Goal: Information Seeking & Learning: Learn about a topic

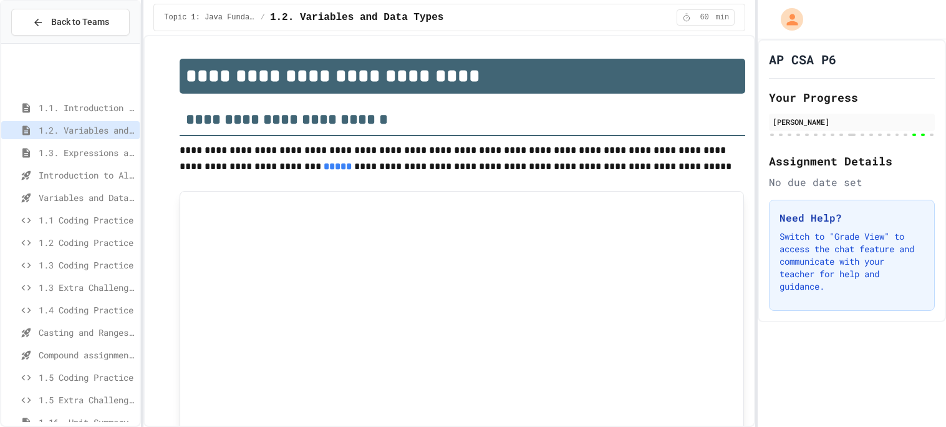
scroll to position [109, 0]
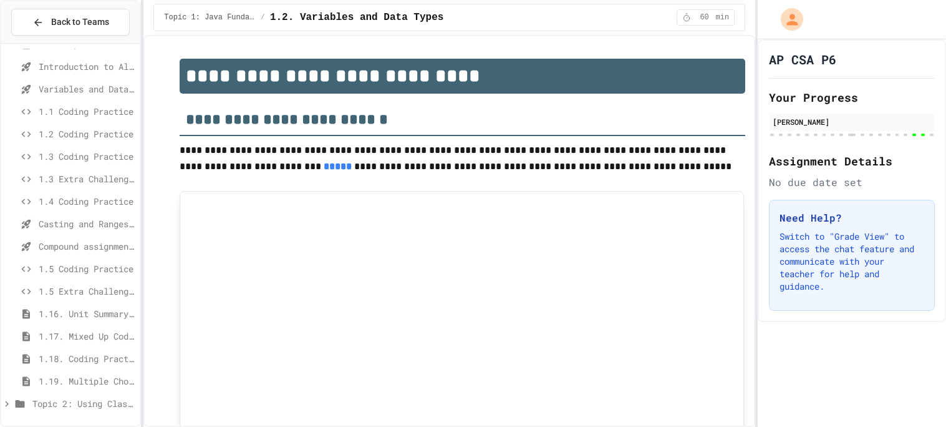
click at [5, 407] on icon at bounding box center [6, 403] width 11 height 11
click at [95, 385] on span "API and Libraries - Topic 1.7" at bounding box center [87, 380] width 96 height 13
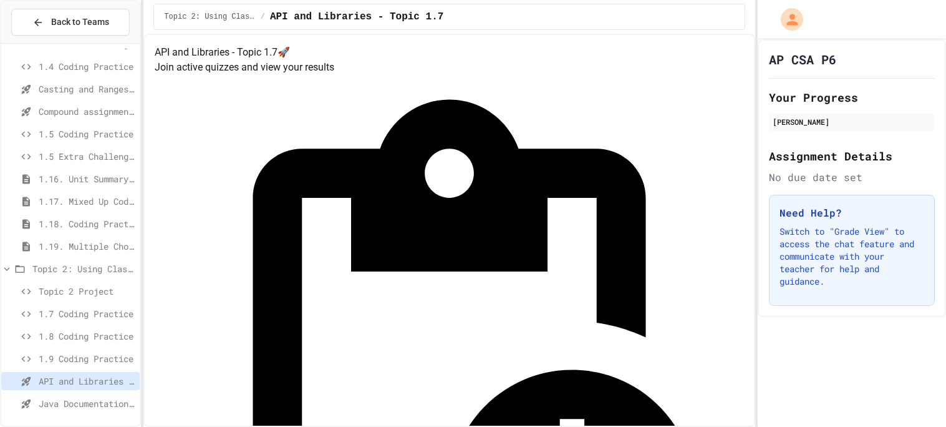
scroll to position [233, 0]
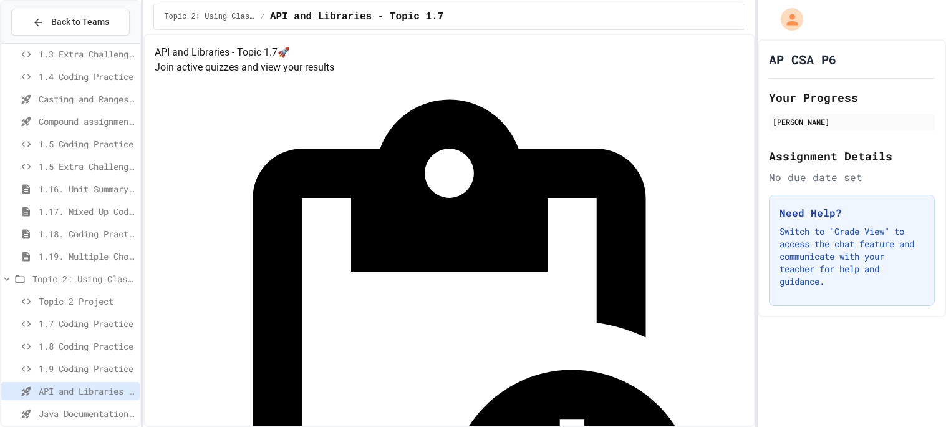
click at [64, 346] on span "1.8 Coding Practice" at bounding box center [87, 345] width 96 height 13
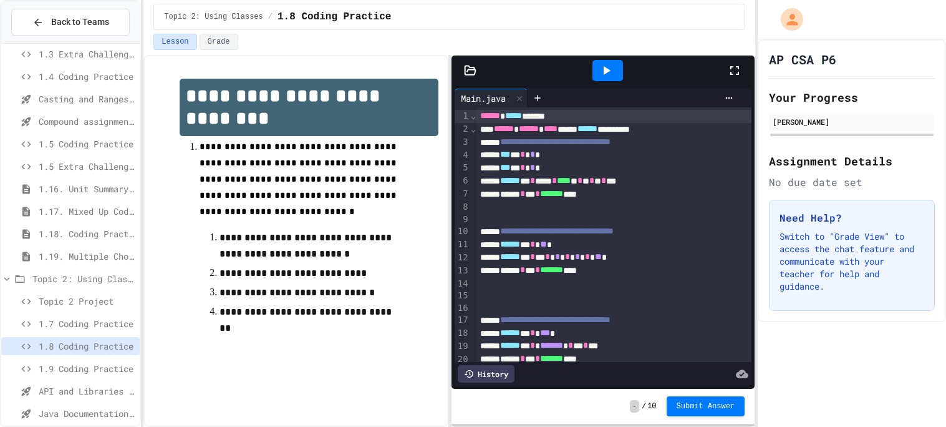
click at [465, 69] on icon at bounding box center [470, 69] width 11 height 9
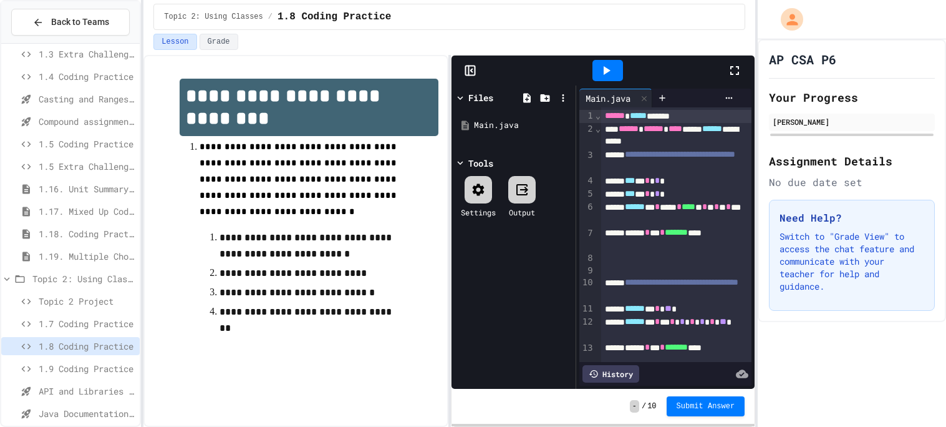
click at [517, 188] on icon at bounding box center [522, 189] width 15 height 15
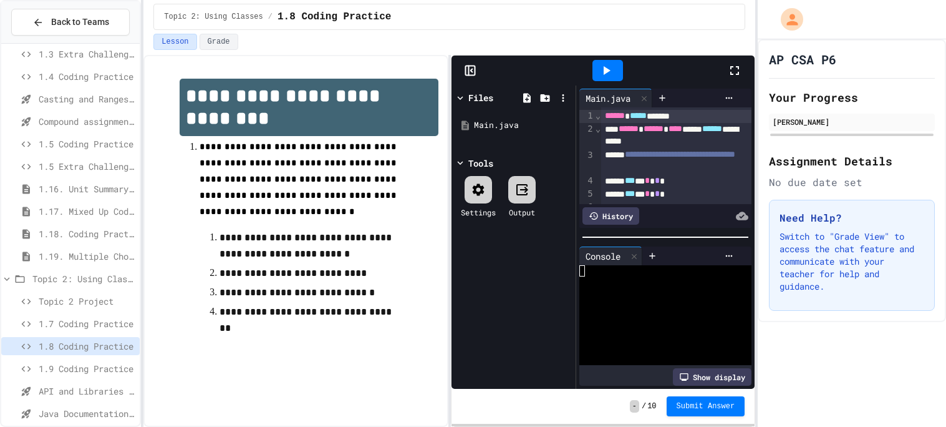
click at [518, 189] on icon at bounding box center [521, 189] width 11 height 11
click at [465, 99] on icon at bounding box center [460, 97] width 11 height 11
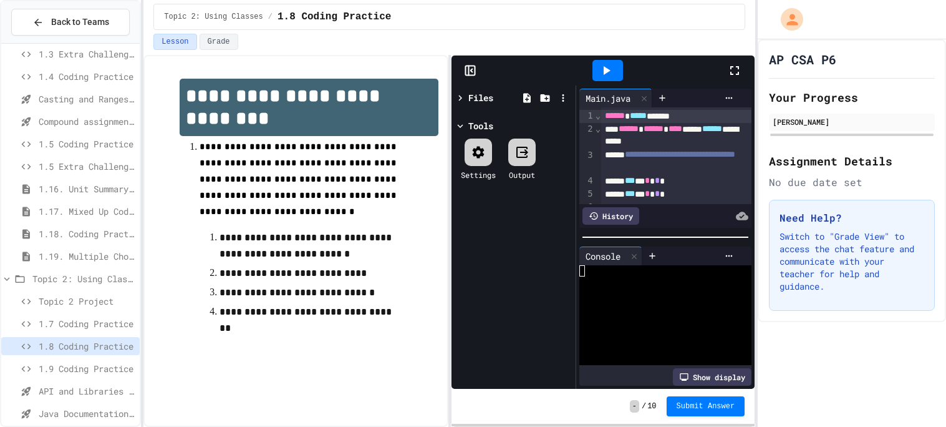
click at [629, 158] on span "**********" at bounding box center [680, 154] width 110 height 9
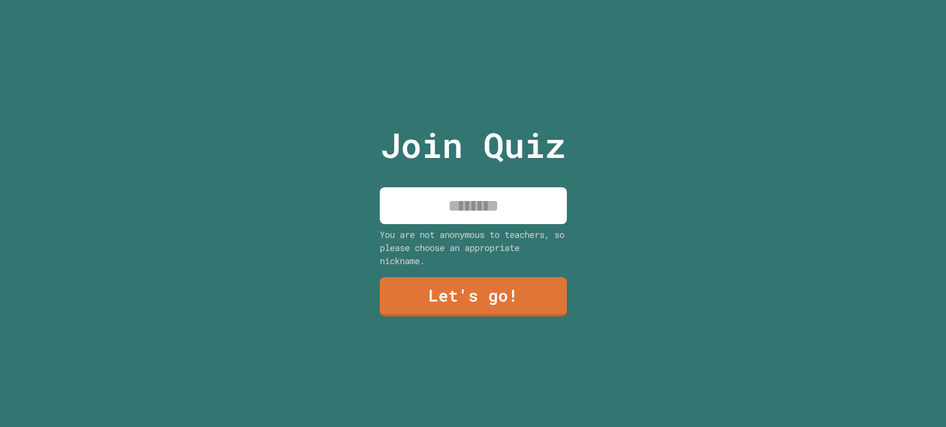
click at [443, 201] on input at bounding box center [473, 205] width 187 height 37
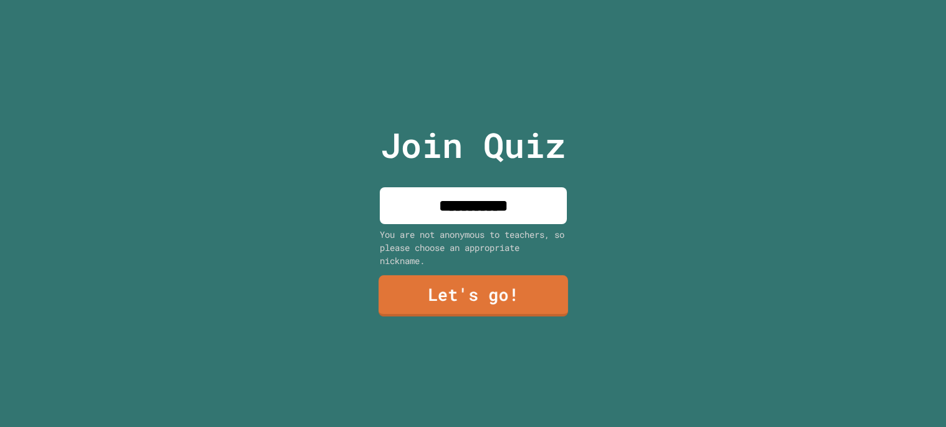
type input "**********"
click at [506, 291] on link "Let's go!" at bounding box center [474, 295] width 190 height 41
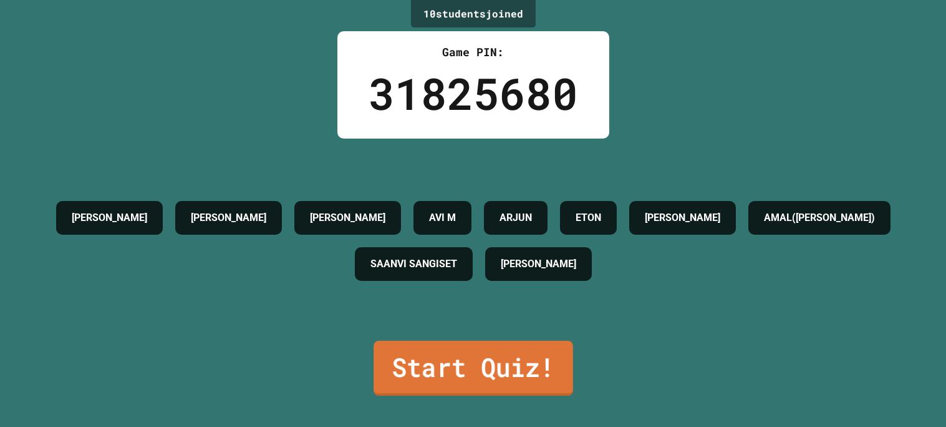
click at [518, 376] on link "Start Quiz!" at bounding box center [474, 368] width 200 height 55
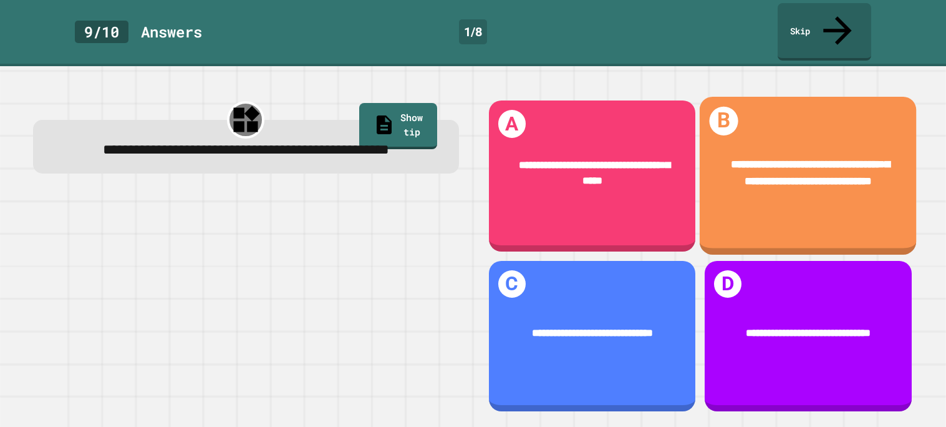
click at [813, 185] on div "**********" at bounding box center [808, 173] width 217 height 76
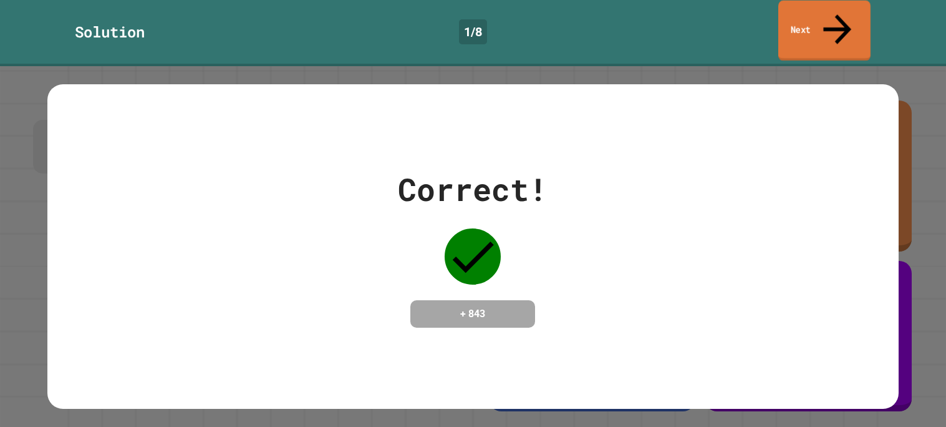
click at [815, 9] on link "Next" at bounding box center [824, 31] width 92 height 60
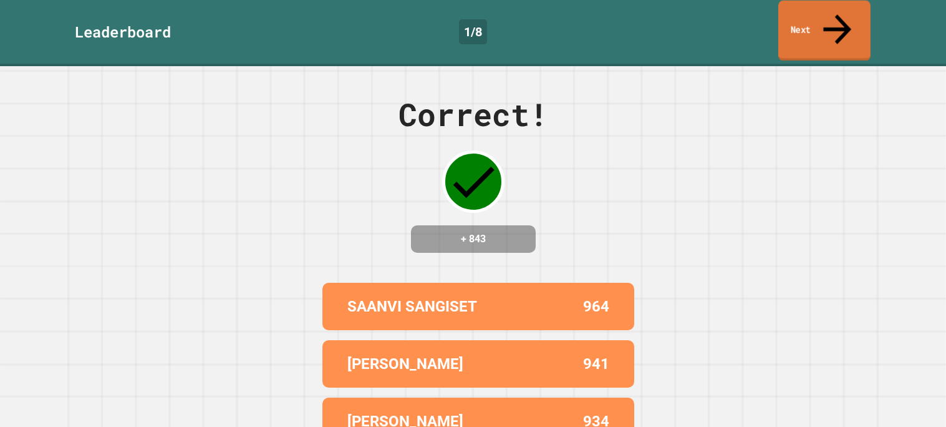
click at [797, 12] on link "Next" at bounding box center [824, 31] width 92 height 60
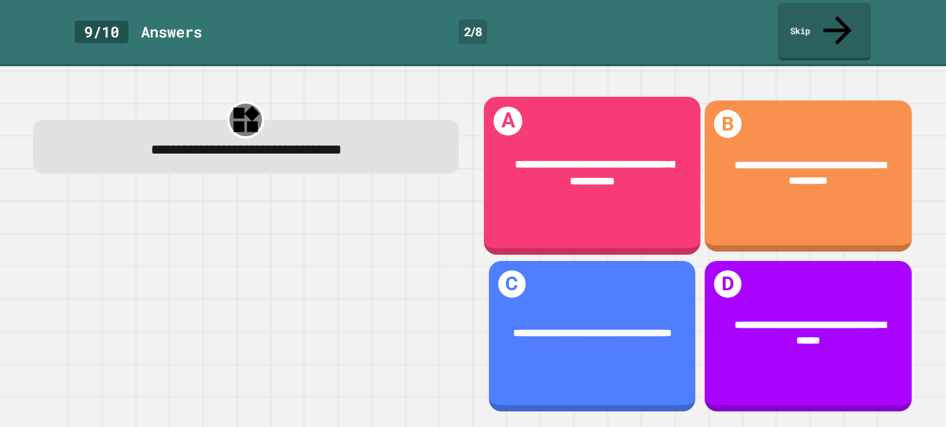
click at [592, 178] on div "**********" at bounding box center [591, 173] width 217 height 76
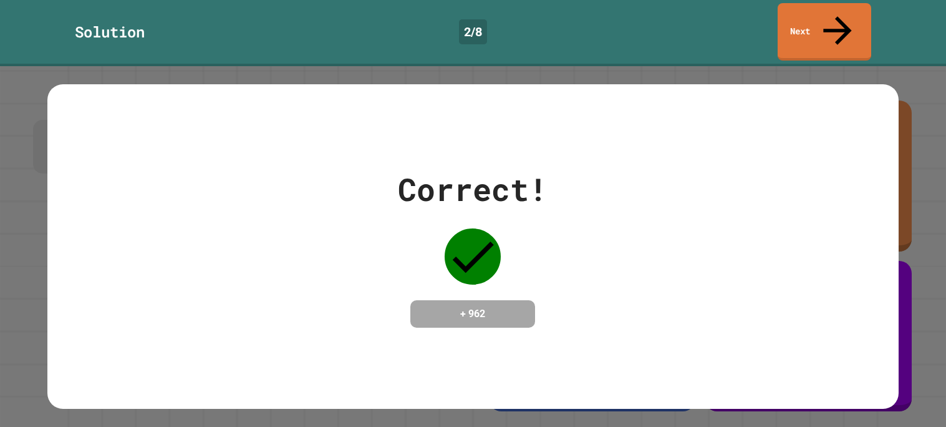
click at [926, 231] on div "Correct! + 962" at bounding box center [473, 246] width 946 height 360
click at [908, 200] on div "Correct! + 962" at bounding box center [473, 246] width 946 height 360
click at [855, 11] on link "Next" at bounding box center [824, 31] width 94 height 60
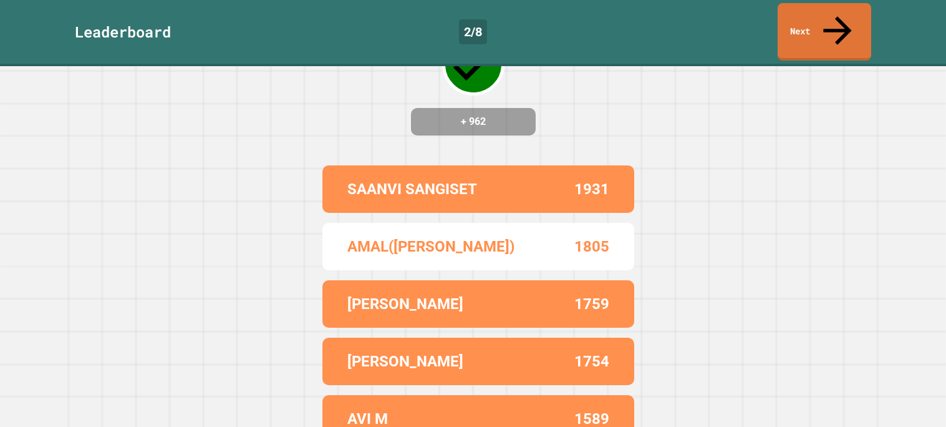
scroll to position [118, 0]
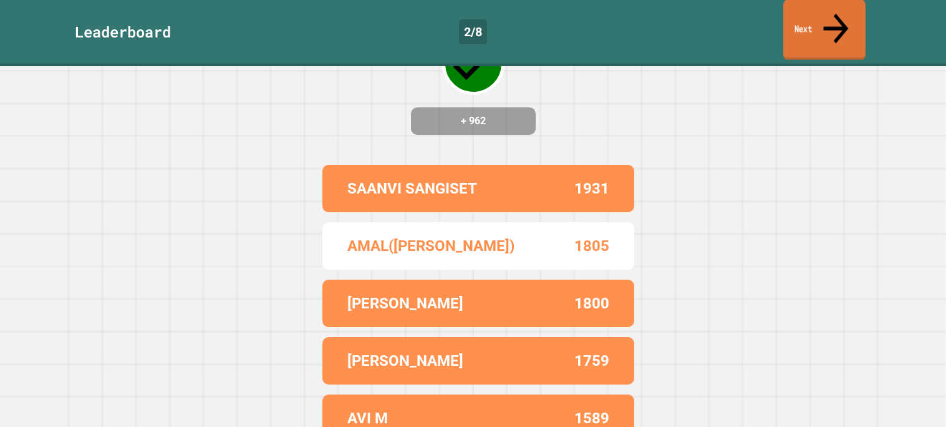
click at [833, 21] on icon at bounding box center [836, 28] width 37 height 44
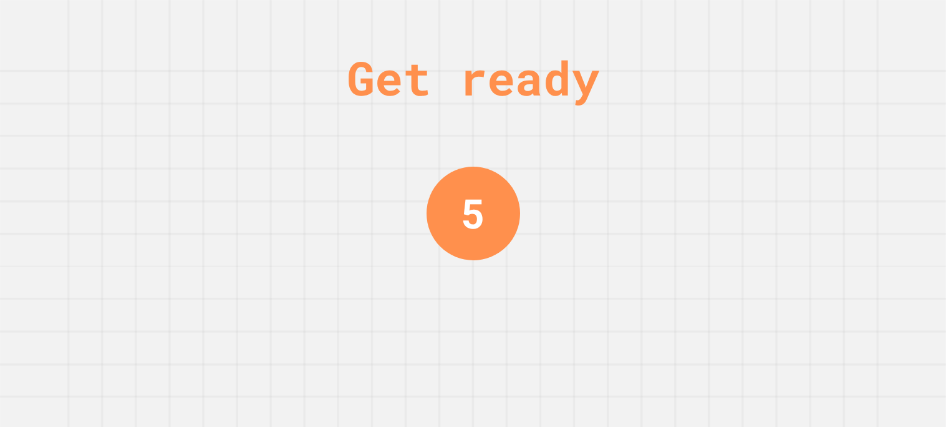
scroll to position [0, 0]
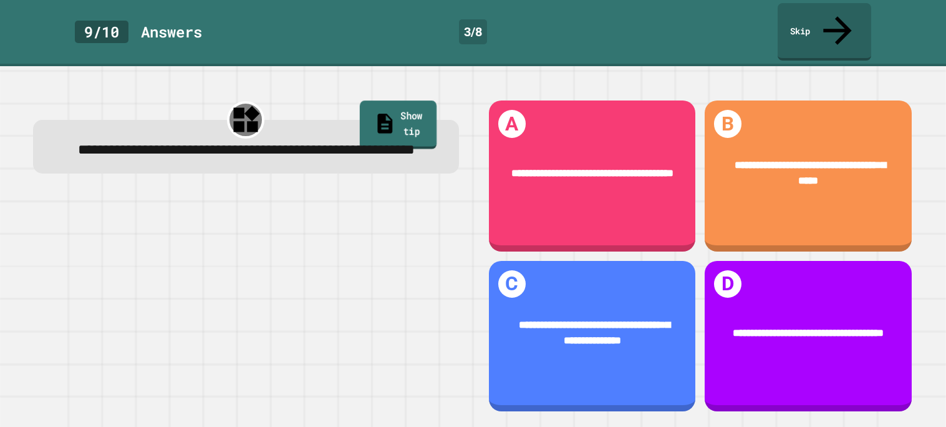
click at [380, 100] on link "Show tip" at bounding box center [398, 124] width 77 height 48
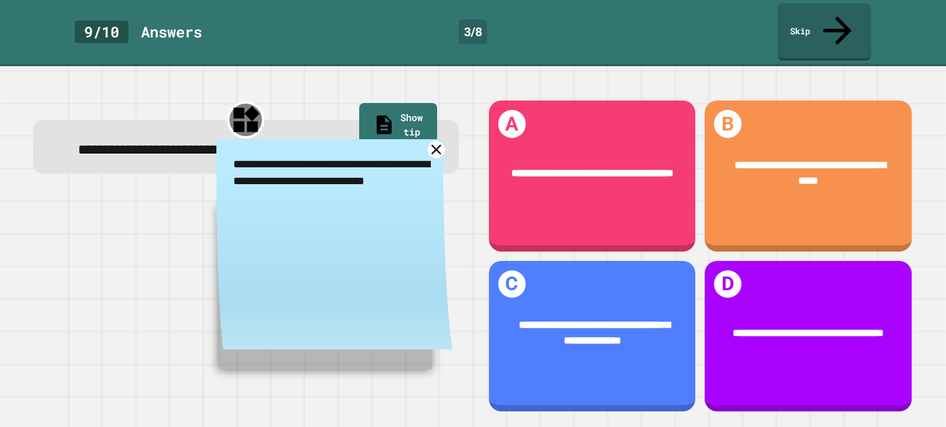
click at [433, 141] on icon at bounding box center [436, 148] width 17 height 17
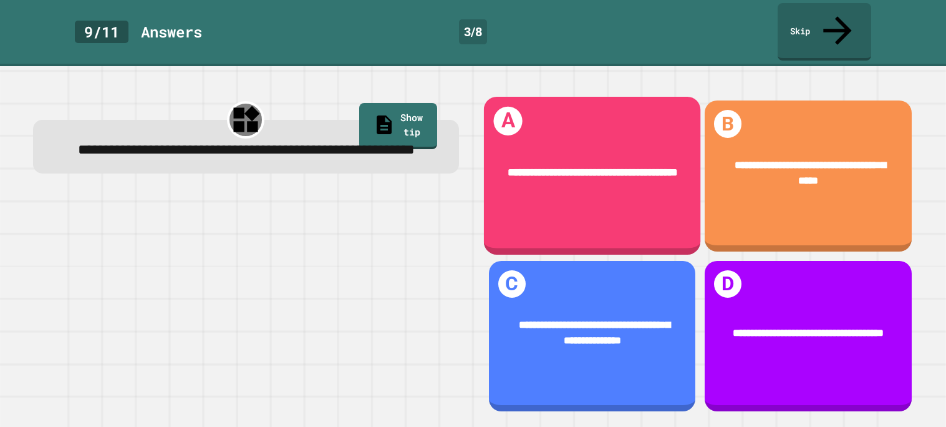
click at [580, 190] on div "**********" at bounding box center [591, 176] width 217 height 158
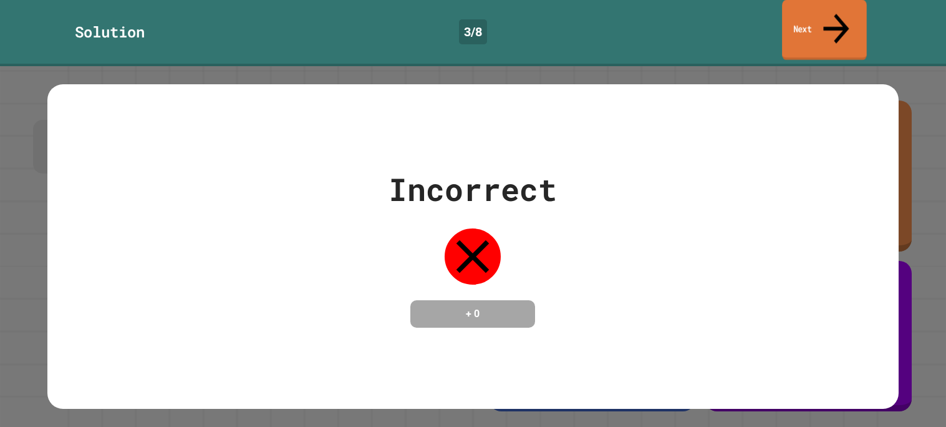
click at [805, 19] on link "Next" at bounding box center [824, 30] width 85 height 60
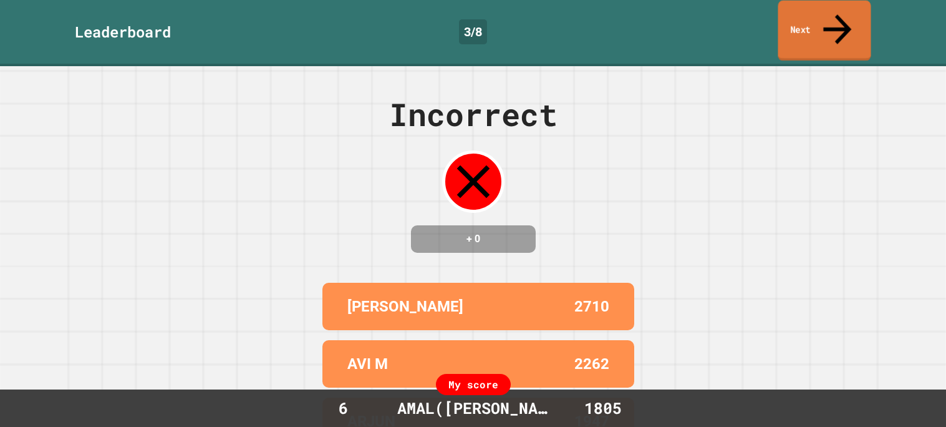
click at [805, 19] on link "Next" at bounding box center [824, 31] width 93 height 60
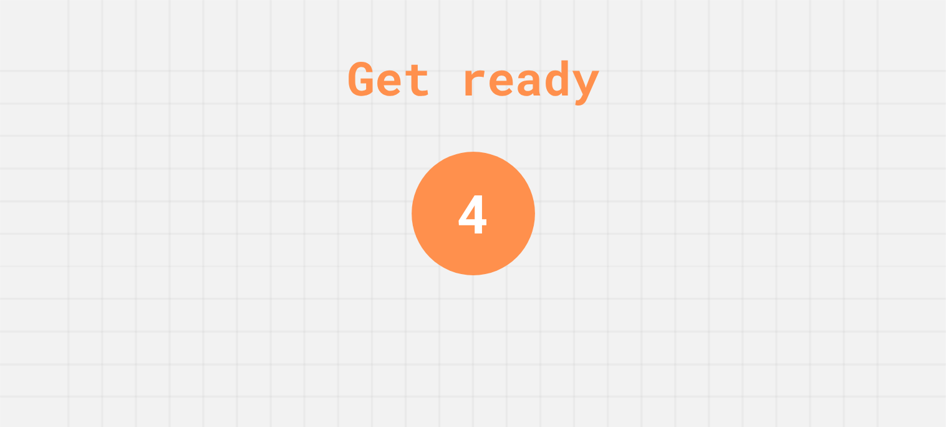
click at [543, 210] on div "Get ready 4" at bounding box center [473, 213] width 946 height 427
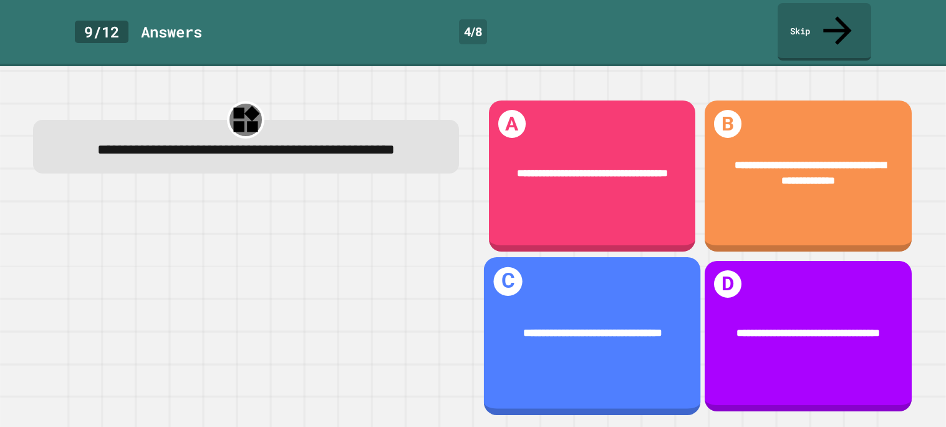
click at [677, 330] on div "**********" at bounding box center [592, 332] width 173 height 16
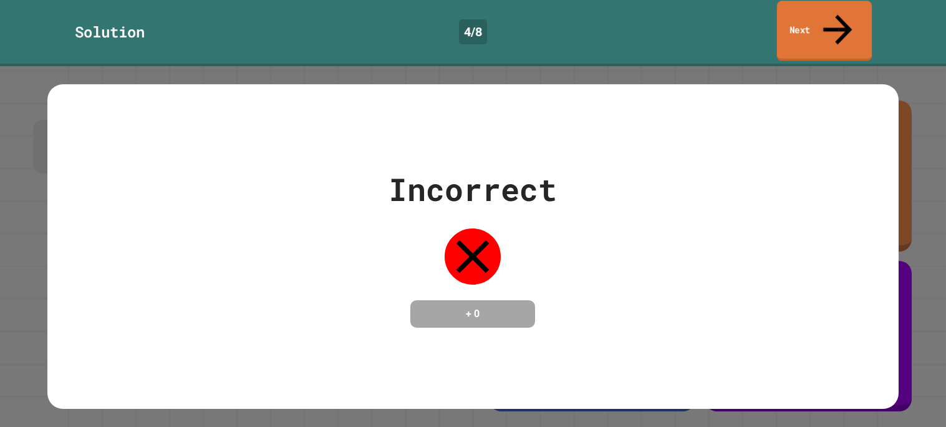
click at [790, 17] on link "Next" at bounding box center [824, 31] width 95 height 60
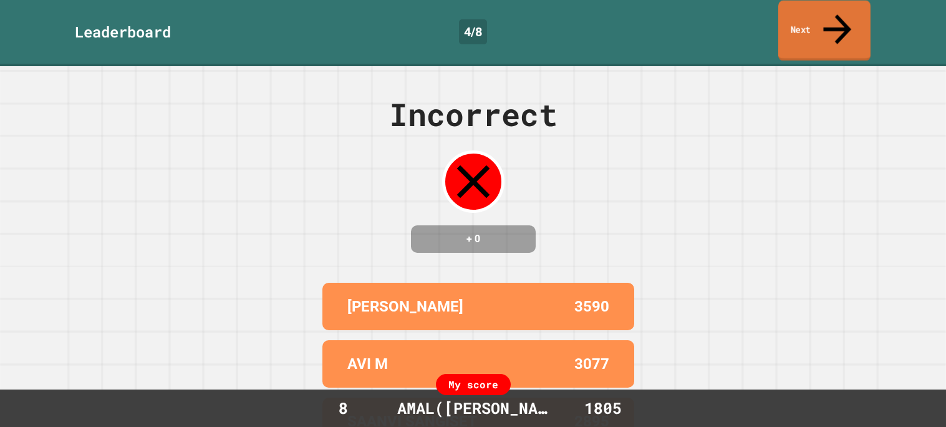
click at [806, 16] on link "Next" at bounding box center [824, 31] width 92 height 60
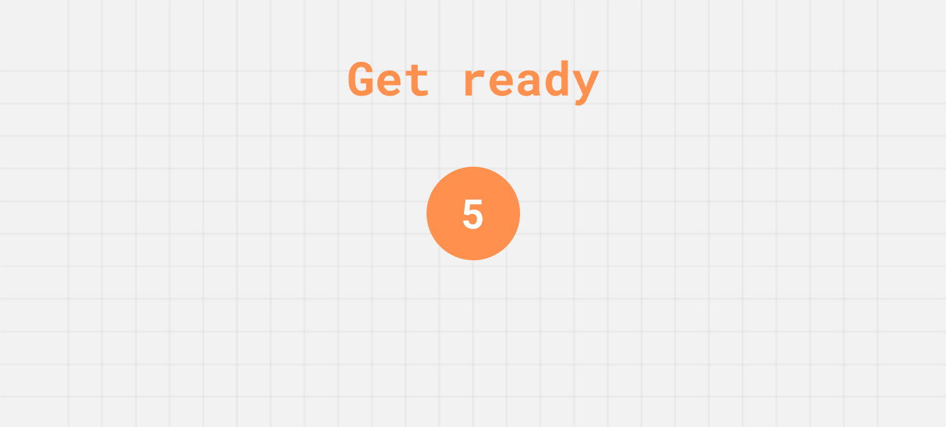
click at [580, 273] on div "Get ready 5" at bounding box center [473, 213] width 946 height 427
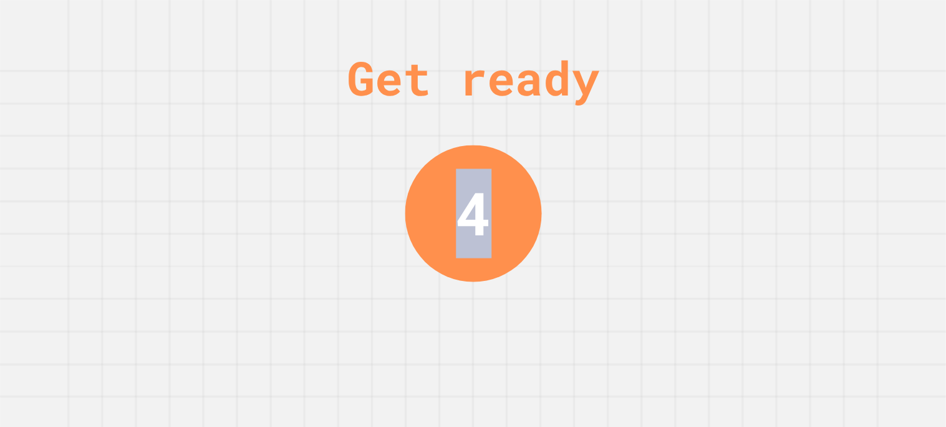
click at [580, 273] on div "Get ready 4" at bounding box center [473, 213] width 946 height 427
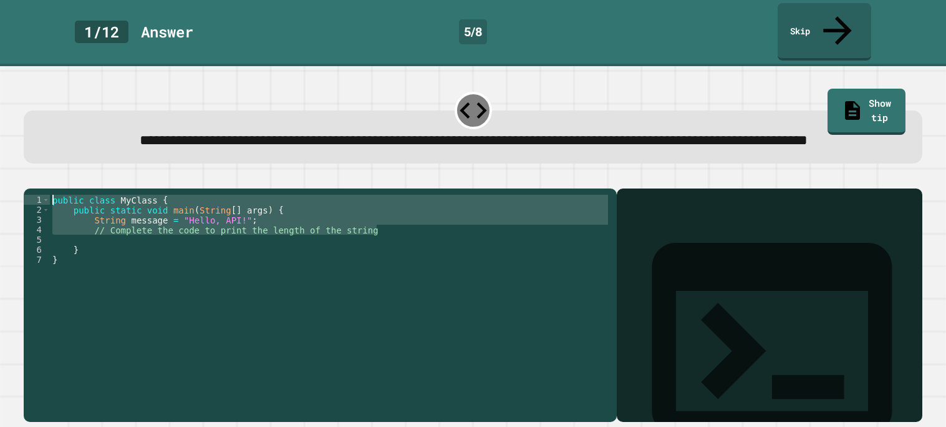
drag, startPoint x: 397, startPoint y: 238, endPoint x: 1, endPoint y: 123, distance: 412.1
click at [1, 123] on div "**********" at bounding box center [473, 246] width 946 height 360
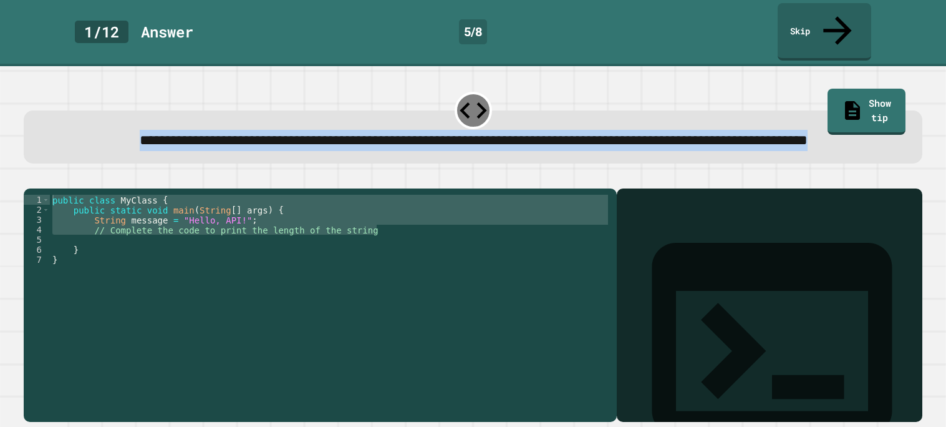
drag, startPoint x: 601, startPoint y: 138, endPoint x: 0, endPoint y: 116, distance: 601.0
click at [0, 116] on div "**********" at bounding box center [473, 246] width 946 height 360
copy span "**********"
click at [234, 298] on div "public class MyClass { public static void main ( String [ ] args ) { String mes…" at bounding box center [330, 305] width 561 height 220
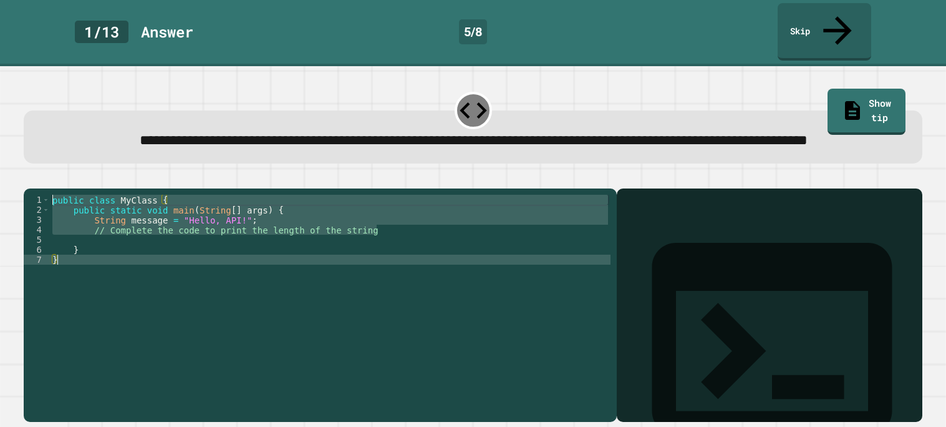
type textarea "* *"
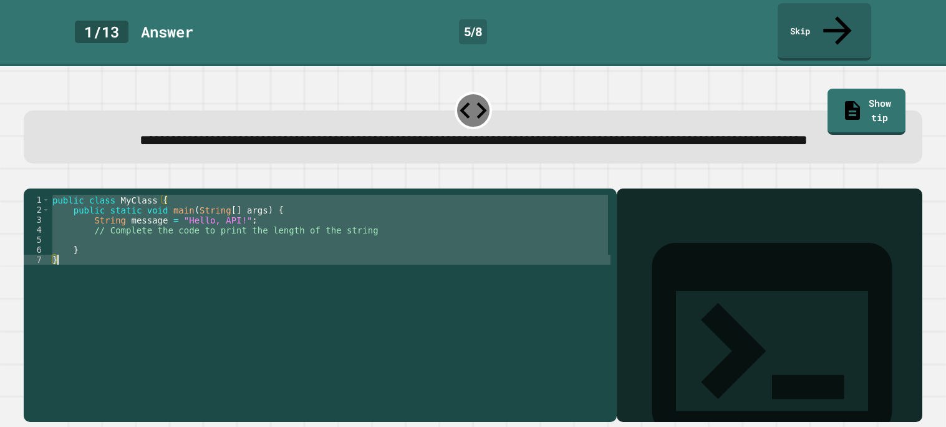
paste textarea "Cursor at row 7"
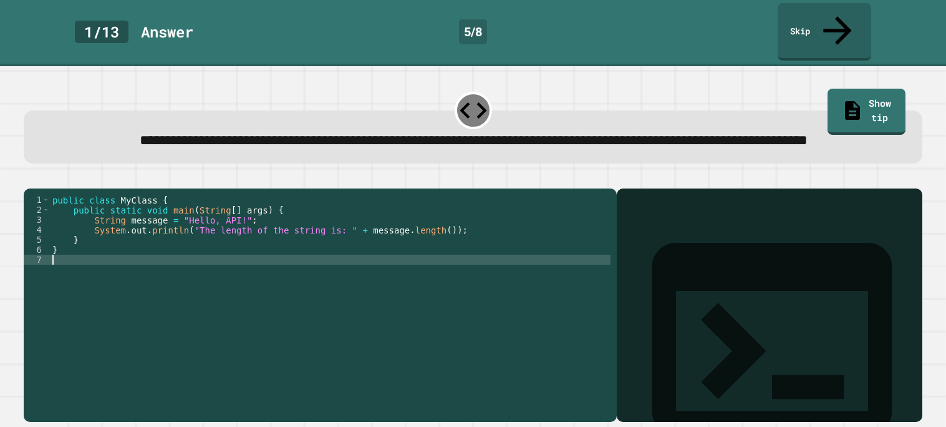
click at [30, 178] on icon "button" at bounding box center [30, 178] width 0 height 0
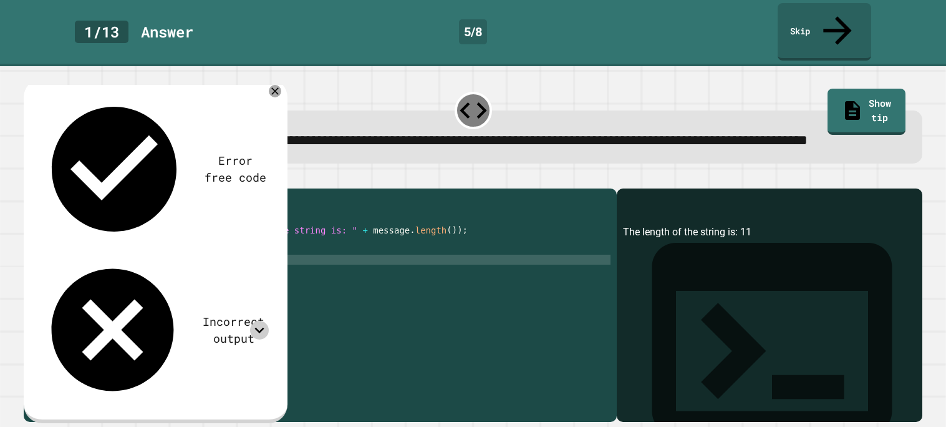
click at [259, 321] on icon at bounding box center [259, 330] width 19 height 19
click at [260, 321] on icon at bounding box center [259, 330] width 19 height 19
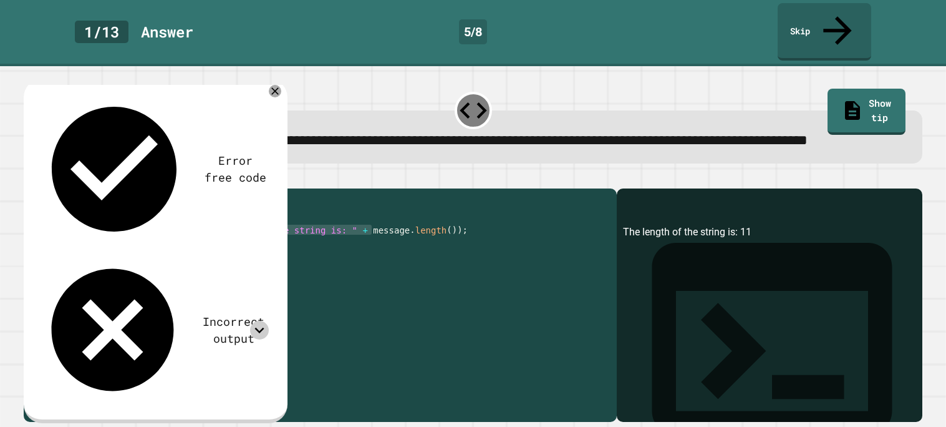
drag, startPoint x: 372, startPoint y: 238, endPoint x: 201, endPoint y: 238, distance: 170.9
click at [201, 238] on div "public class MyClass { public static void main ( String [ ] args ) { String mes…" at bounding box center [330, 305] width 561 height 220
type textarea "**********"
click at [30, 178] on icon "button" at bounding box center [30, 178] width 0 height 0
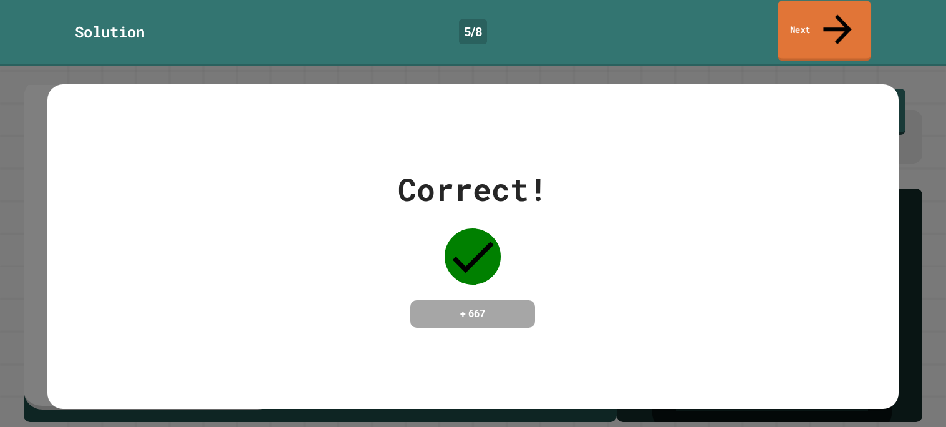
click at [800, 20] on link "Next" at bounding box center [825, 31] width 94 height 60
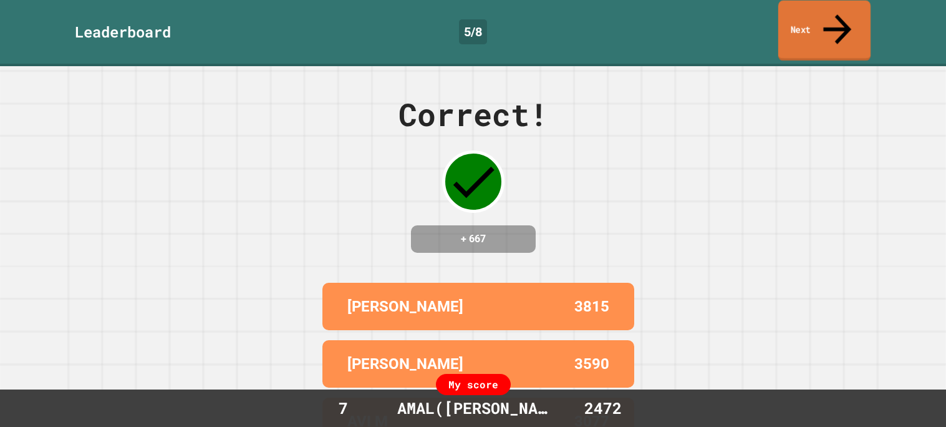
click at [800, 20] on link "Next" at bounding box center [824, 31] width 92 height 60
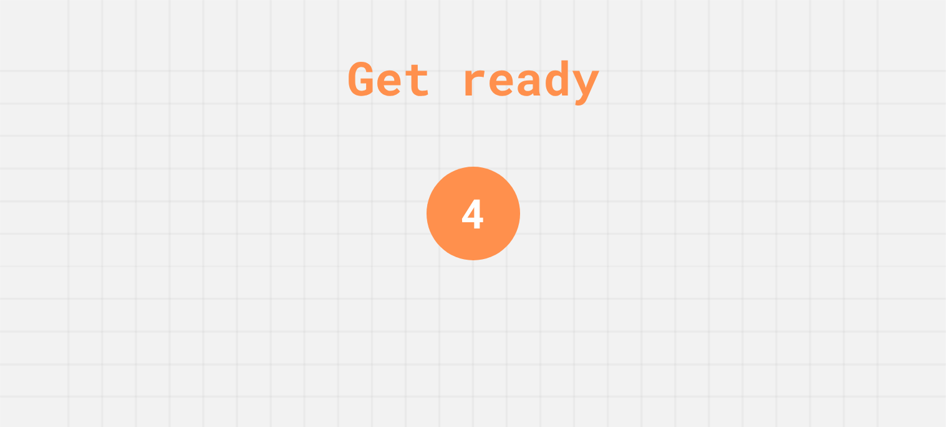
click at [465, 291] on div "Get ready 4" at bounding box center [474, 213] width 94 height 427
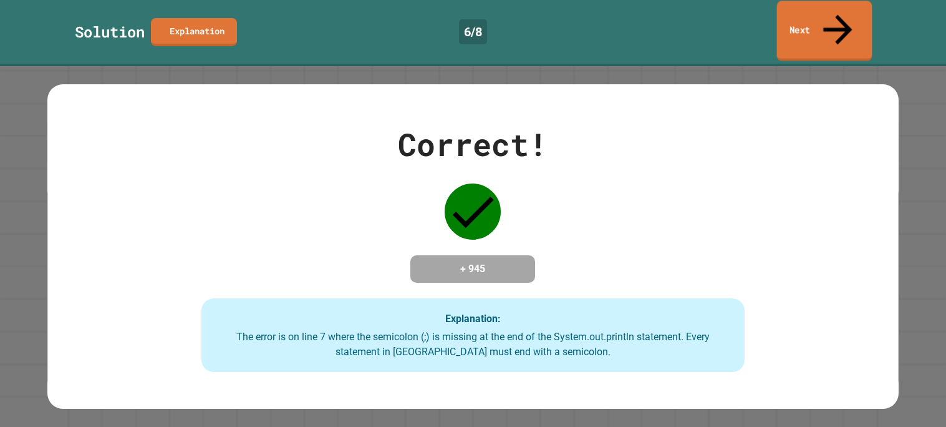
click at [824, 10] on link "Next" at bounding box center [824, 31] width 95 height 60
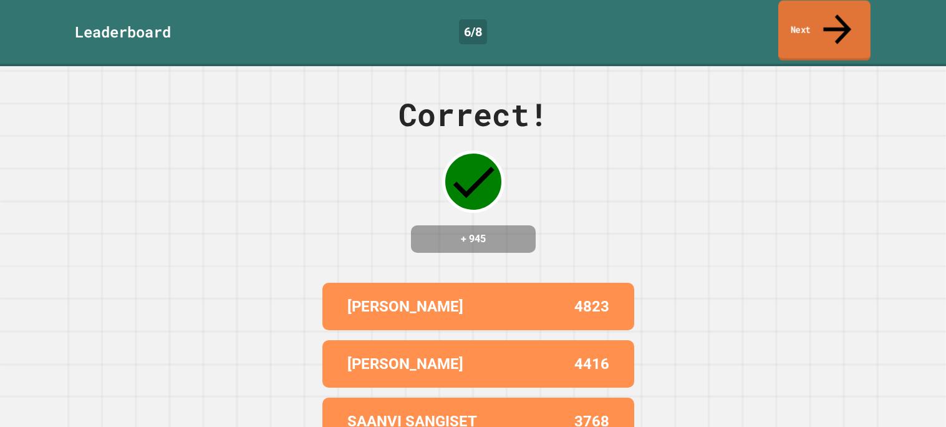
click at [814, 7] on link "Next" at bounding box center [824, 31] width 92 height 60
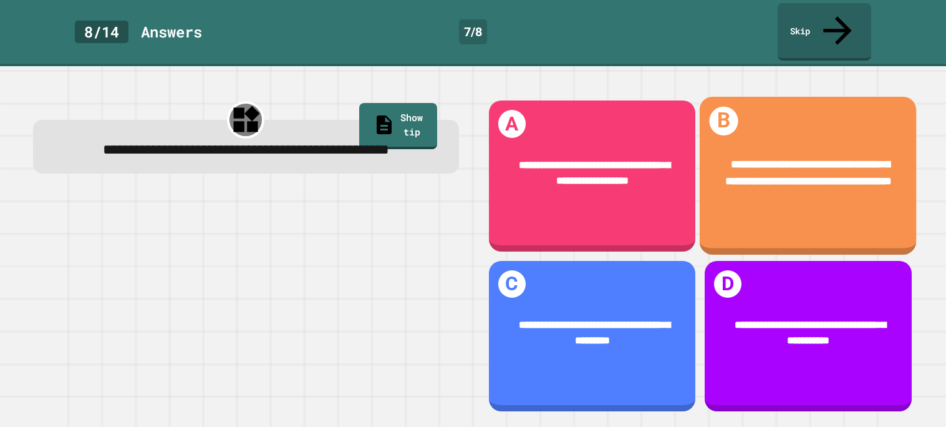
click at [754, 220] on div "**********" at bounding box center [808, 176] width 217 height 158
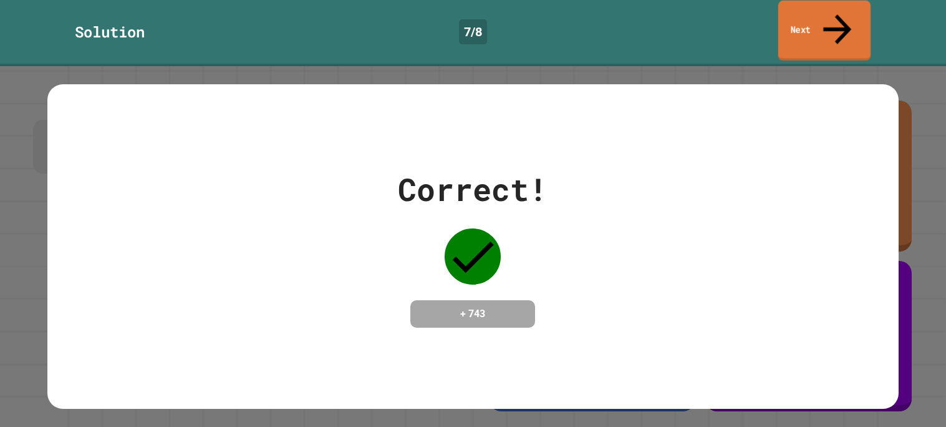
click at [848, 29] on link "Next" at bounding box center [824, 31] width 92 height 60
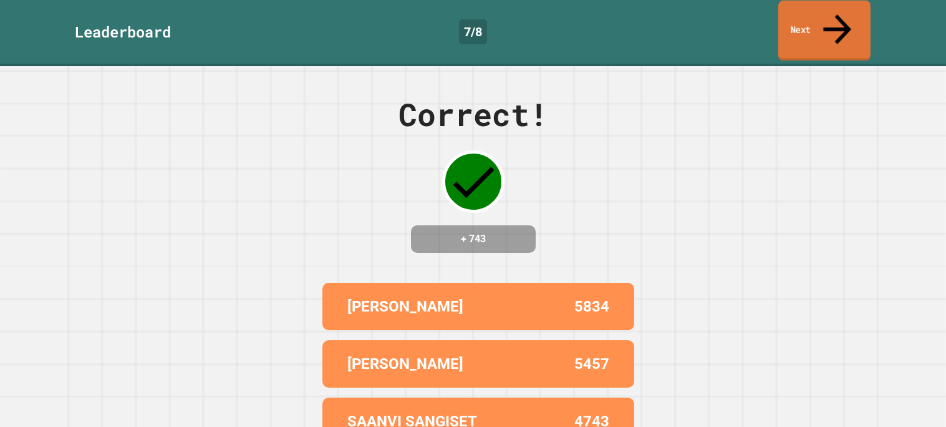
click at [846, 29] on link "Next" at bounding box center [824, 31] width 92 height 60
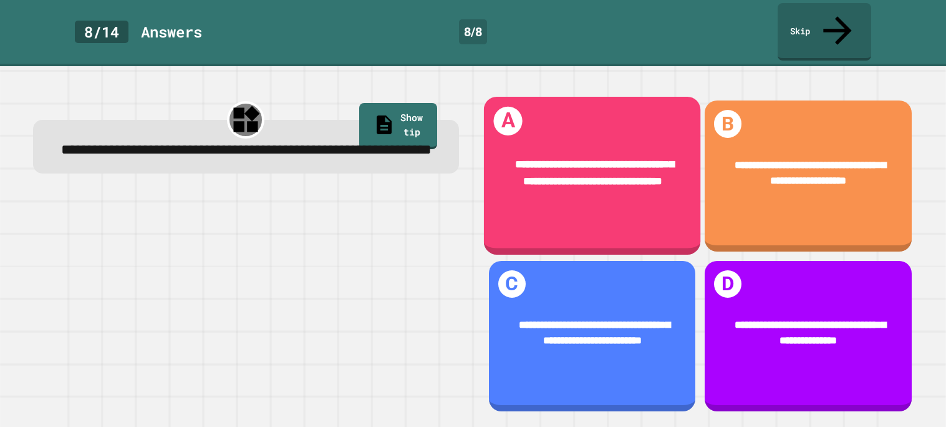
click at [601, 195] on div "**********" at bounding box center [591, 173] width 217 height 76
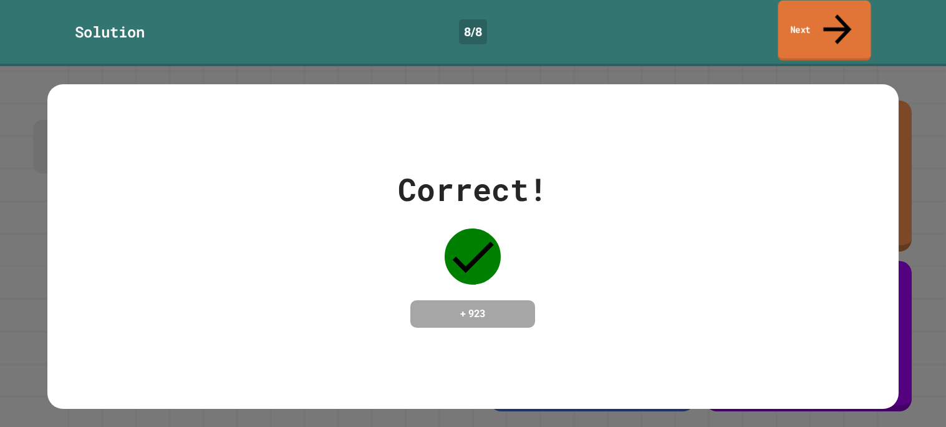
click at [808, 19] on link "Next" at bounding box center [824, 31] width 93 height 60
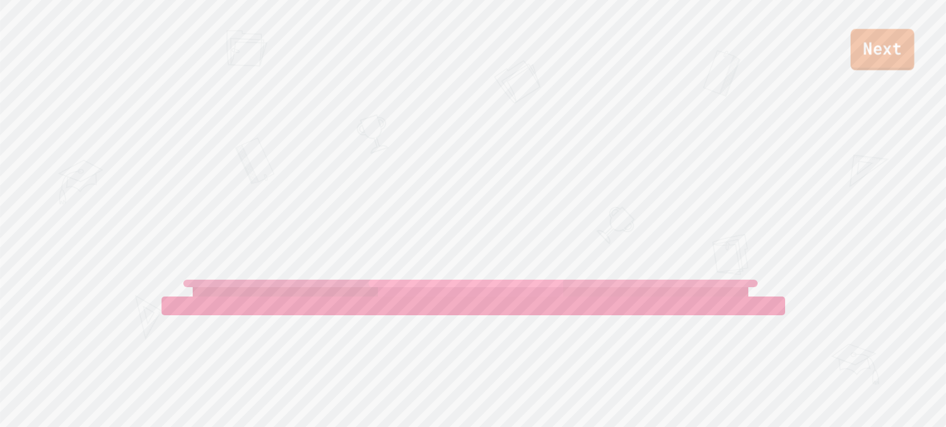
click at [889, 47] on link "Next" at bounding box center [883, 49] width 64 height 41
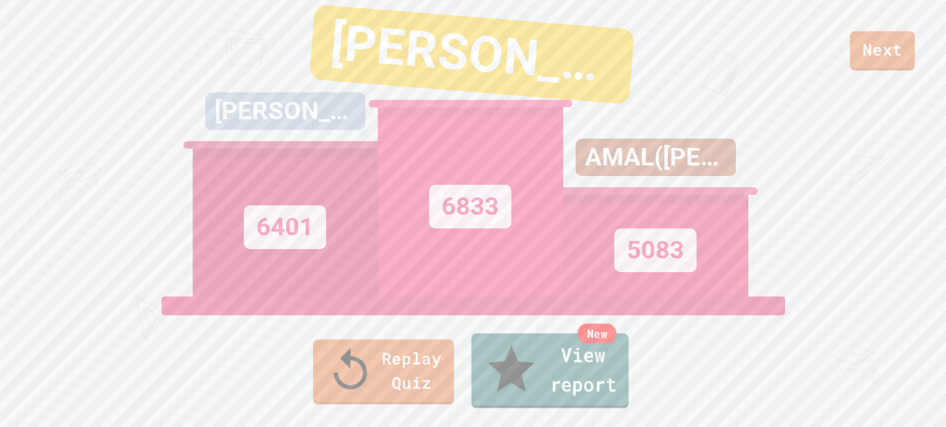
click at [511, 382] on link "New View report" at bounding box center [549, 370] width 157 height 75
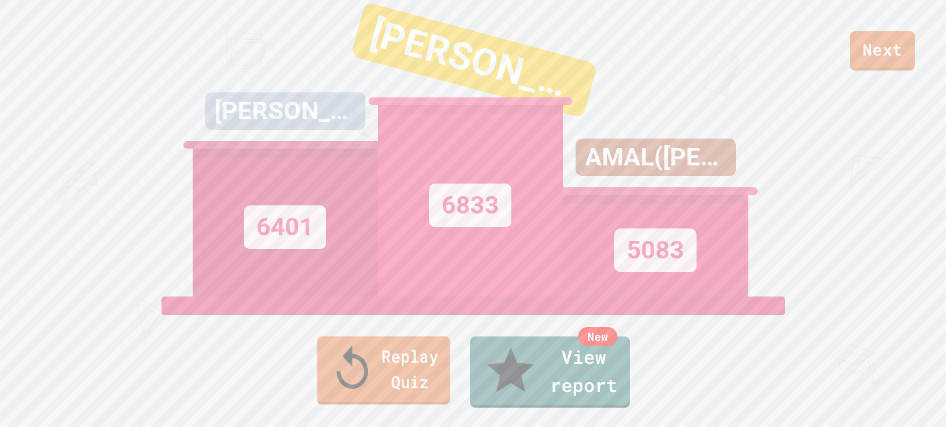
click at [355, 381] on link "Replay Quiz" at bounding box center [383, 370] width 133 height 68
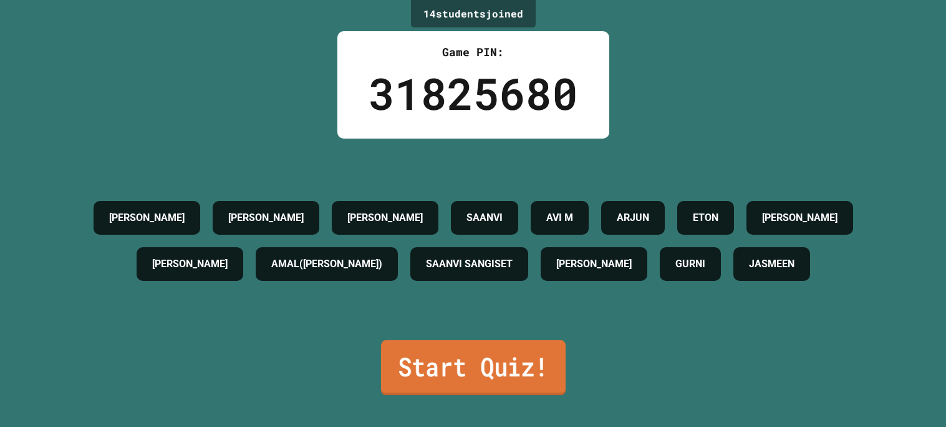
click at [503, 360] on link "Start Quiz!" at bounding box center [472, 367] width 185 height 55
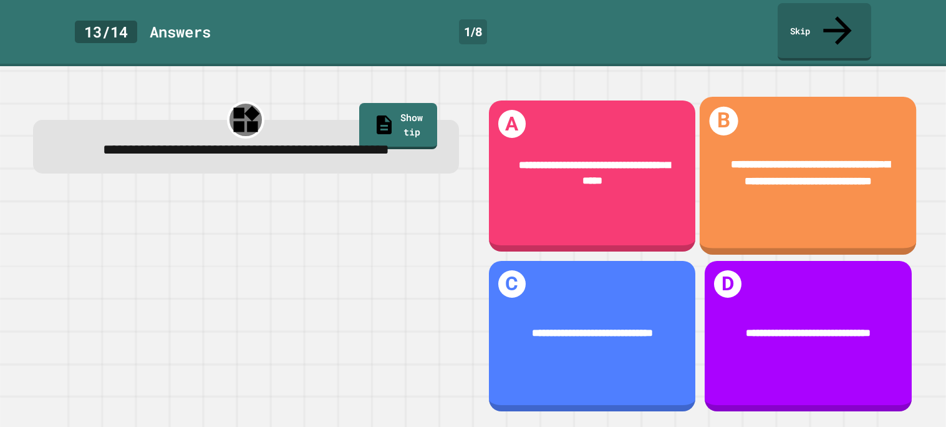
click at [754, 98] on div "**********" at bounding box center [808, 176] width 217 height 158
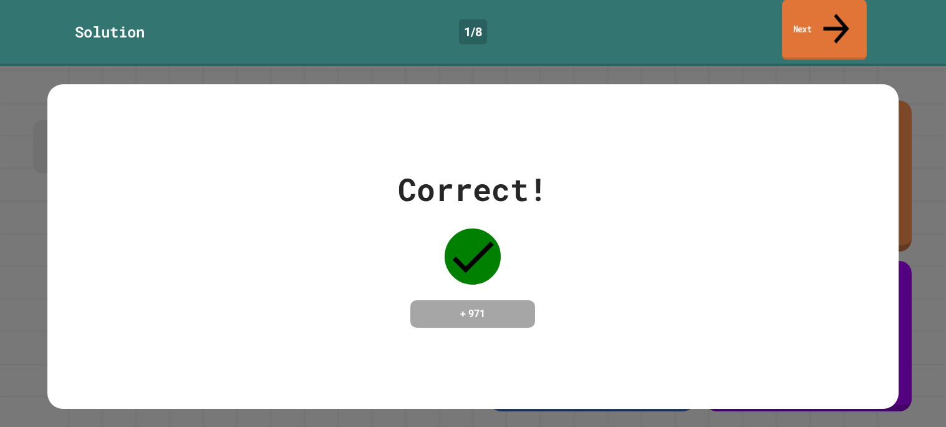
click at [794, 24] on link "Next" at bounding box center [824, 30] width 85 height 60
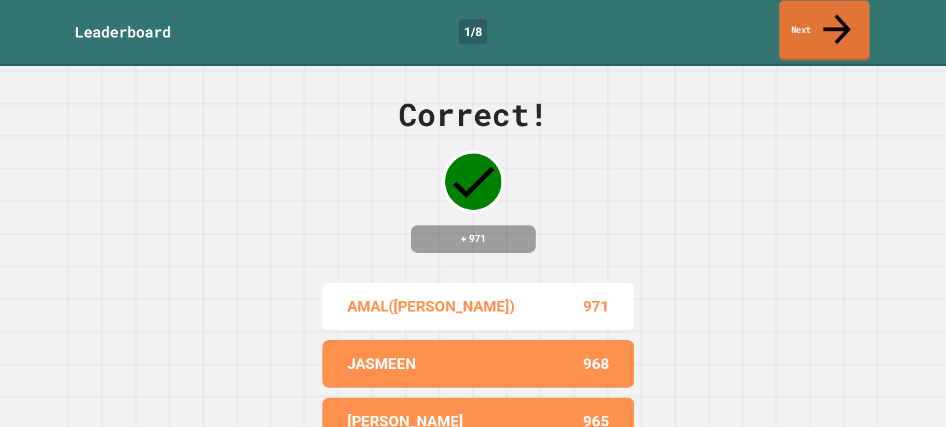
click at [836, 21] on icon at bounding box center [836, 29] width 41 height 44
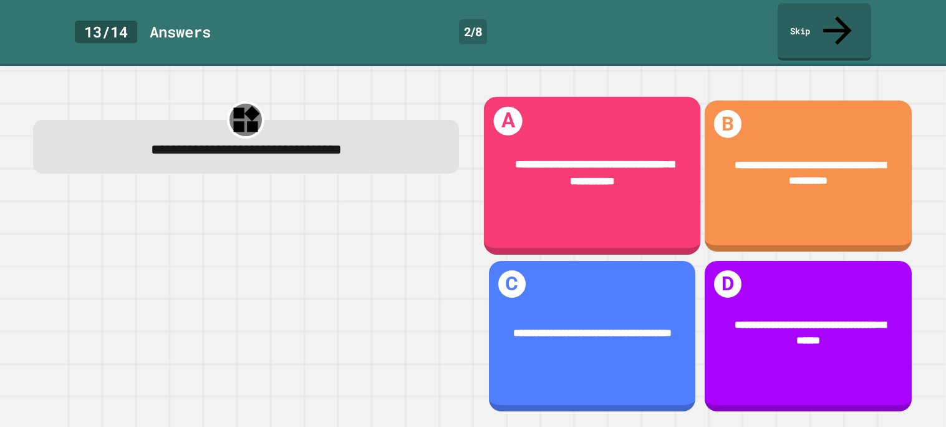
click at [606, 135] on div "**********" at bounding box center [591, 173] width 217 height 76
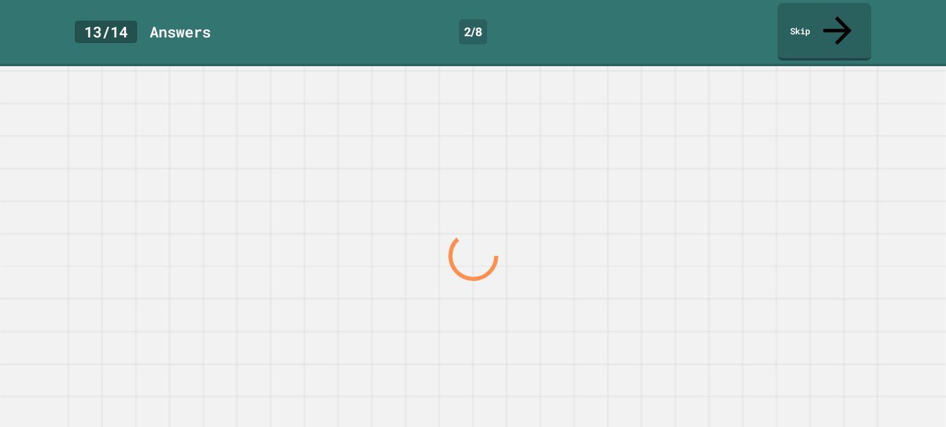
click at [606, 115] on div at bounding box center [473, 256] width 908 height 342
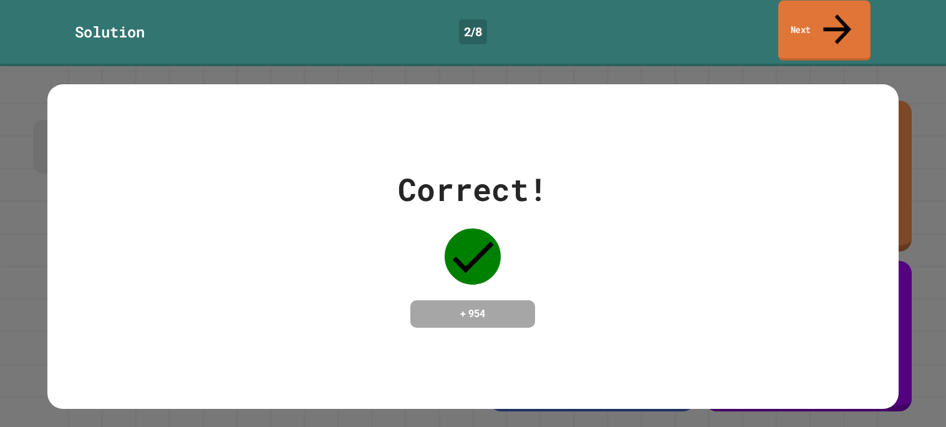
click at [790, 11] on link "Next" at bounding box center [824, 31] width 92 height 60
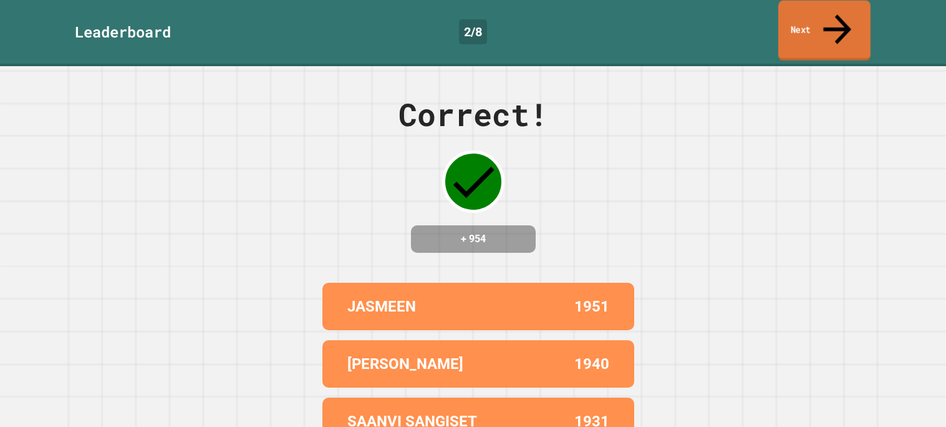
click at [852, 19] on link "Next" at bounding box center [824, 31] width 92 height 60
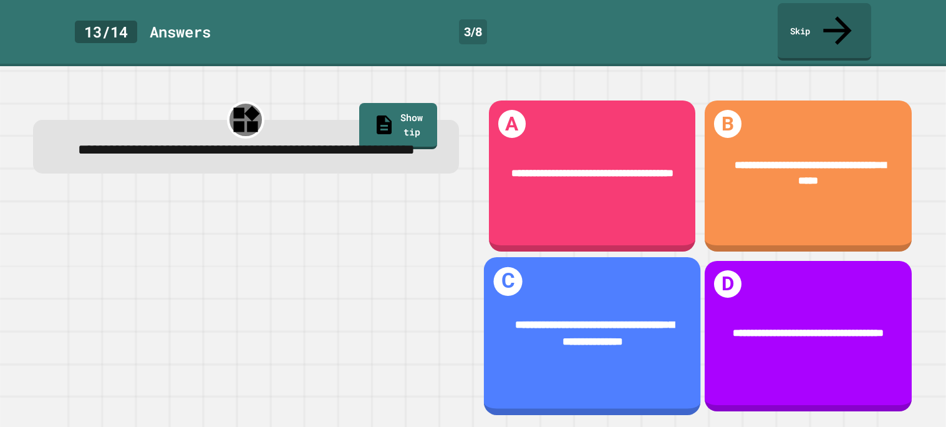
click at [632, 294] on div "**********" at bounding box center [591, 332] width 217 height 76
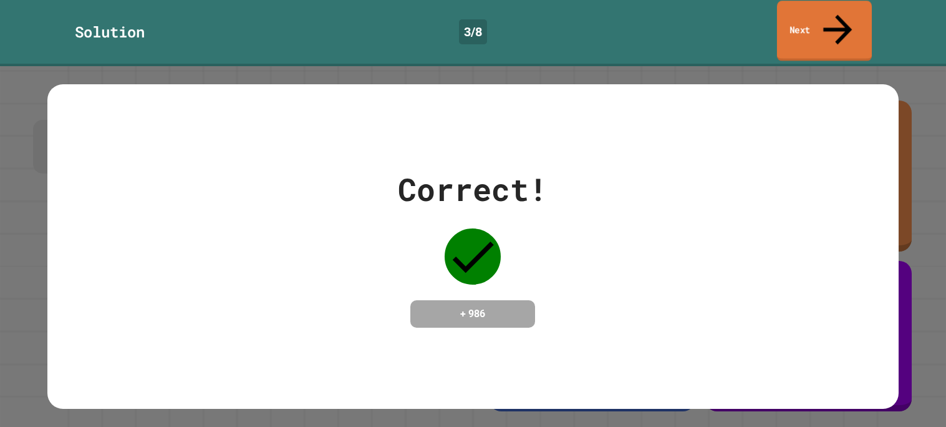
click at [819, 21] on link "Next" at bounding box center [824, 31] width 95 height 60
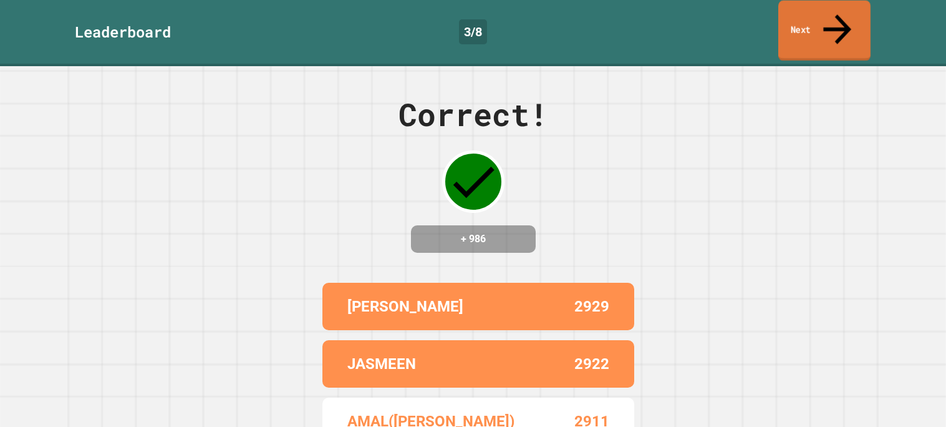
click at [793, 29] on link "Next" at bounding box center [824, 31] width 92 height 60
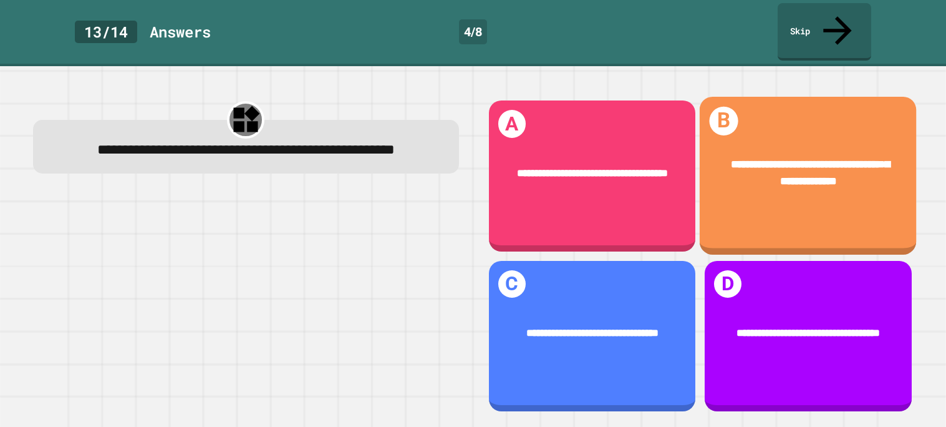
click at [725, 163] on div "**********" at bounding box center [808, 173] width 173 height 32
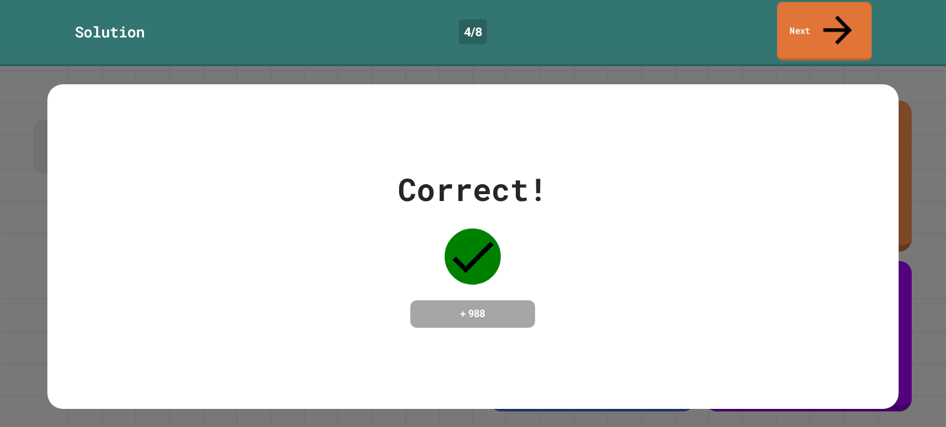
click at [811, 12] on link "Next" at bounding box center [824, 31] width 95 height 59
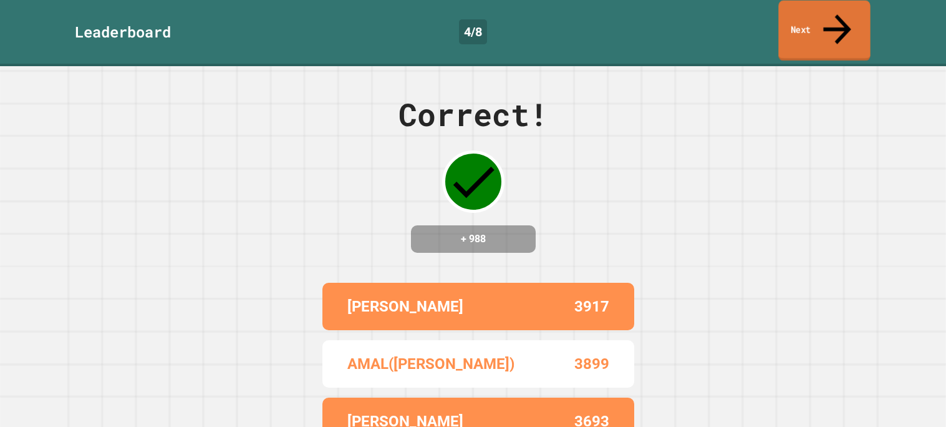
click at [814, 16] on link "Next" at bounding box center [824, 31] width 92 height 60
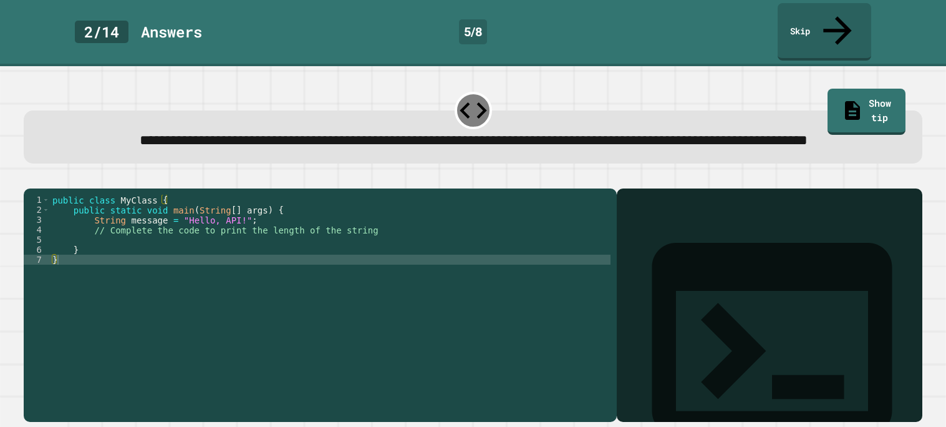
click at [250, 271] on div "public class MyClass { public static void main ( String [ ] args ) { String mes…" at bounding box center [330, 305] width 561 height 220
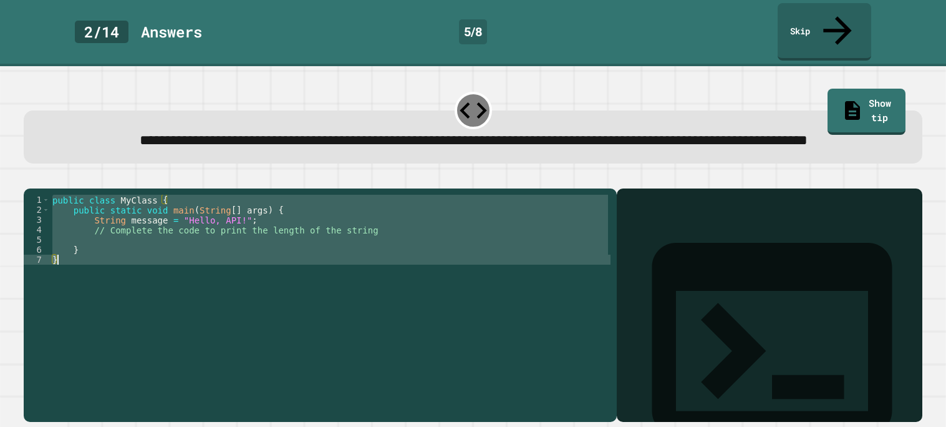
type textarea "* *"
paste textarea "Cursor at row 7"
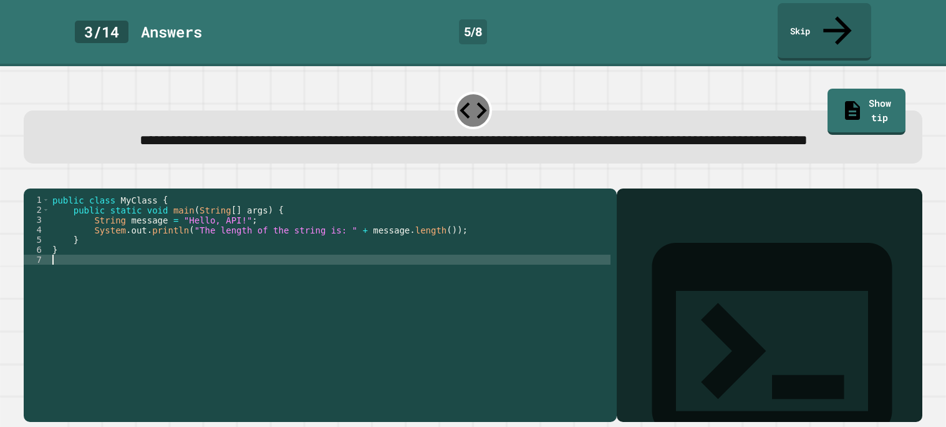
click at [359, 238] on div "public class MyClass { public static void main ( String [ ] args ) { String mes…" at bounding box center [330, 305] width 561 height 220
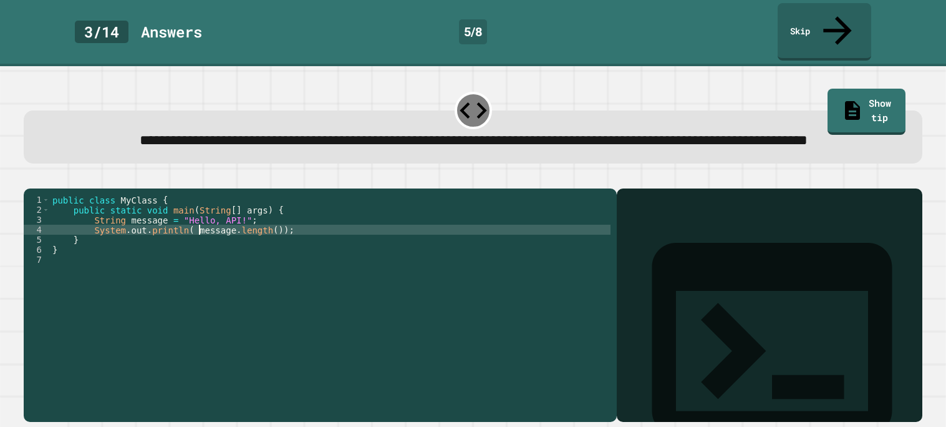
type textarea "**********"
click at [30, 178] on icon "button" at bounding box center [30, 178] width 0 height 0
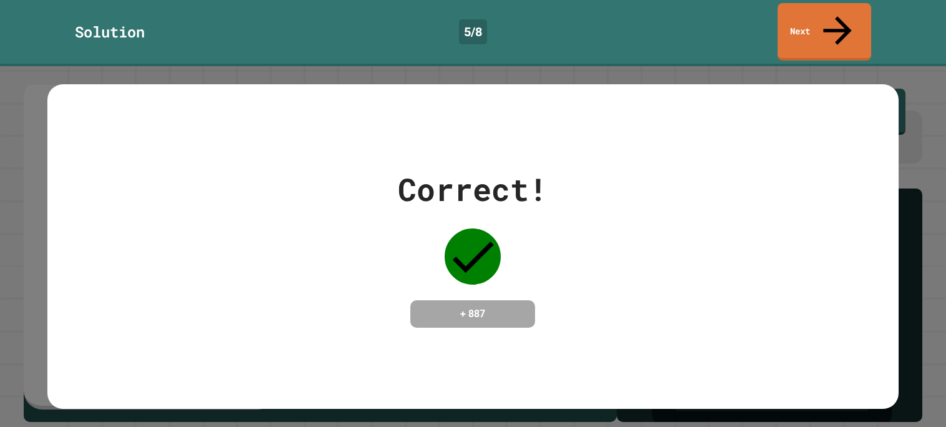
click at [801, 3] on div "Solution 5 / 8 Next" at bounding box center [473, 31] width 946 height 57
click at [808, 15] on link "Next" at bounding box center [824, 30] width 87 height 60
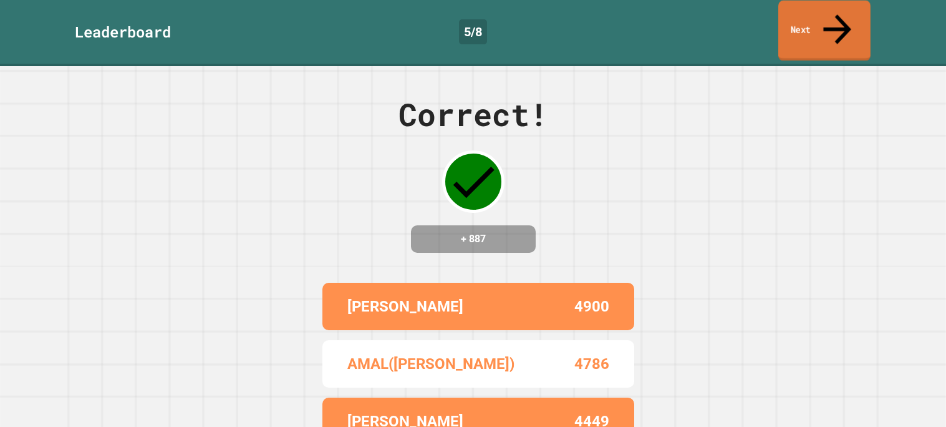
click at [852, 12] on link "Next" at bounding box center [824, 31] width 92 height 60
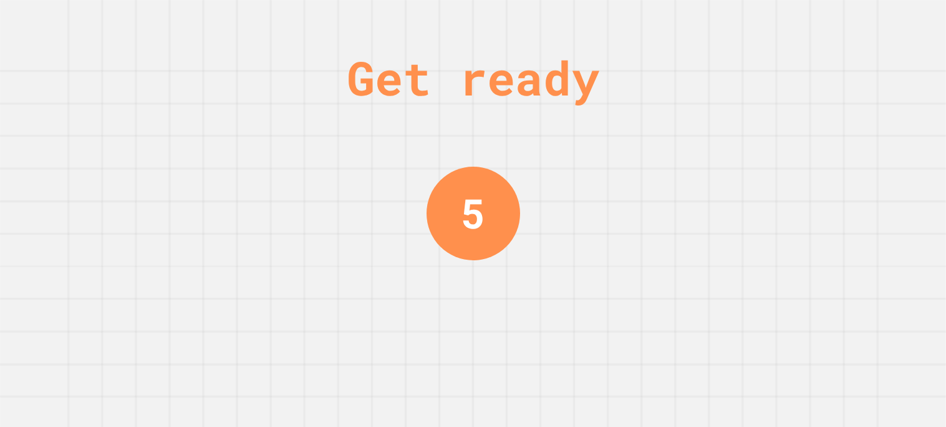
click at [822, 29] on div "Get ready 5" at bounding box center [473, 213] width 946 height 427
click at [822, 29] on div "Get ready 4" at bounding box center [473, 213] width 946 height 427
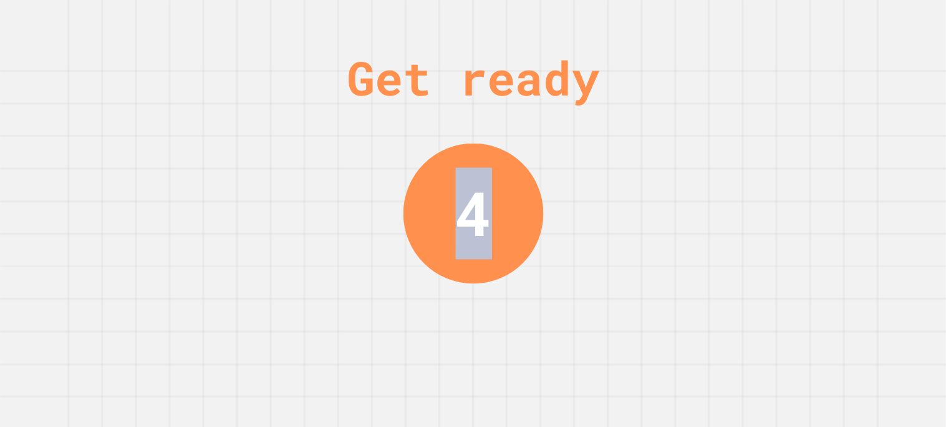
click at [822, 29] on div "Get ready 4" at bounding box center [473, 213] width 946 height 427
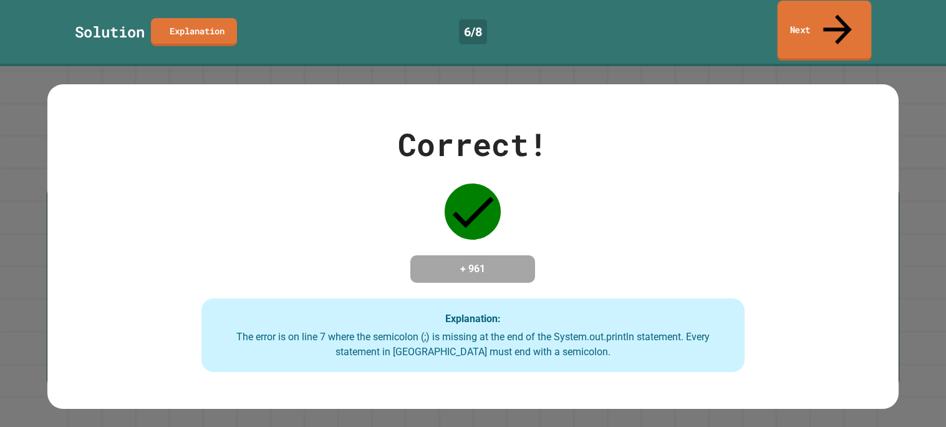
click at [813, 9] on link "Next" at bounding box center [825, 31] width 94 height 60
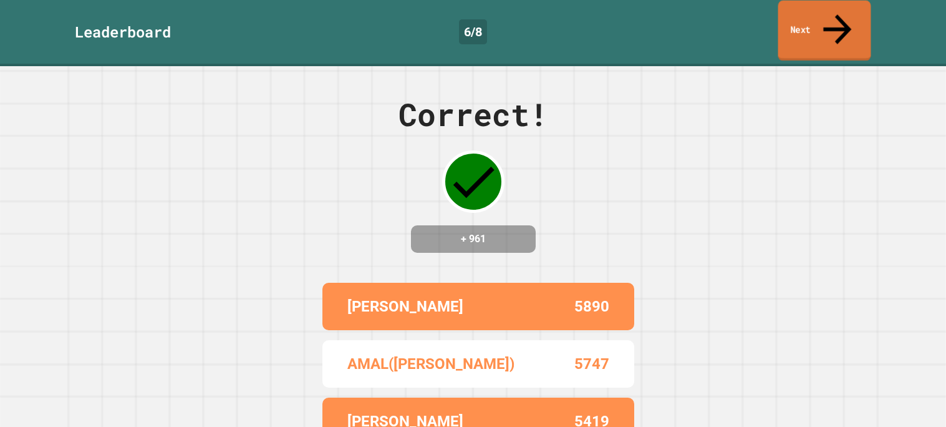
click at [819, 26] on link "Next" at bounding box center [824, 31] width 93 height 60
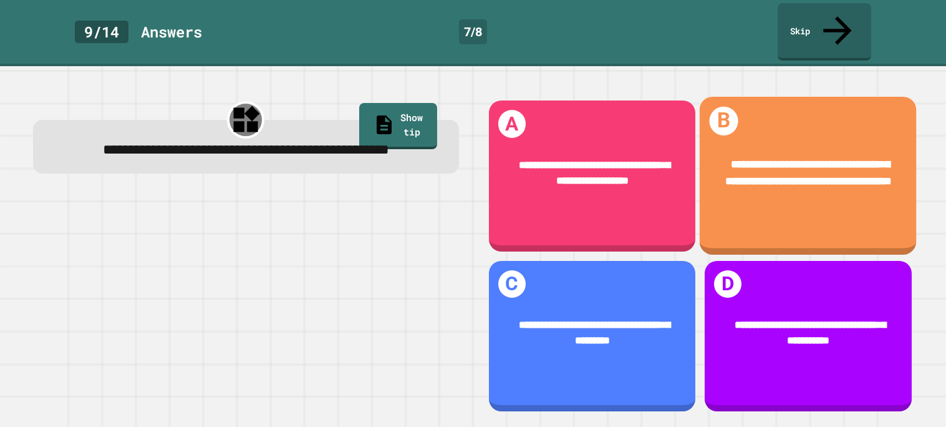
click at [773, 135] on div "**********" at bounding box center [808, 173] width 217 height 76
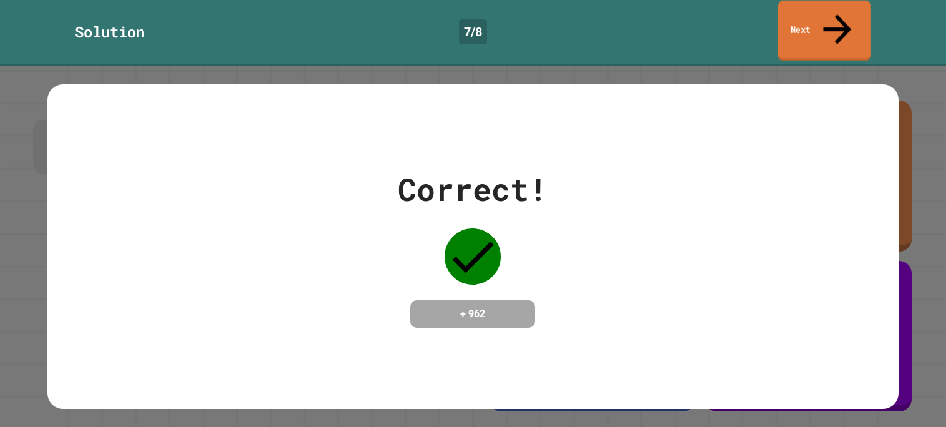
click at [856, 6] on link "Next" at bounding box center [824, 31] width 92 height 60
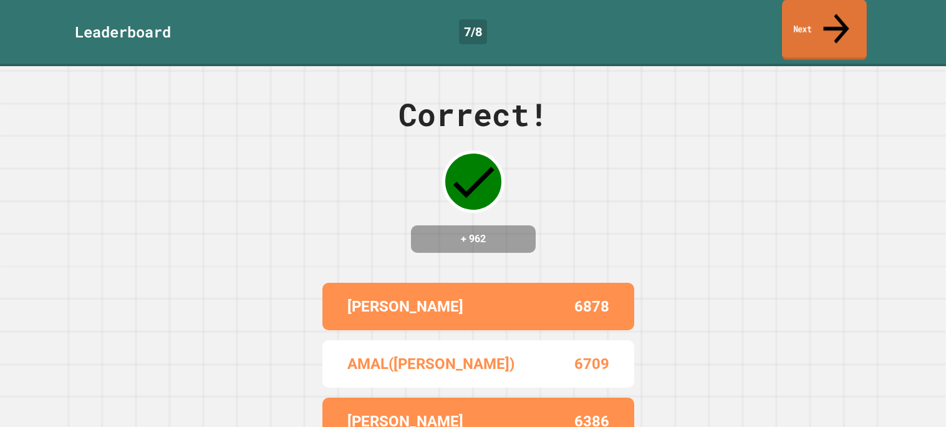
click at [815, 16] on link "Next" at bounding box center [824, 30] width 85 height 60
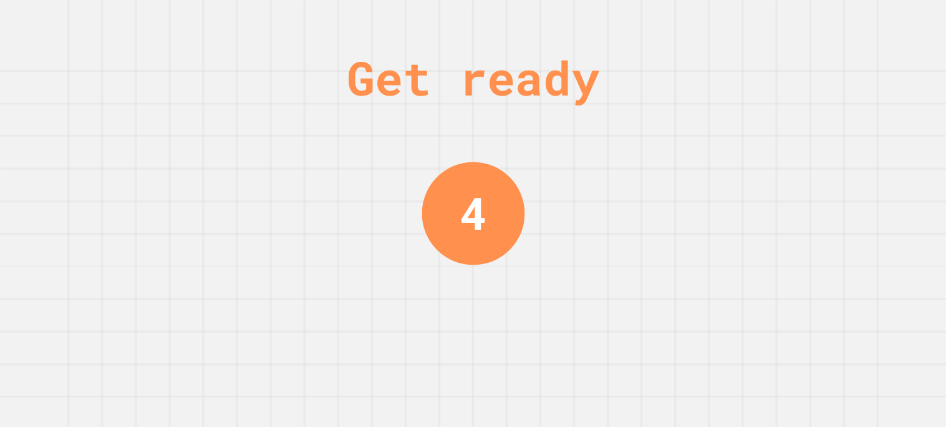
click at [627, 149] on div "Get ready 4" at bounding box center [473, 213] width 946 height 427
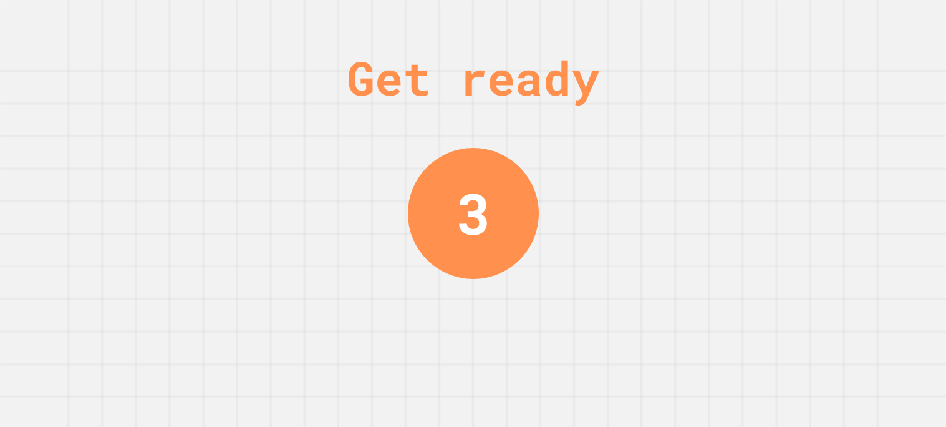
click at [626, 149] on div "Get ready 3" at bounding box center [473, 213] width 946 height 427
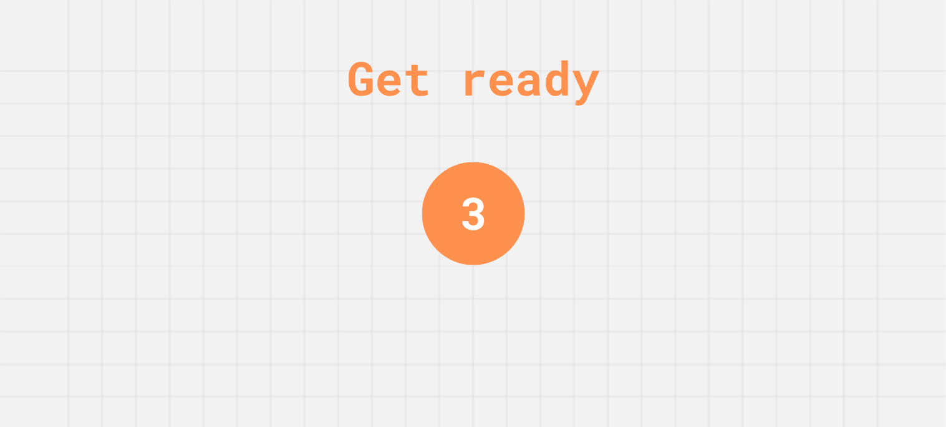
click at [604, 145] on div "Get ready 3" at bounding box center [473, 213] width 946 height 427
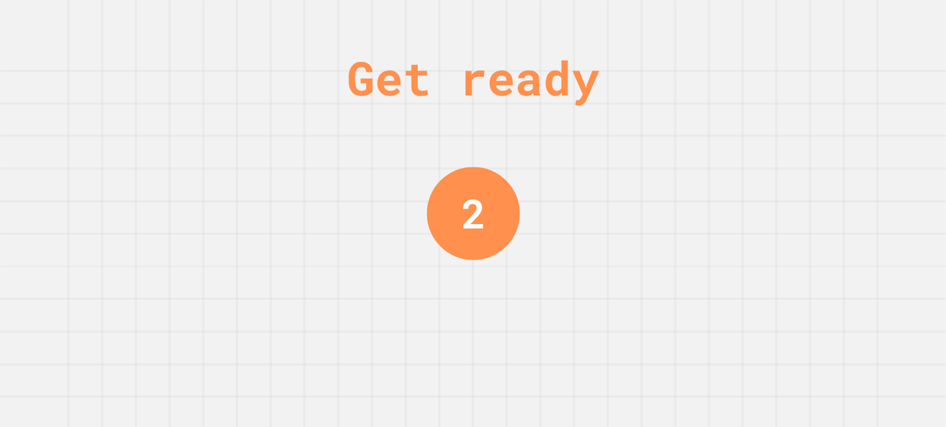
click at [604, 145] on div "Get ready 2" at bounding box center [473, 213] width 946 height 427
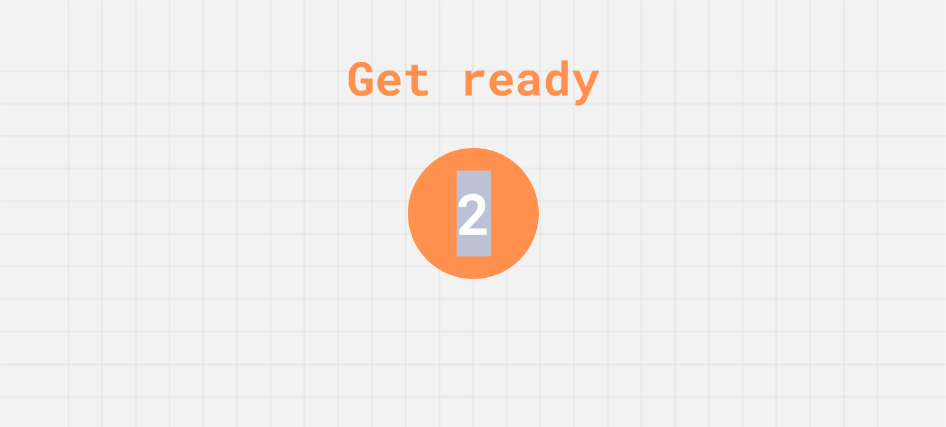
click at [604, 145] on div "Get ready 2" at bounding box center [473, 213] width 946 height 427
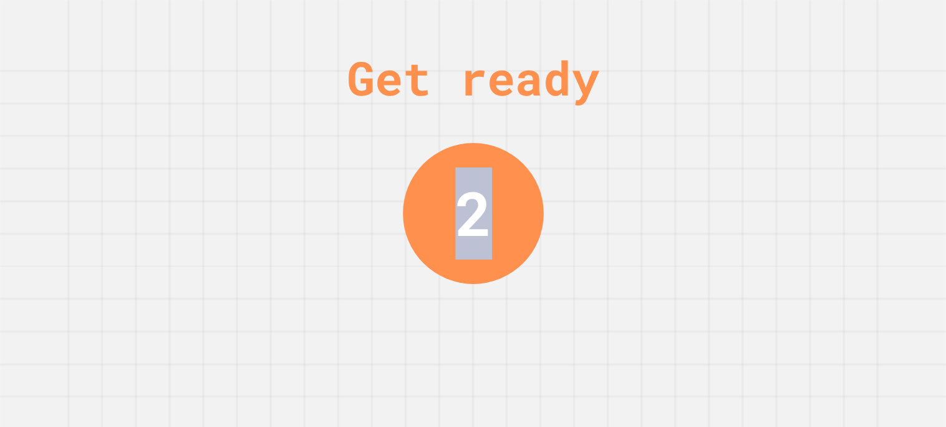
click at [604, 145] on div "Get ready 2" at bounding box center [473, 213] width 946 height 427
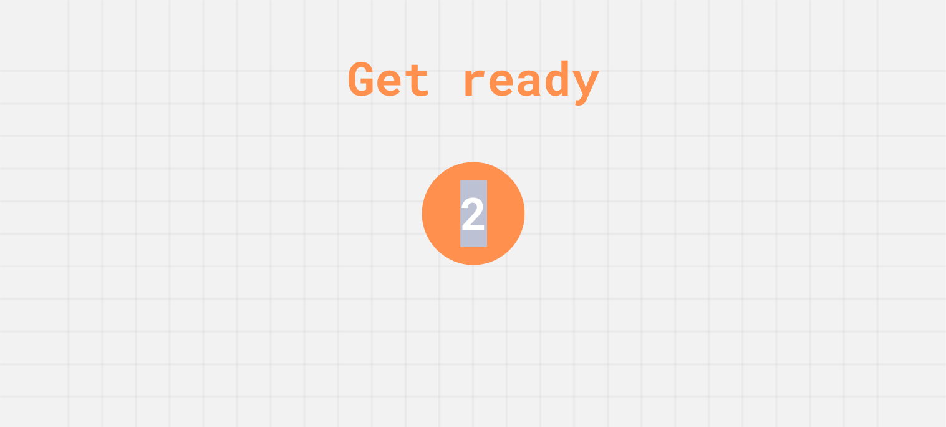
click at [604, 145] on div "Get ready 2" at bounding box center [473, 213] width 946 height 427
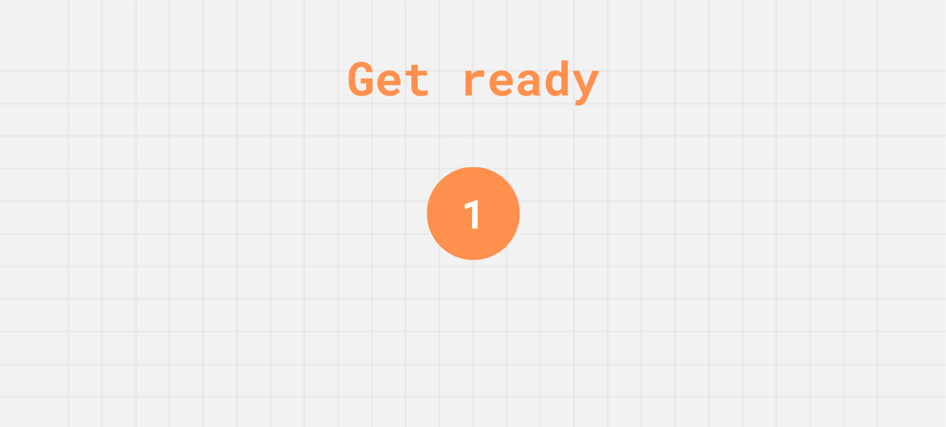
click at [604, 145] on div "Get ready 1" at bounding box center [473, 213] width 946 height 427
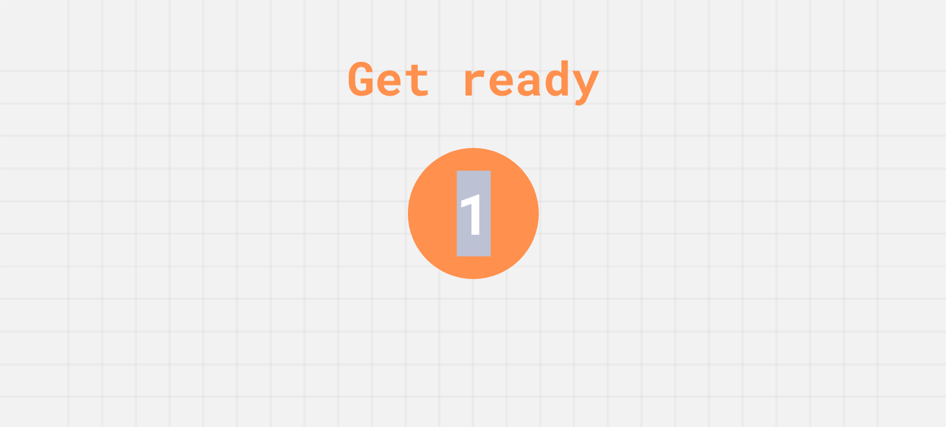
click at [604, 145] on div "Get ready 1" at bounding box center [473, 213] width 946 height 427
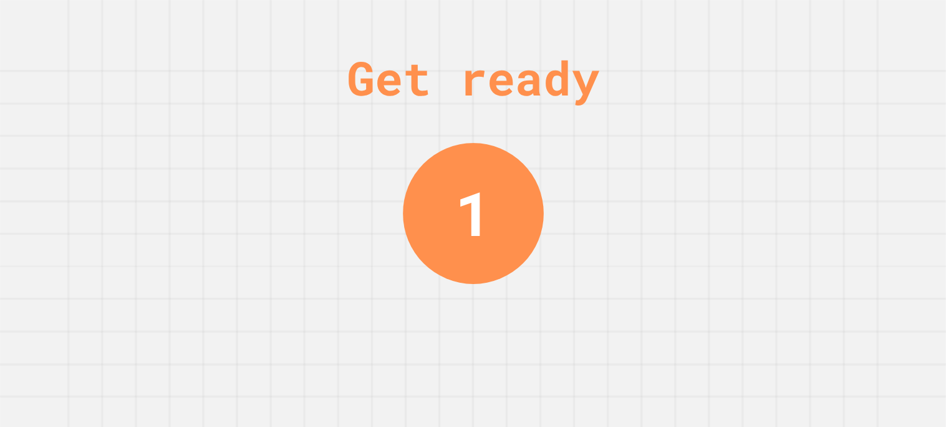
click at [604, 145] on div "Get ready 1" at bounding box center [473, 213] width 946 height 427
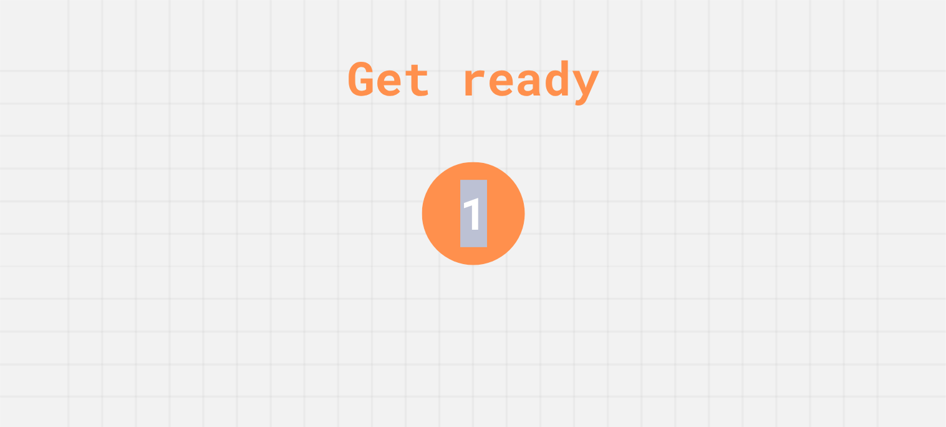
click at [604, 145] on div "Get ready 1" at bounding box center [473, 213] width 946 height 427
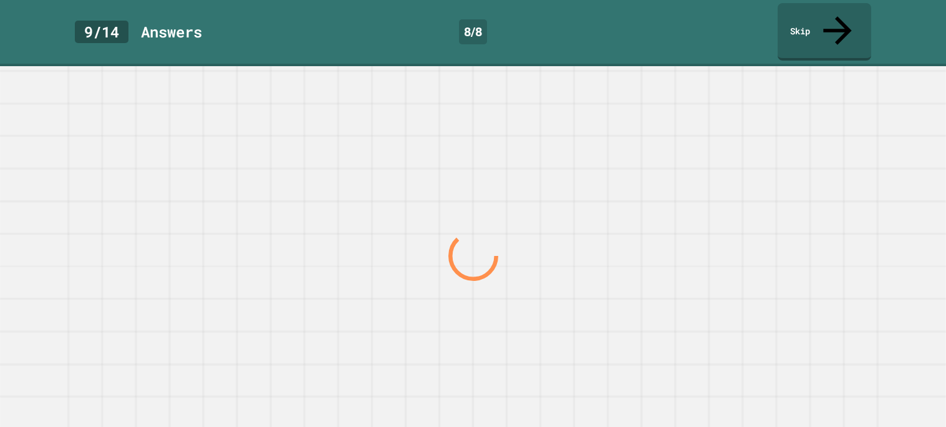
click at [604, 145] on div at bounding box center [473, 256] width 908 height 342
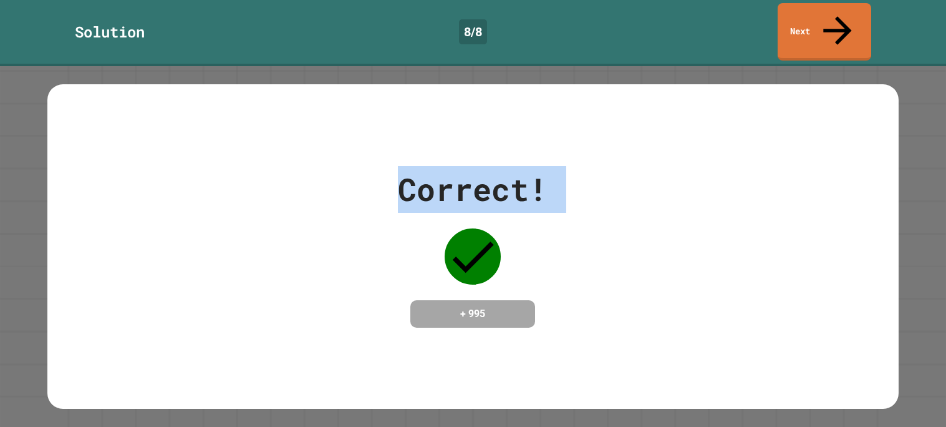
click at [604, 166] on div "Correct! + 995" at bounding box center [472, 247] width 851 height 162
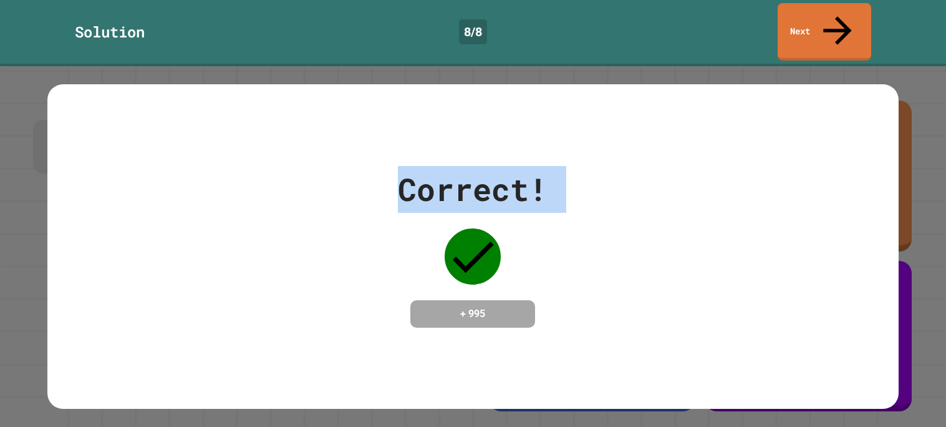
click at [604, 166] on div "Correct! + 995" at bounding box center [472, 247] width 851 height 162
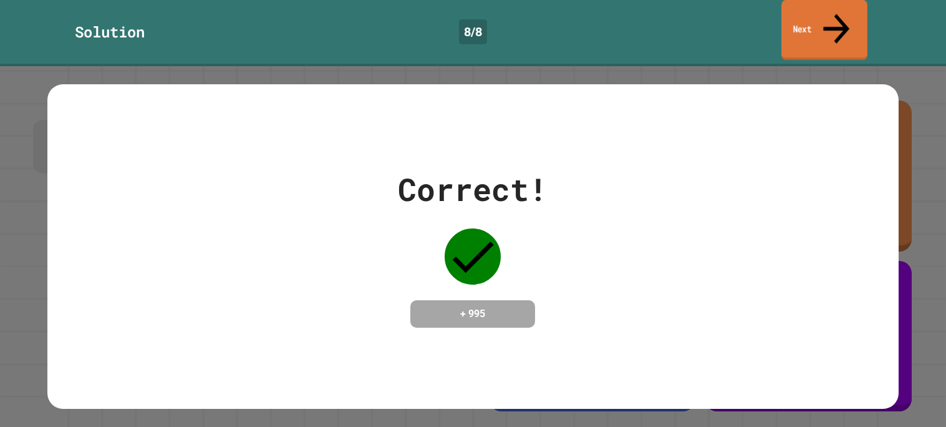
click at [832, 14] on icon at bounding box center [836, 28] width 39 height 44
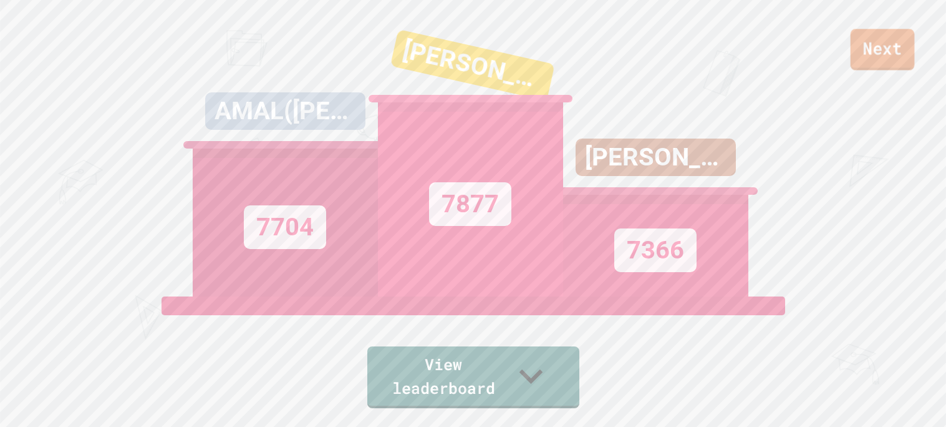
click at [887, 46] on link "Next" at bounding box center [883, 49] width 64 height 41
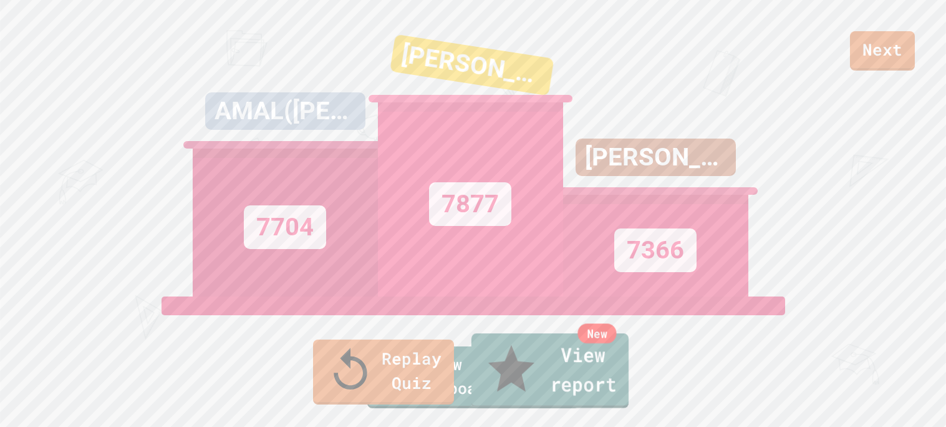
click at [538, 390] on link "New View report" at bounding box center [549, 370] width 157 height 75
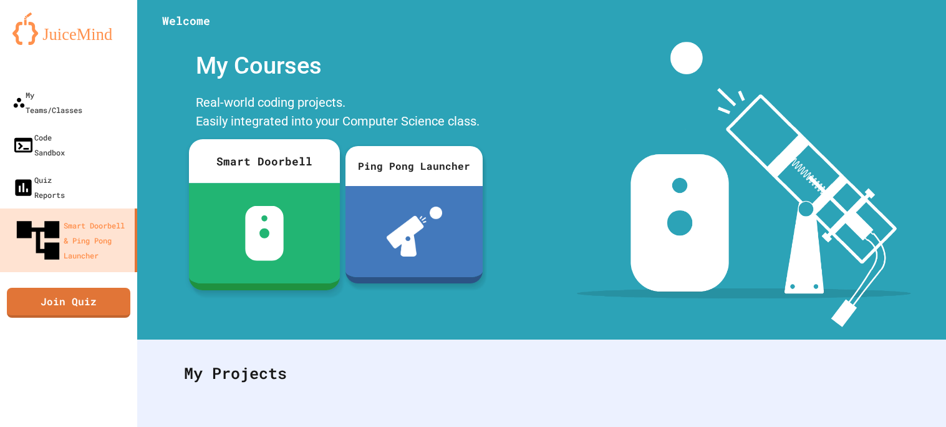
click at [250, 181] on div "Smart Doorbell" at bounding box center [264, 161] width 151 height 44
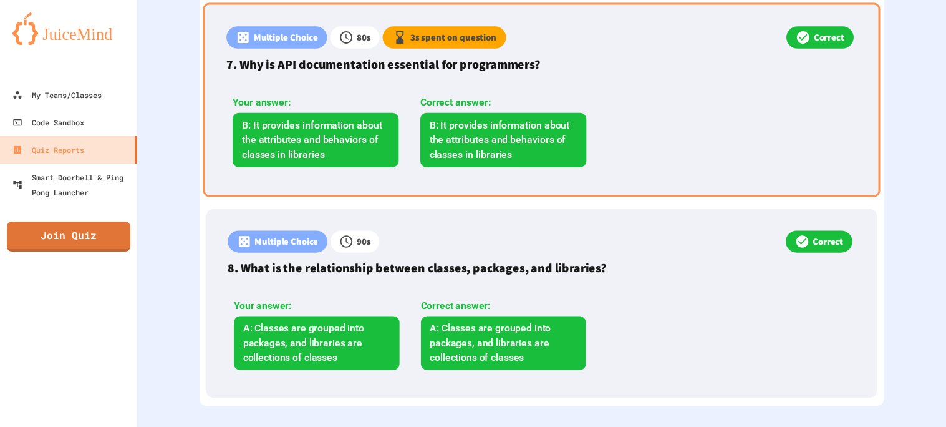
scroll to position [1520, 0]
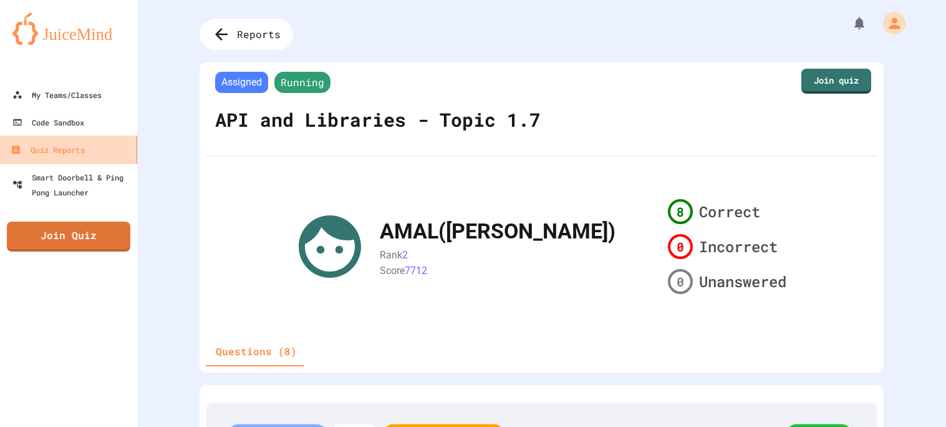
click at [75, 145] on div "Quiz Reports" at bounding box center [48, 150] width 74 height 16
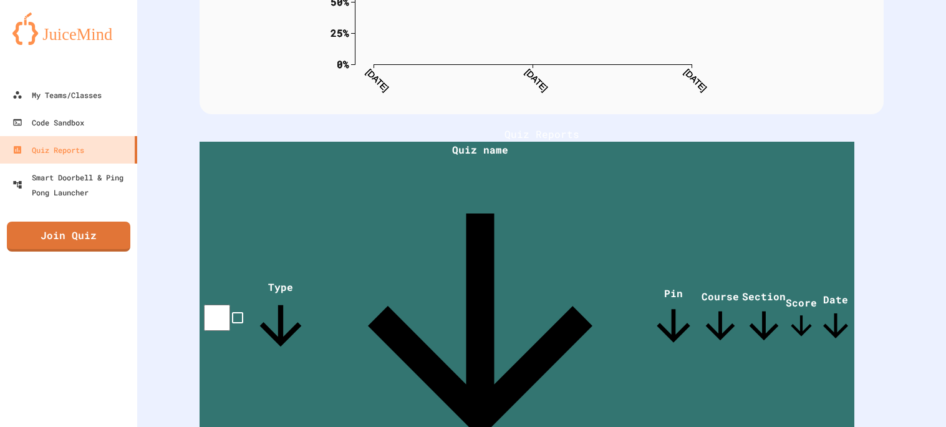
scroll to position [199, 0]
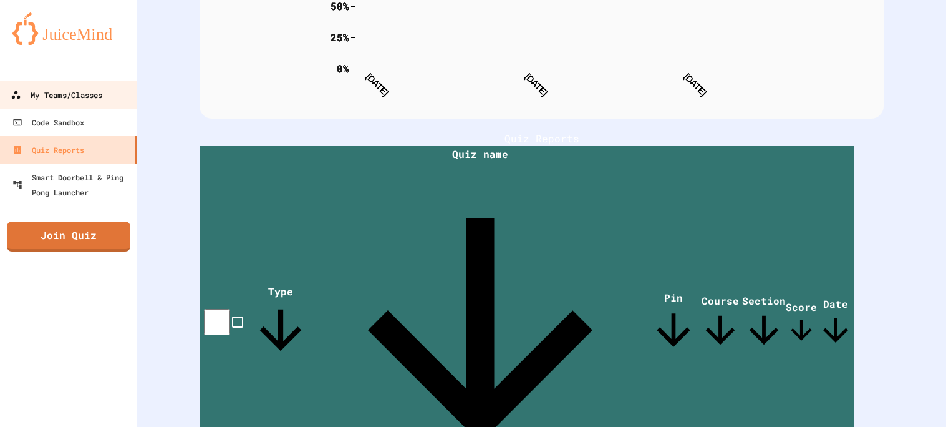
click at [44, 87] on div "My Teams/Classes" at bounding box center [57, 95] width 92 height 16
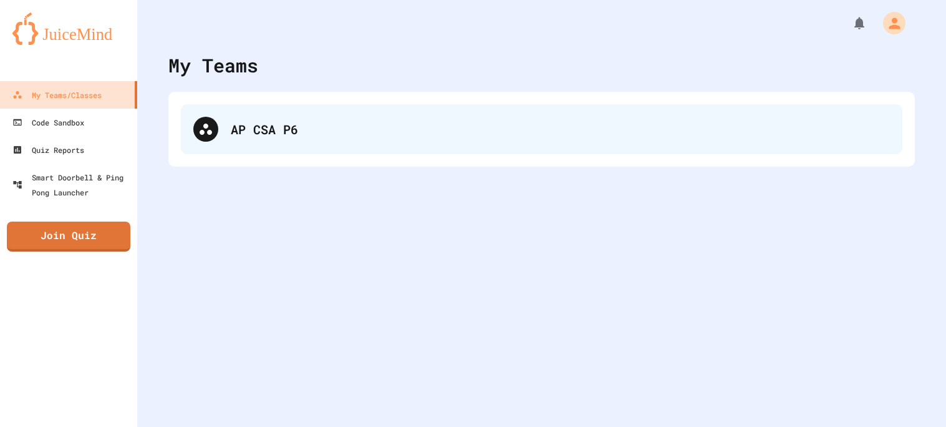
click at [242, 126] on div "AP CSA P6" at bounding box center [560, 129] width 659 height 19
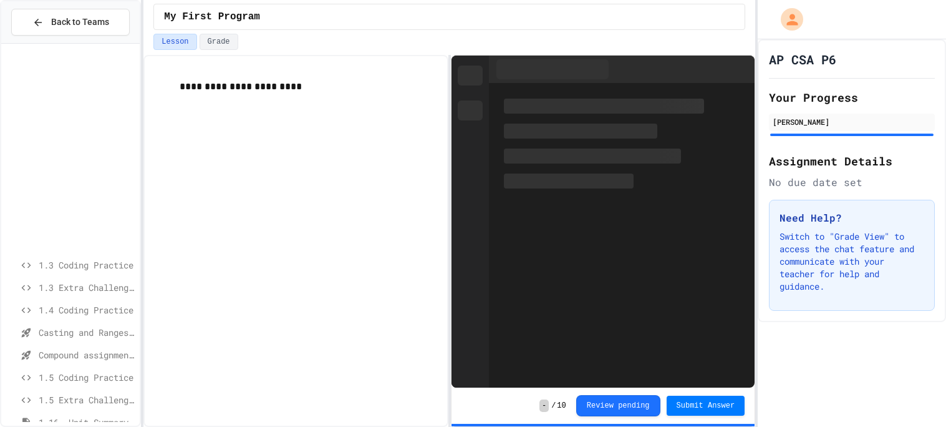
scroll to position [243, 0]
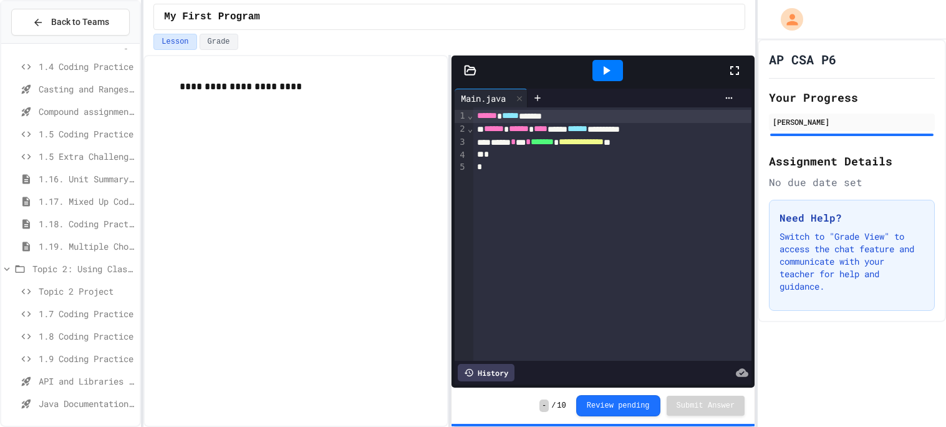
click at [72, 399] on span "Java Documentation with Comments - Topic 1.8" at bounding box center [87, 403] width 96 height 13
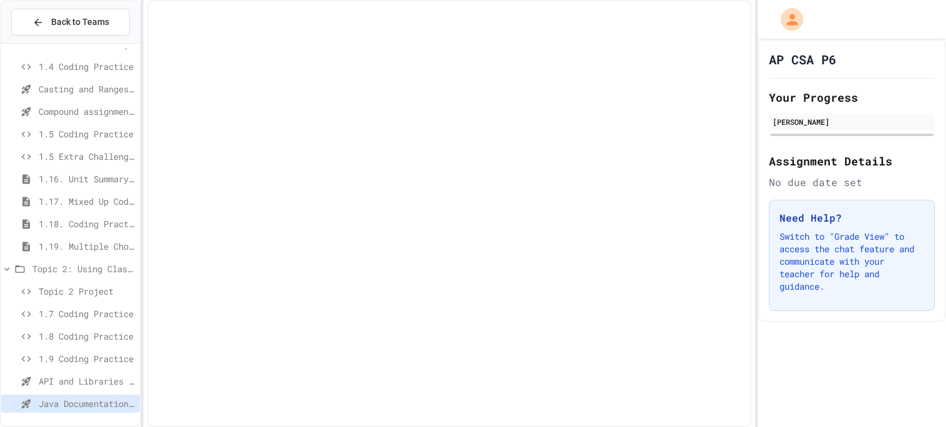
scroll to position [233, 0]
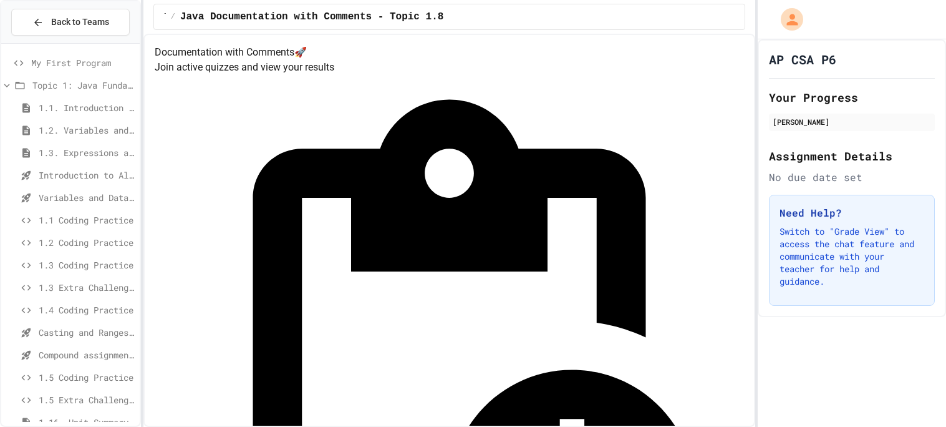
scroll to position [243, 0]
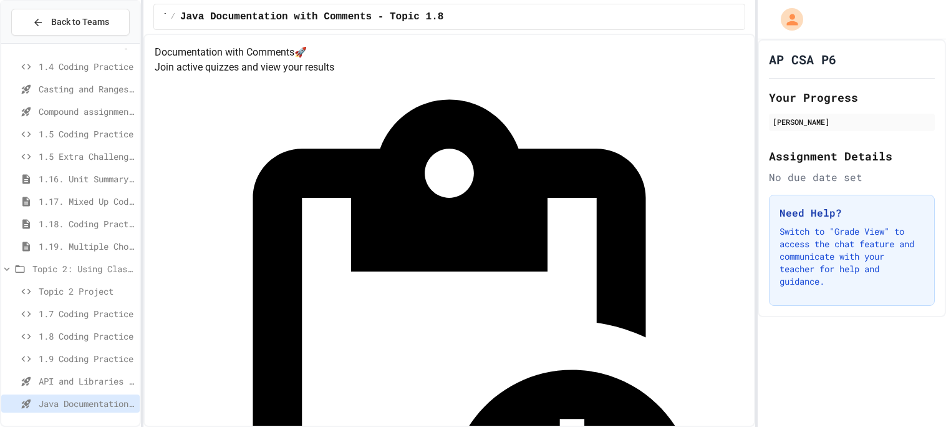
click at [72, 289] on span "Topic 2 Project" at bounding box center [87, 290] width 96 height 13
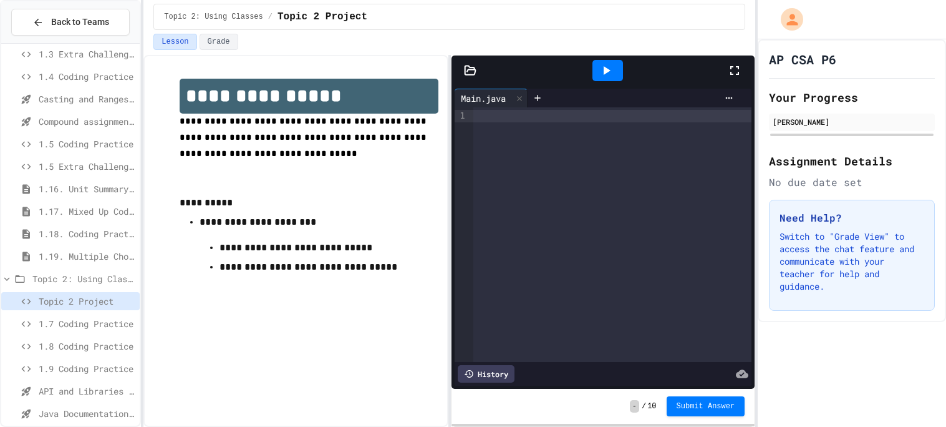
click at [597, 190] on div at bounding box center [612, 234] width 278 height 254
click at [528, 191] on div at bounding box center [612, 234] width 278 height 254
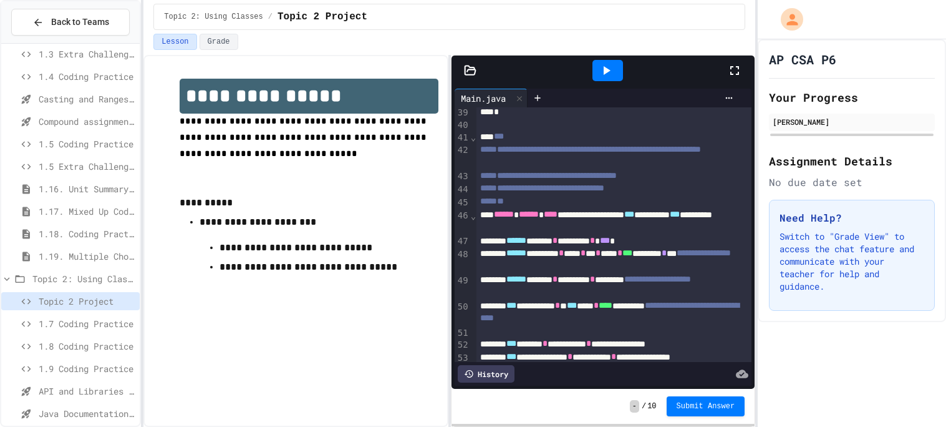
scroll to position [579, 0]
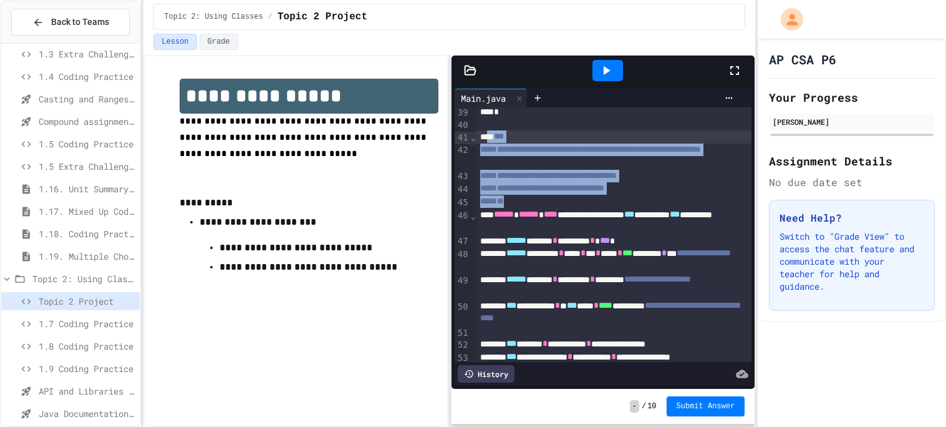
drag, startPoint x: 561, startPoint y: 205, endPoint x: 493, endPoint y: 138, distance: 95.3
click at [493, 138] on div "**********" at bounding box center [613, 62] width 275 height 1066
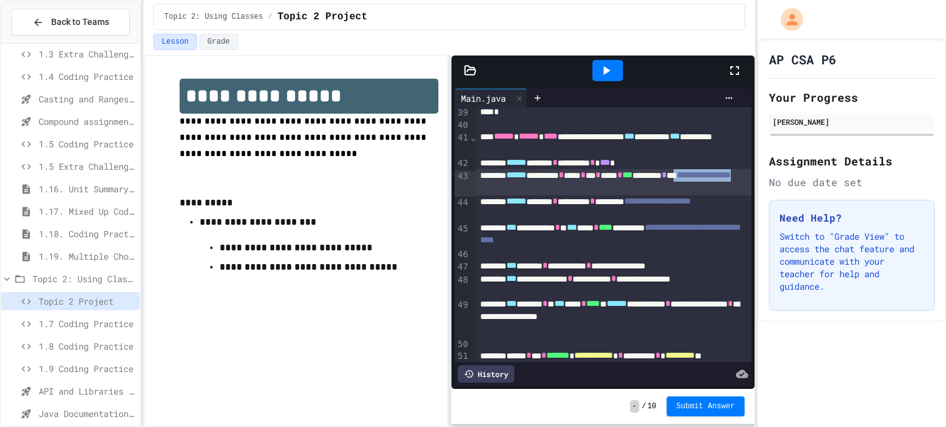
drag, startPoint x: 587, startPoint y: 187, endPoint x: 697, endPoint y: 191, distance: 110.4
click at [697, 191] on div "**********" at bounding box center [613, 182] width 275 height 26
click at [634, 215] on div "**********" at bounding box center [613, 208] width 275 height 26
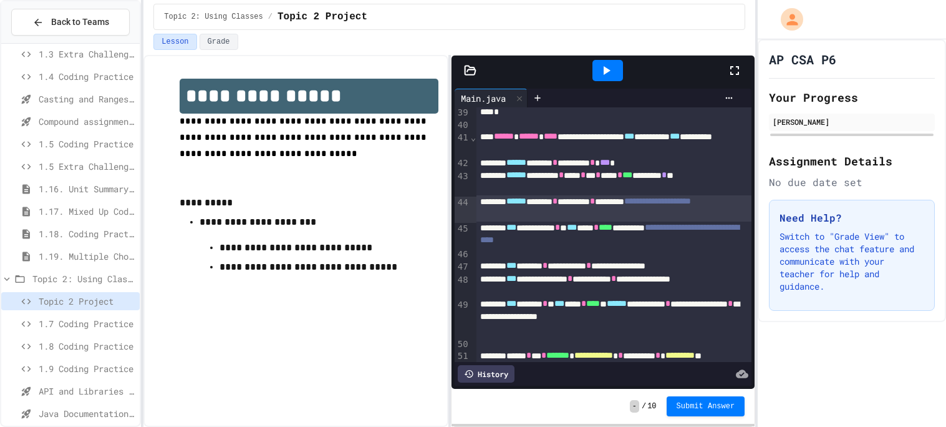
drag, startPoint x: 634, startPoint y: 215, endPoint x: 513, endPoint y: 227, distance: 121.6
click at [584, 426] on div at bounding box center [473, 428] width 946 height 0
click at [579, 215] on div "**********" at bounding box center [613, 208] width 275 height 26
drag, startPoint x: 579, startPoint y: 215, endPoint x: 486, endPoint y: 214, distance: 93.6
click at [486, 214] on div "**********" at bounding box center [613, 208] width 275 height 26
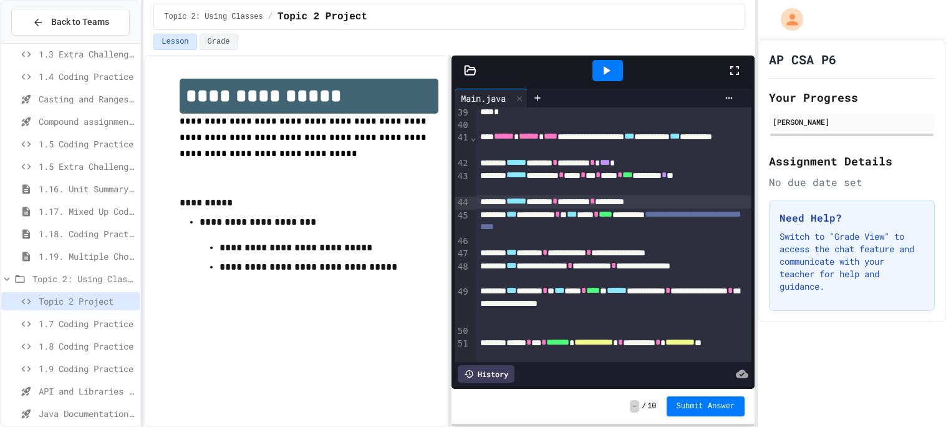
click at [665, 231] on div "**********" at bounding box center [613, 221] width 275 height 26
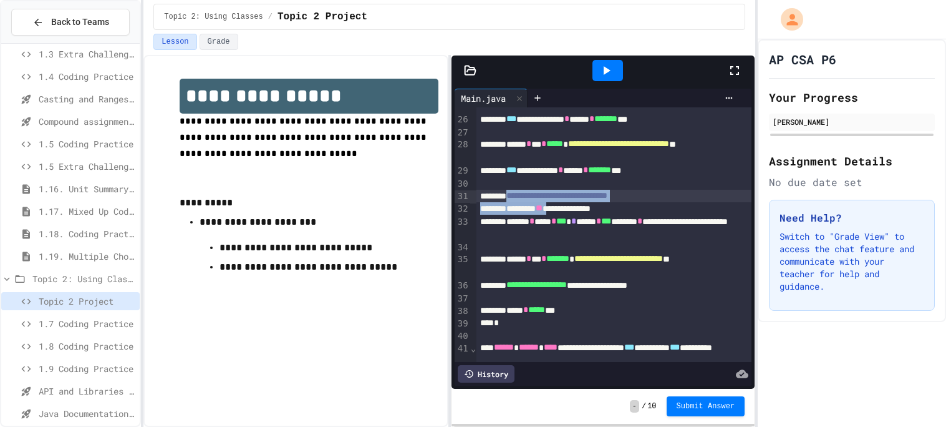
scroll to position [368, 0]
drag, startPoint x: 520, startPoint y: 191, endPoint x: 698, endPoint y: 192, distance: 178.4
click at [698, 192] on div "**********" at bounding box center [613, 196] width 275 height 13
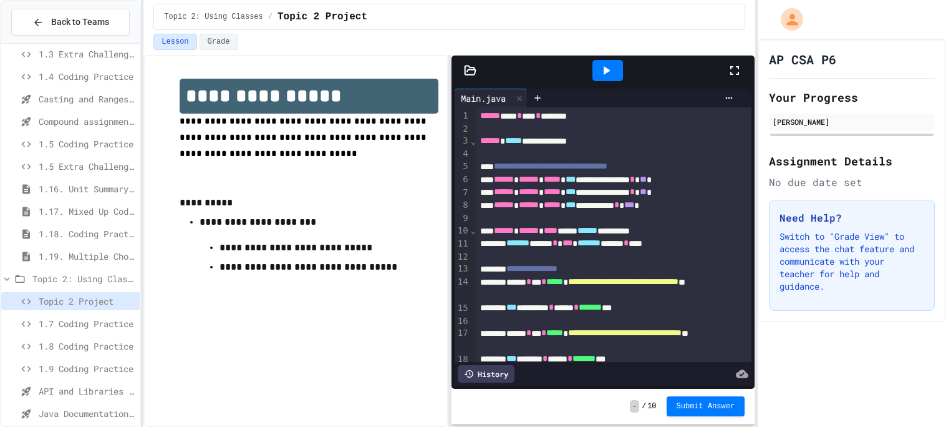
scroll to position [2, 0]
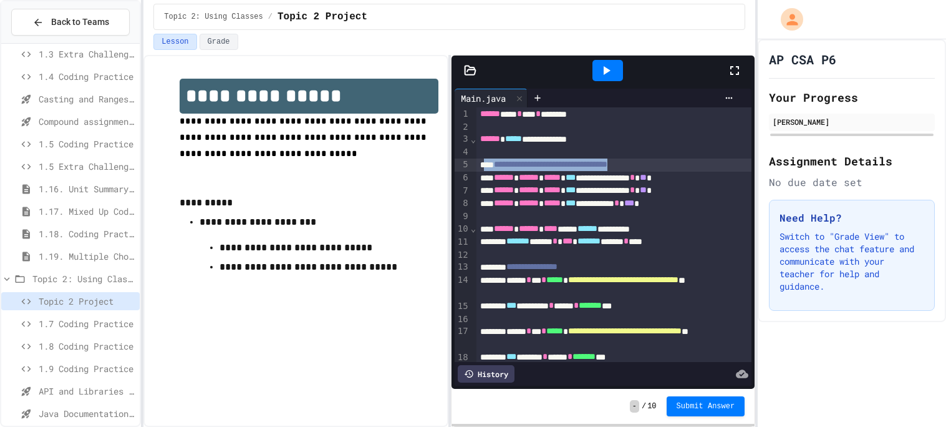
drag, startPoint x: 717, startPoint y: 163, endPoint x: 488, endPoint y: 159, distance: 229.5
click at [488, 159] on div "**********" at bounding box center [613, 164] width 275 height 13
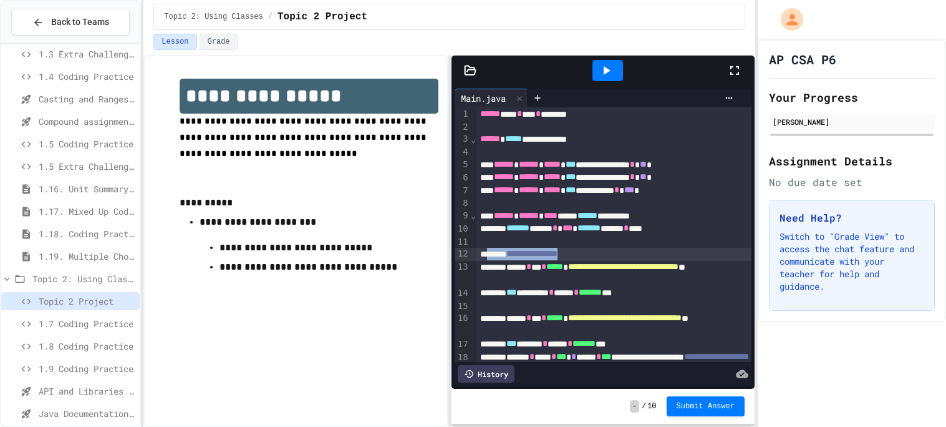
drag, startPoint x: 612, startPoint y: 251, endPoint x: 492, endPoint y: 252, distance: 119.7
click at [492, 252] on div "**********" at bounding box center [613, 254] width 275 height 13
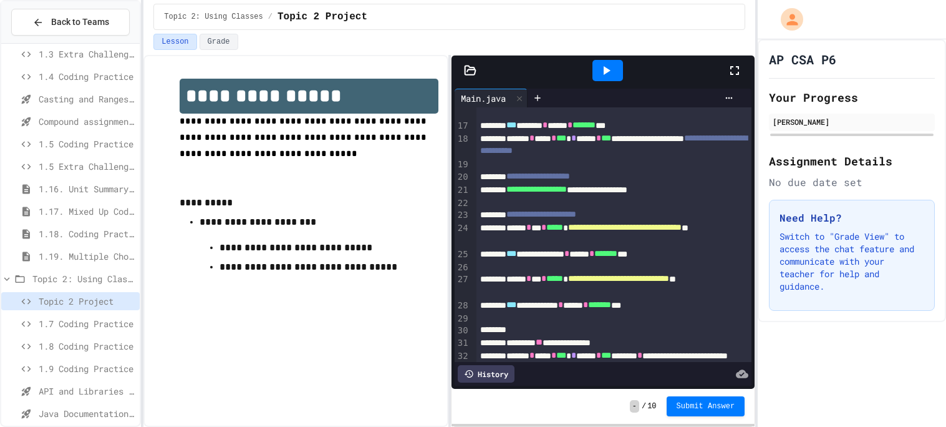
scroll to position [221, 0]
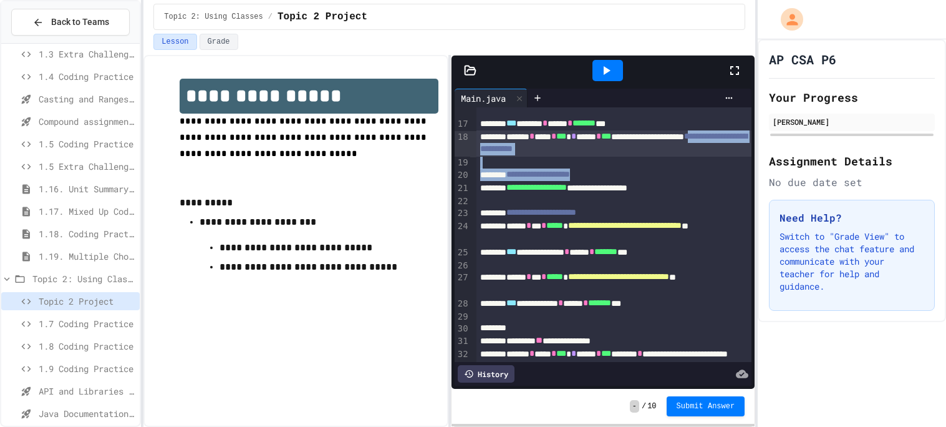
drag, startPoint x: 637, startPoint y: 170, endPoint x: 553, endPoint y: 151, distance: 87.0
click at [553, 151] on div "**********" at bounding box center [613, 360] width 275 height 948
click at [553, 151] on span "**********" at bounding box center [613, 142] width 267 height 21
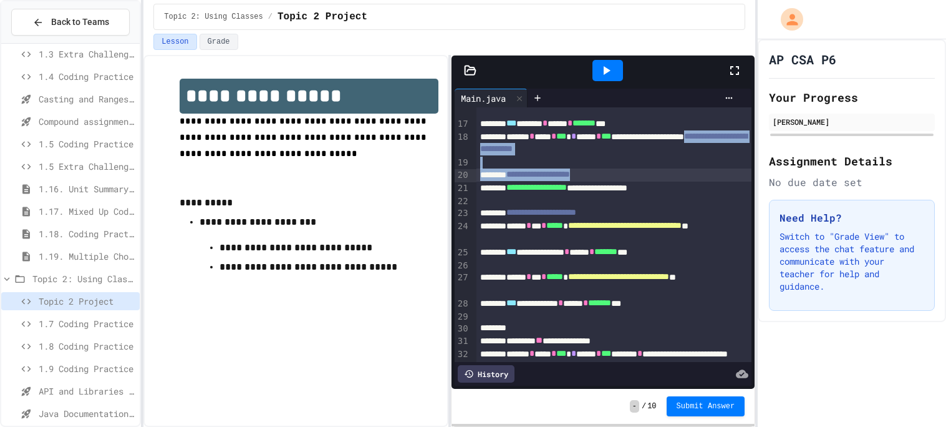
drag, startPoint x: 553, startPoint y: 151, endPoint x: 639, endPoint y: 174, distance: 89.1
click at [639, 174] on div "**********" at bounding box center [613, 360] width 275 height 948
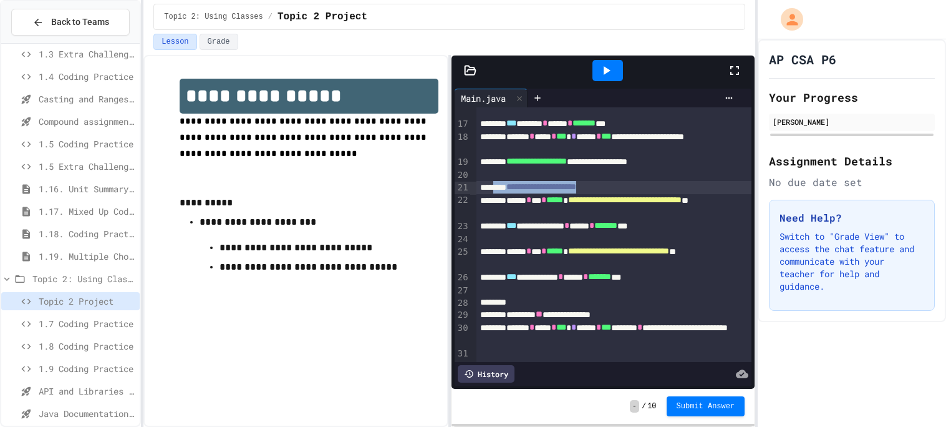
drag, startPoint x: 645, startPoint y: 187, endPoint x: 500, endPoint y: 184, distance: 146.0
click at [500, 184] on div "**********" at bounding box center [613, 187] width 275 height 13
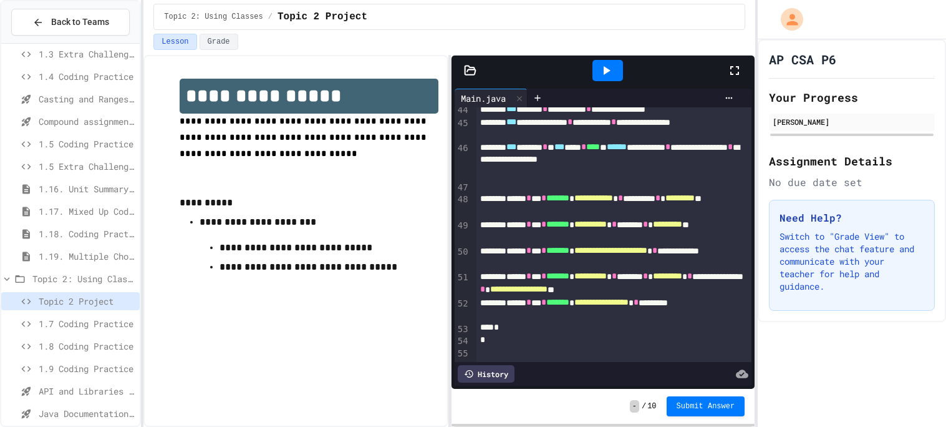
scroll to position [667, 0]
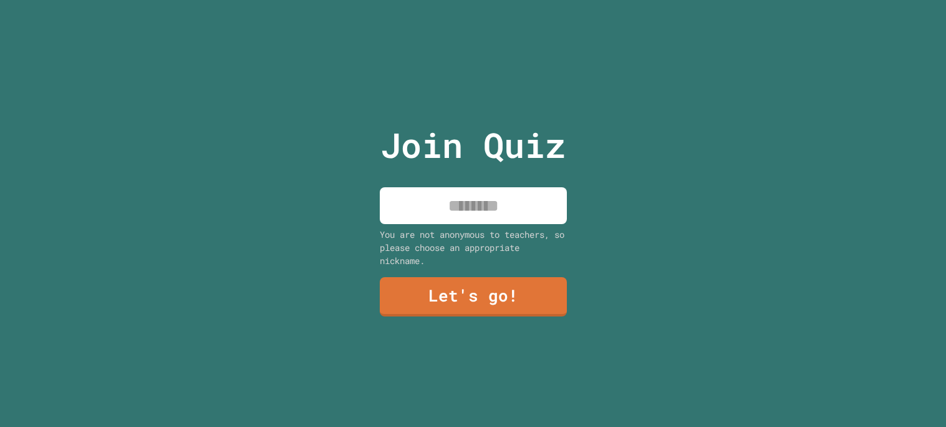
click at [488, 205] on input at bounding box center [473, 205] width 187 height 37
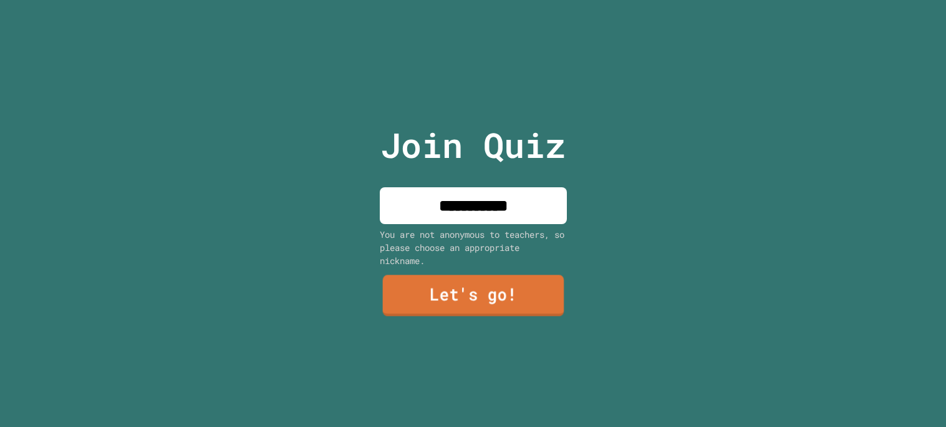
type input "**********"
click at [488, 304] on link "Let's go!" at bounding box center [472, 294] width 181 height 41
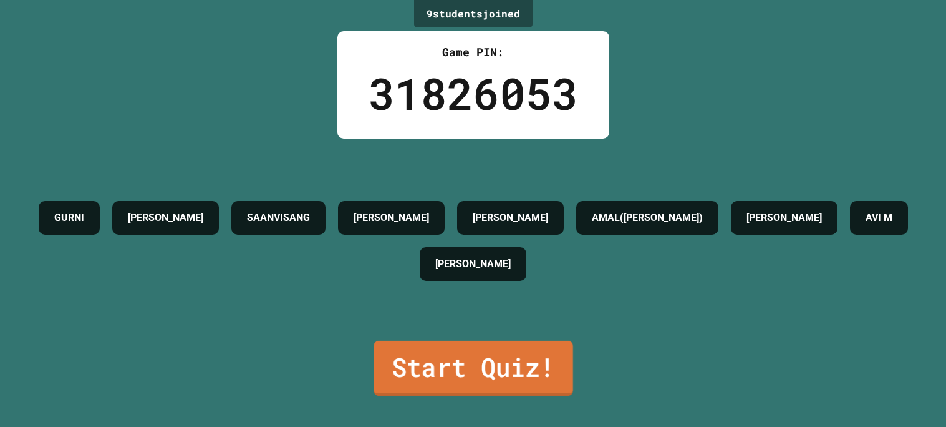
click at [516, 367] on link "Start Quiz!" at bounding box center [474, 368] width 200 height 55
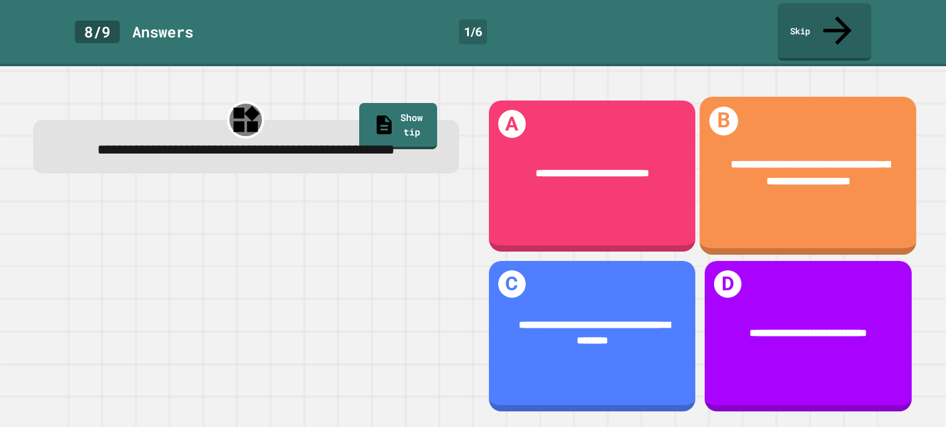
click at [803, 159] on span "**********" at bounding box center [810, 172] width 158 height 27
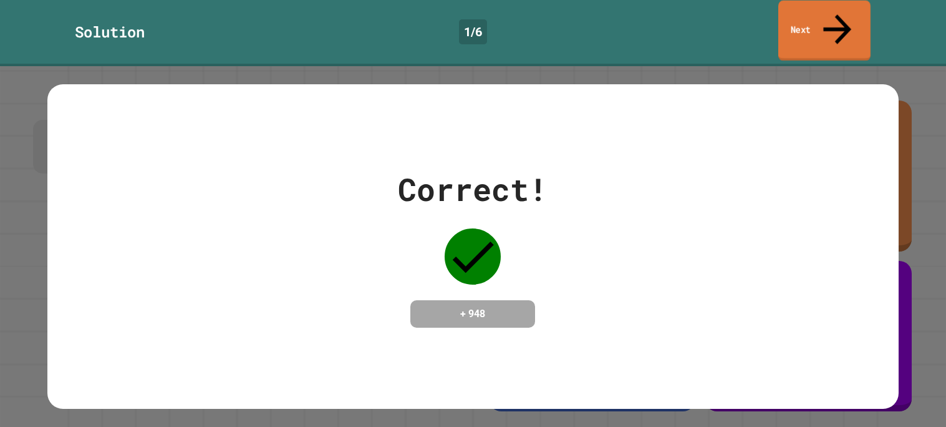
click at [838, 15] on icon at bounding box center [837, 29] width 42 height 44
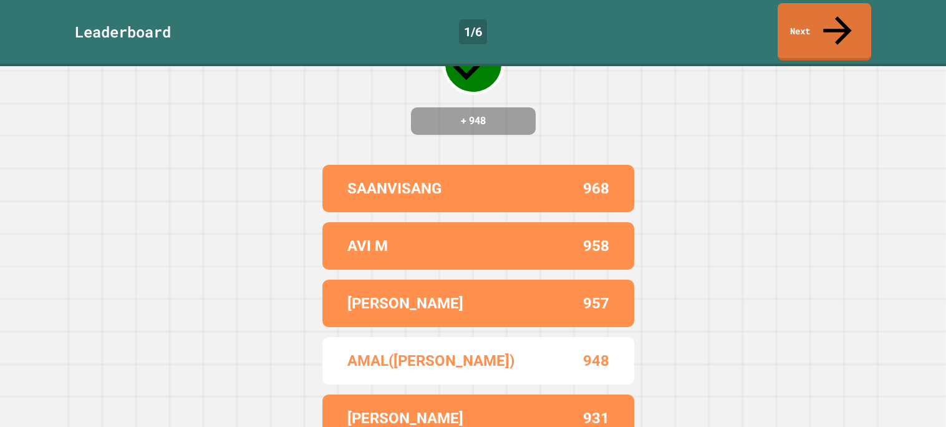
scroll to position [114, 0]
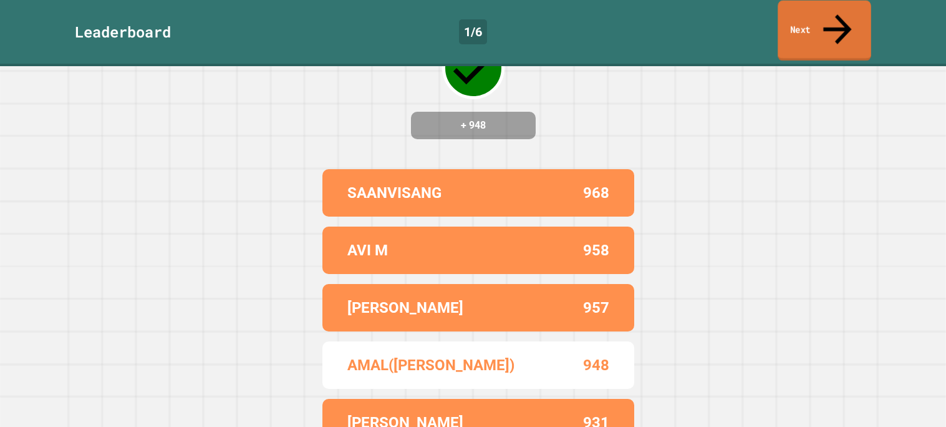
click at [816, 11] on link "Next" at bounding box center [824, 31] width 93 height 60
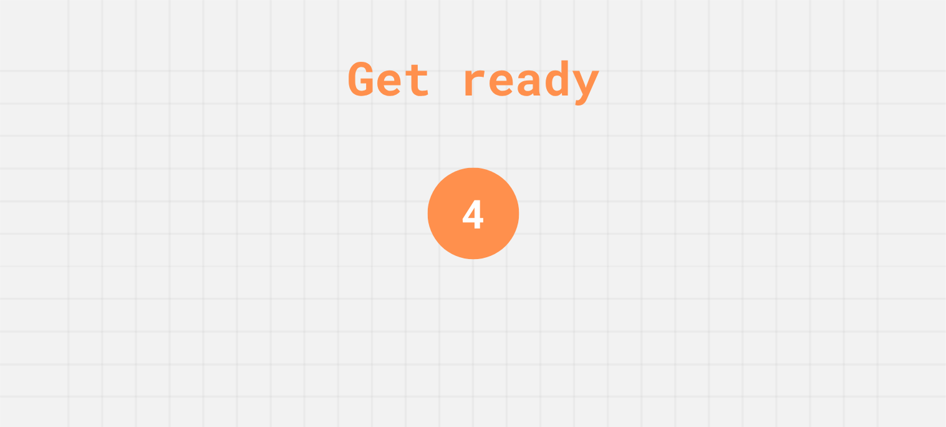
scroll to position [0, 0]
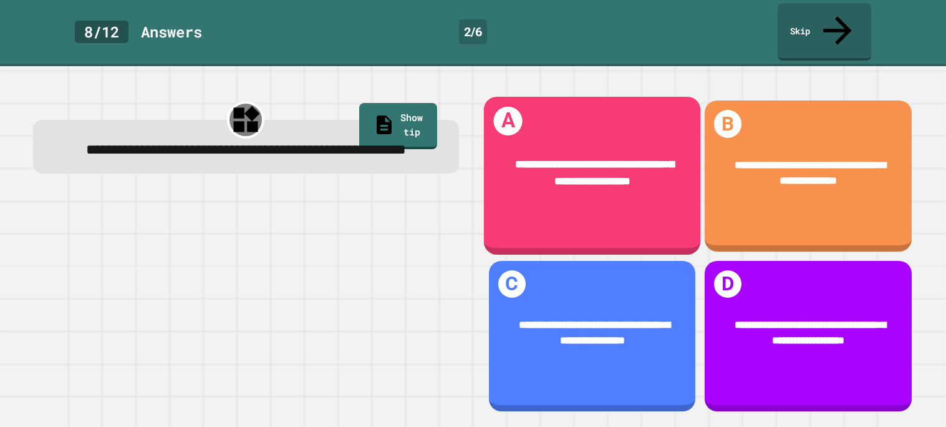
click at [648, 159] on span "**********" at bounding box center [594, 172] width 158 height 27
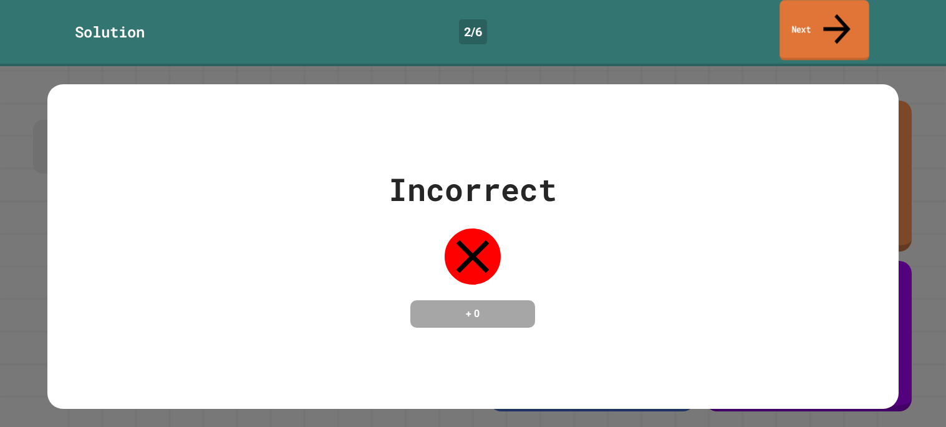
click at [862, 11] on link "Next" at bounding box center [824, 30] width 89 height 60
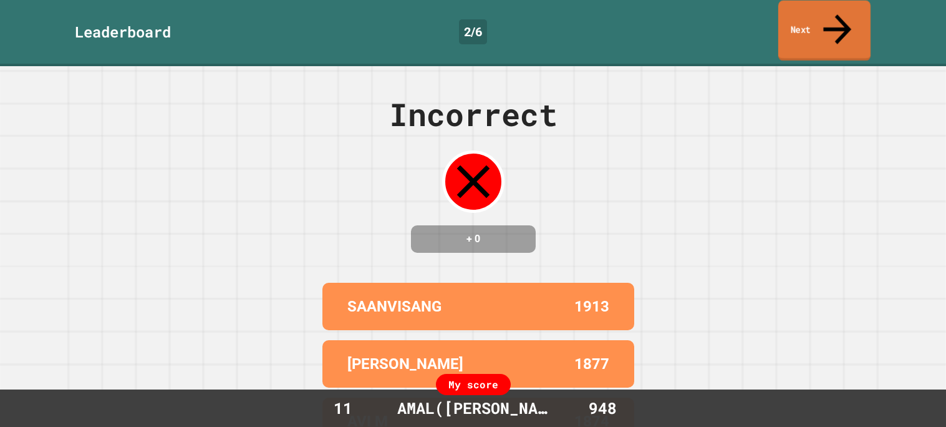
click at [862, 11] on link "Next" at bounding box center [824, 31] width 92 height 60
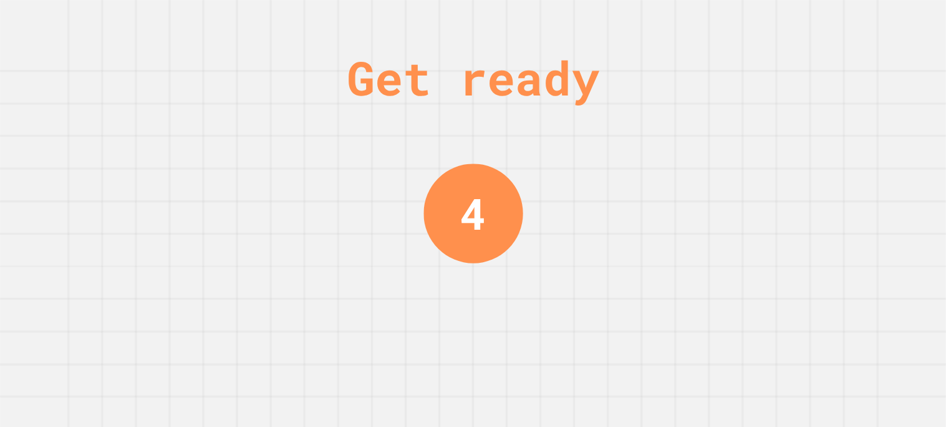
click at [663, 131] on div "Get ready 4" at bounding box center [473, 213] width 946 height 427
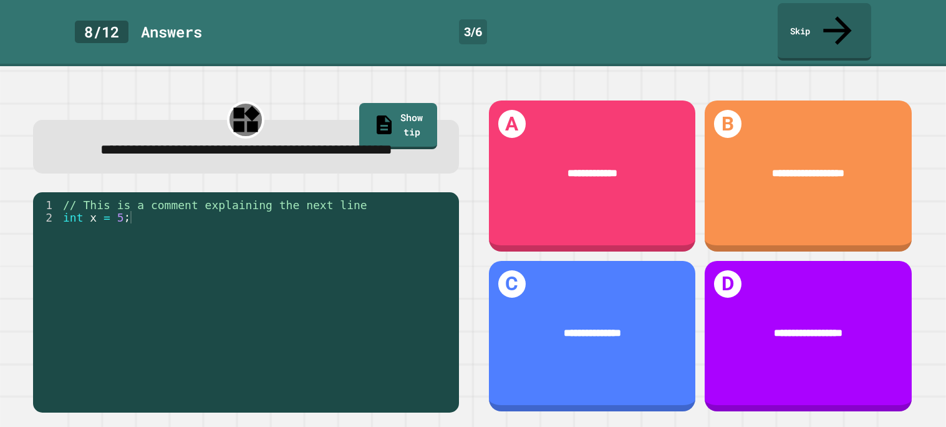
click at [288, 230] on div "// This is a comment explaining the next line int x = 5 ;" at bounding box center [256, 310] width 392 height 225
click at [325, 216] on div "// This is a comment explaining the next line int x = 5 ;" at bounding box center [256, 310] width 392 height 225
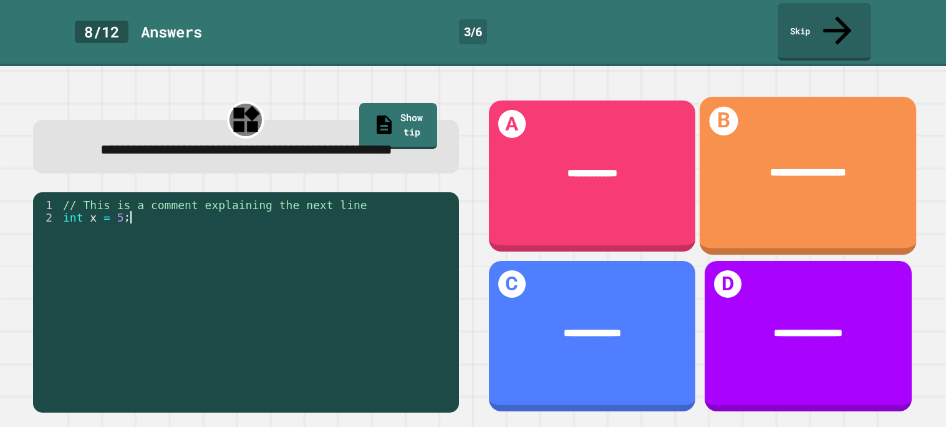
click at [904, 143] on div "**********" at bounding box center [808, 173] width 217 height 60
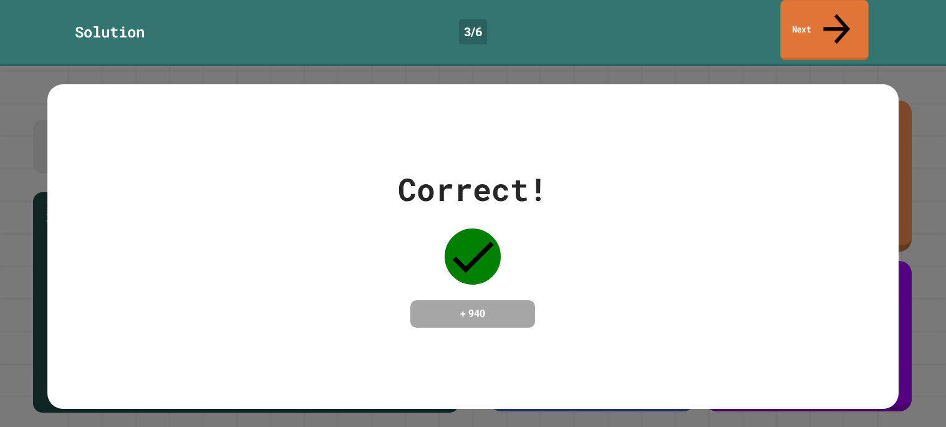
click at [803, 17] on link "Next" at bounding box center [824, 30] width 88 height 60
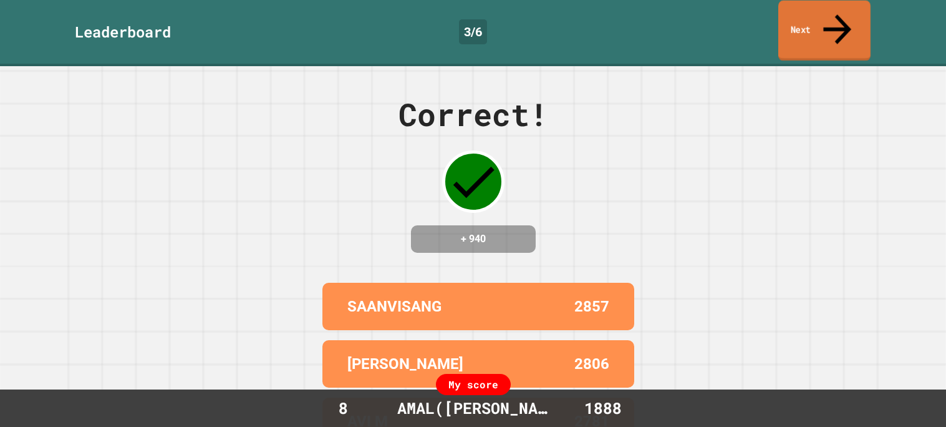
click at [802, 18] on link "Next" at bounding box center [824, 31] width 92 height 60
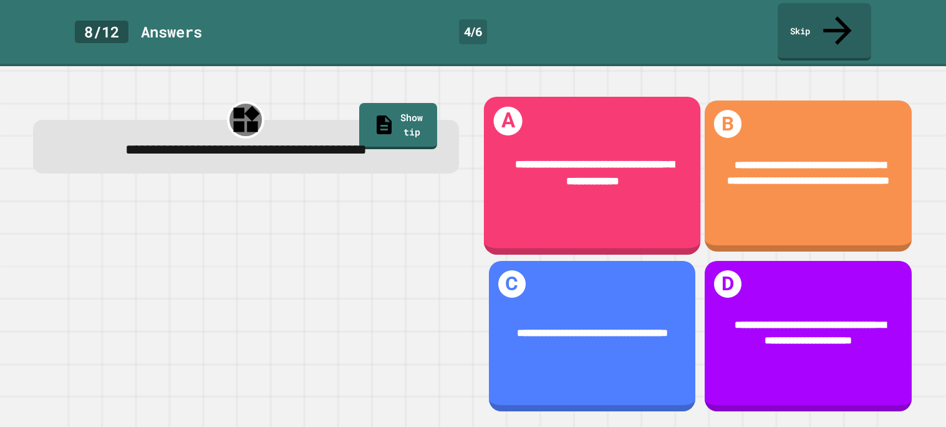
click at [561, 198] on div "**********" at bounding box center [591, 176] width 217 height 158
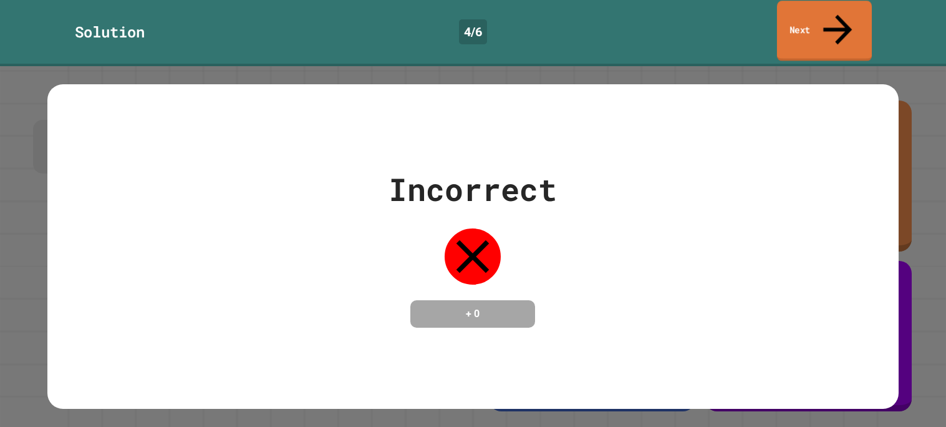
click at [811, 22] on link "Next" at bounding box center [824, 31] width 95 height 60
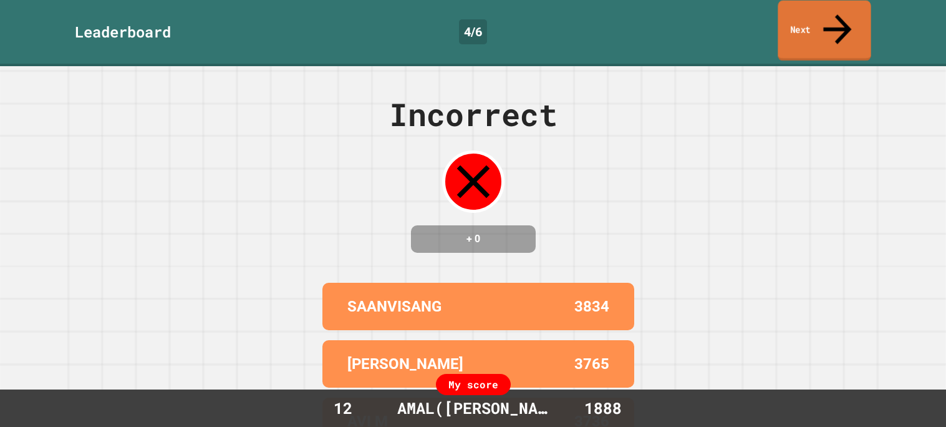
click at [811, 22] on link "Next" at bounding box center [824, 31] width 93 height 60
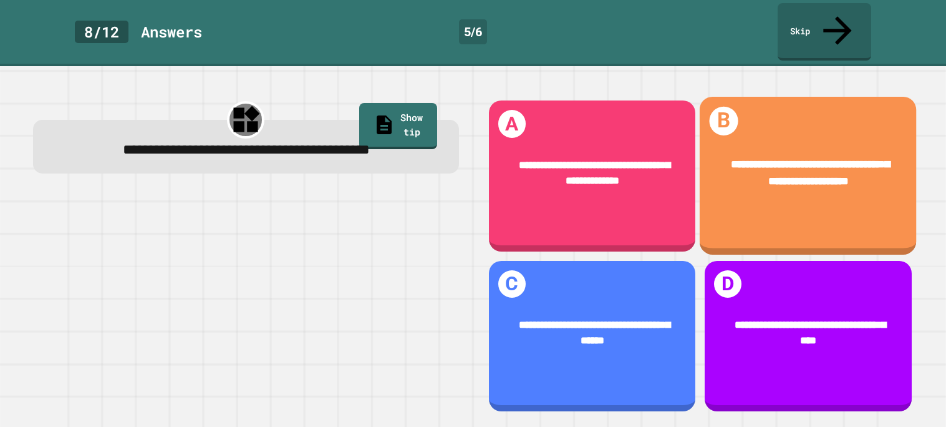
click at [801, 195] on div "**********" at bounding box center [808, 176] width 217 height 158
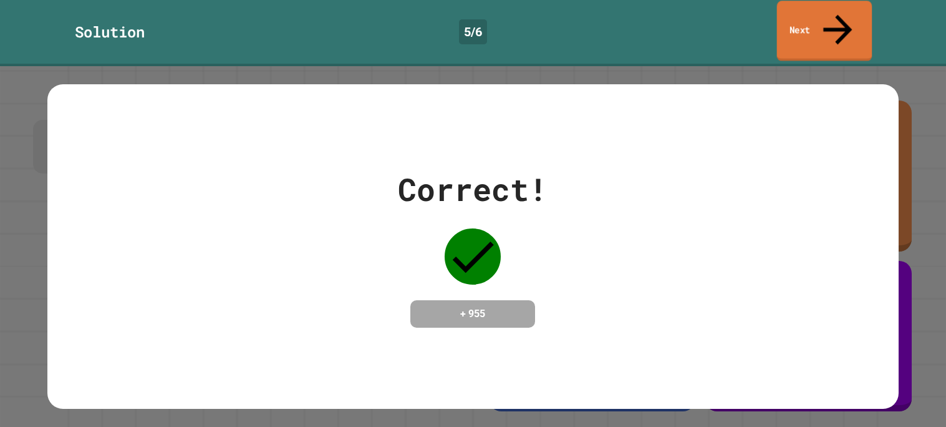
click at [809, 21] on link "Next" at bounding box center [824, 31] width 95 height 60
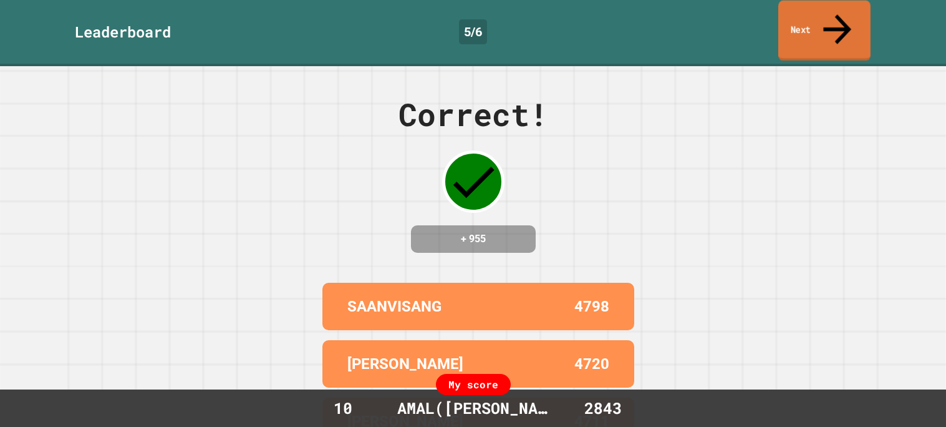
click at [805, 20] on link "Next" at bounding box center [824, 31] width 92 height 60
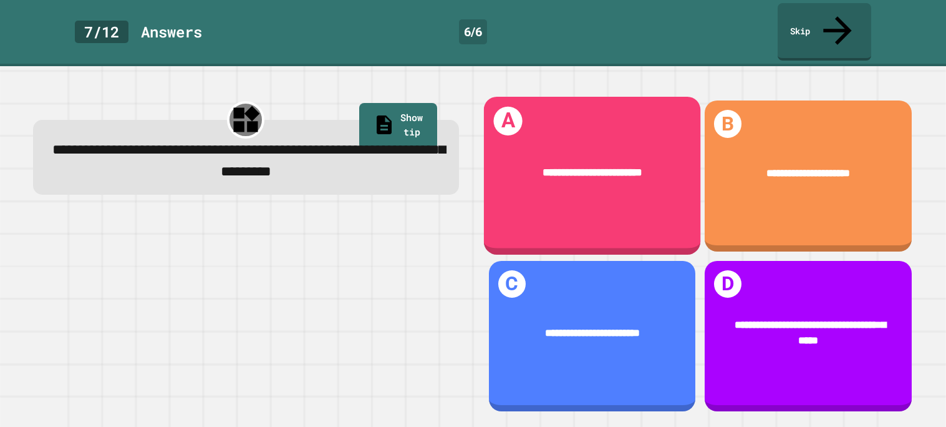
click at [668, 97] on div "**********" at bounding box center [591, 176] width 217 height 158
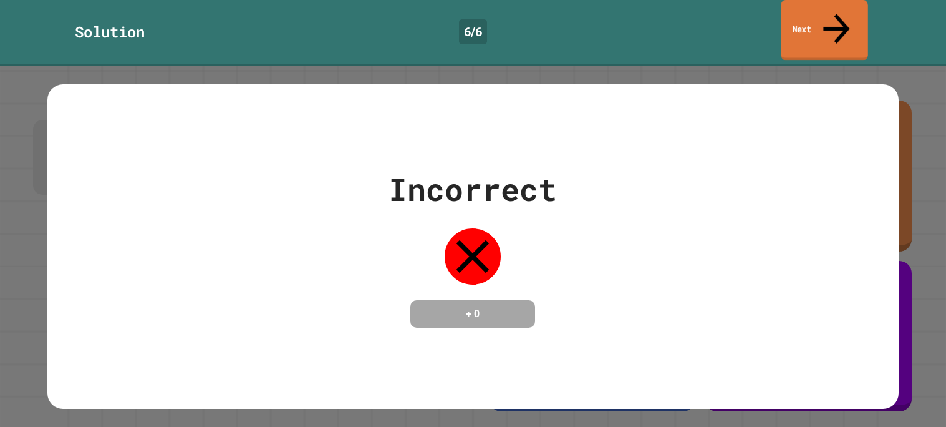
click at [846, 14] on link "Next" at bounding box center [824, 30] width 87 height 60
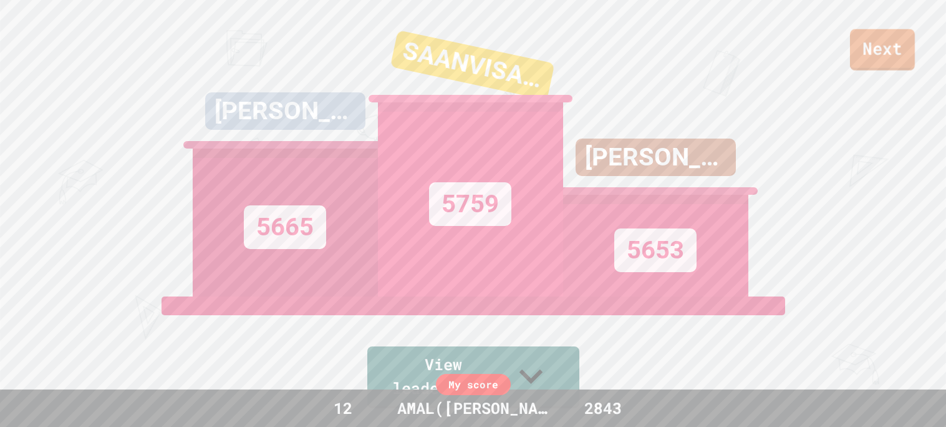
click at [863, 48] on link "Next" at bounding box center [882, 49] width 65 height 41
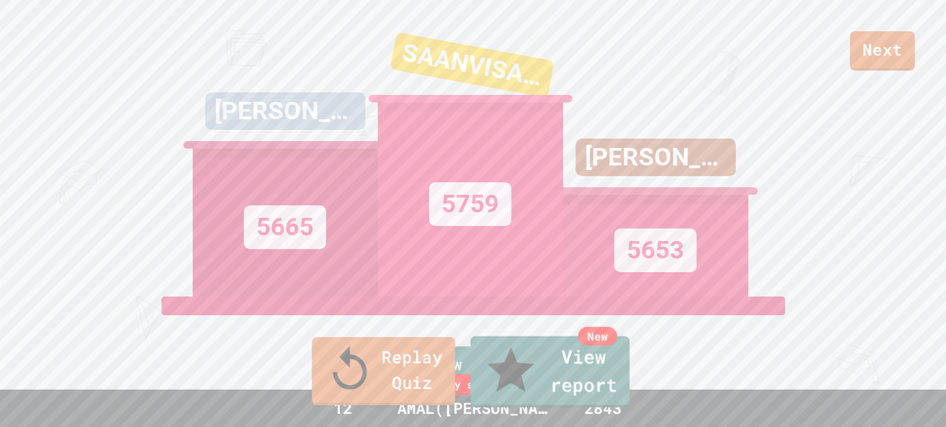
click at [427, 384] on link "Replay Quiz" at bounding box center [383, 371] width 143 height 68
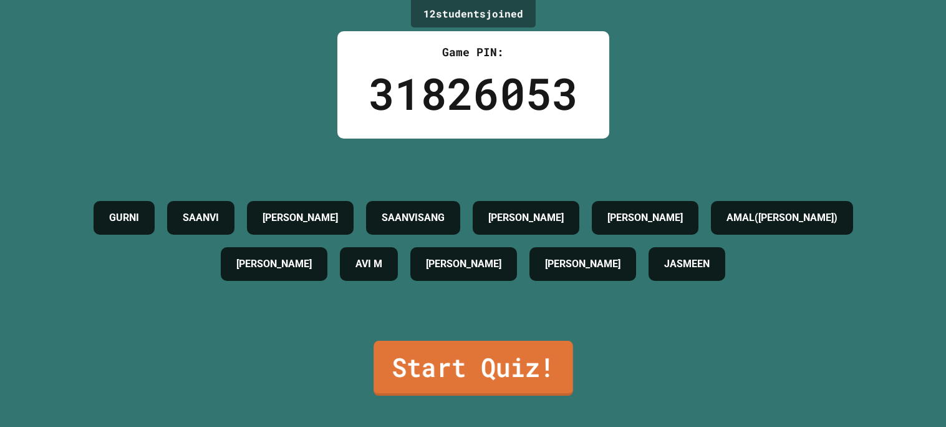
click at [457, 384] on link "Start Quiz!" at bounding box center [474, 368] width 200 height 55
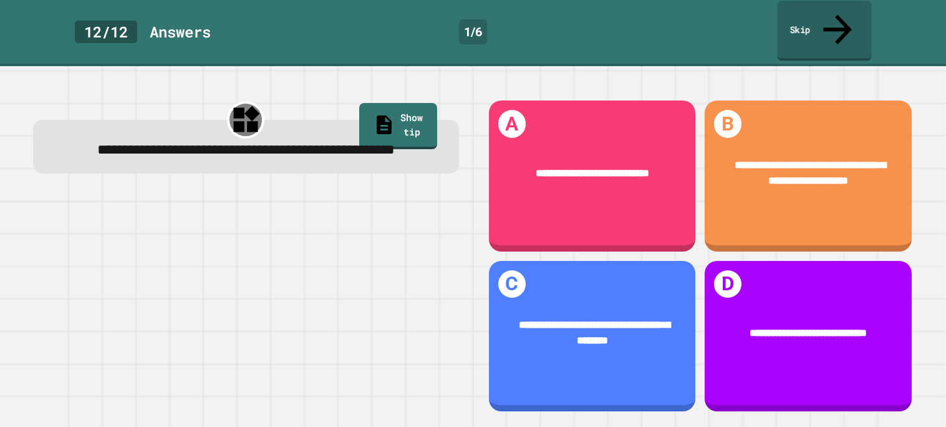
click at [808, 23] on link "Skip" at bounding box center [824, 31] width 94 height 60
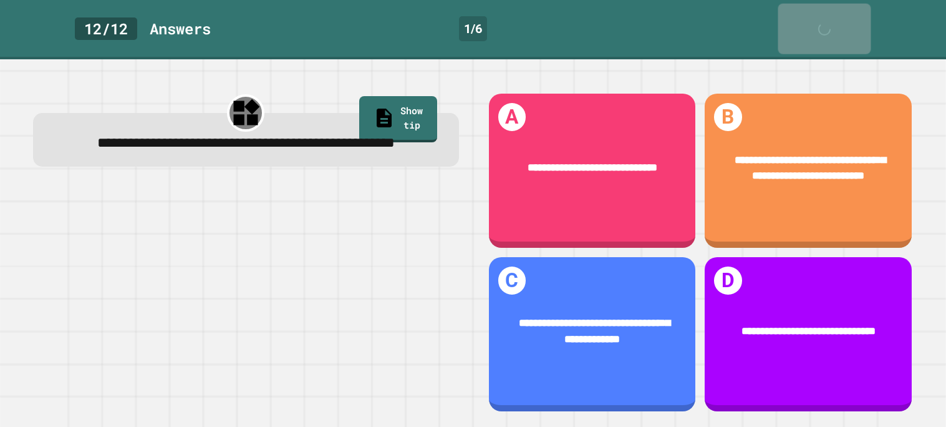
click at [808, 23] on link "Skip" at bounding box center [824, 29] width 93 height 51
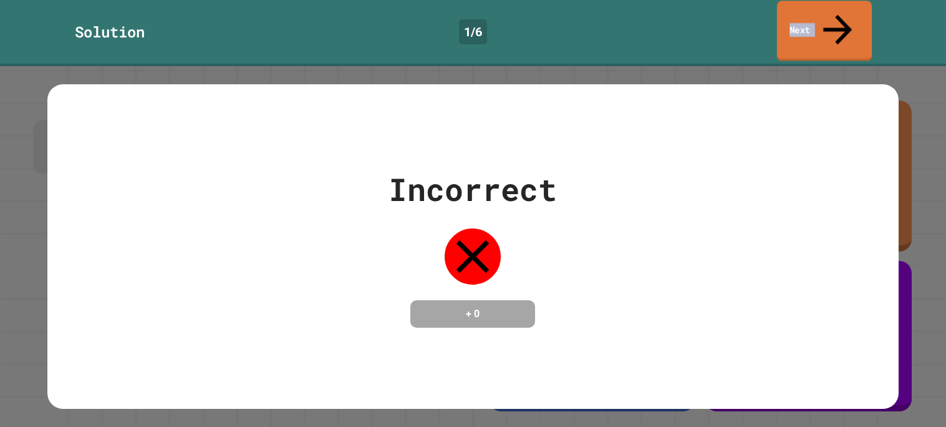
click at [814, 23] on link "Next" at bounding box center [824, 31] width 95 height 60
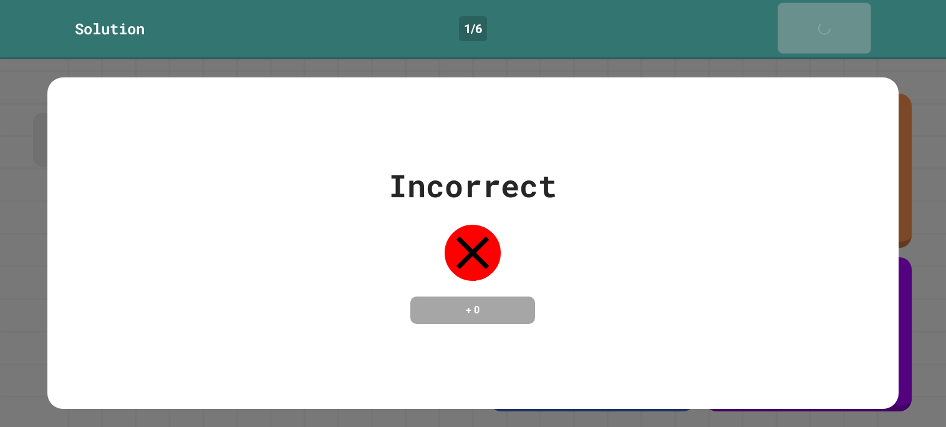
click at [814, 23] on link "Next" at bounding box center [825, 28] width 94 height 51
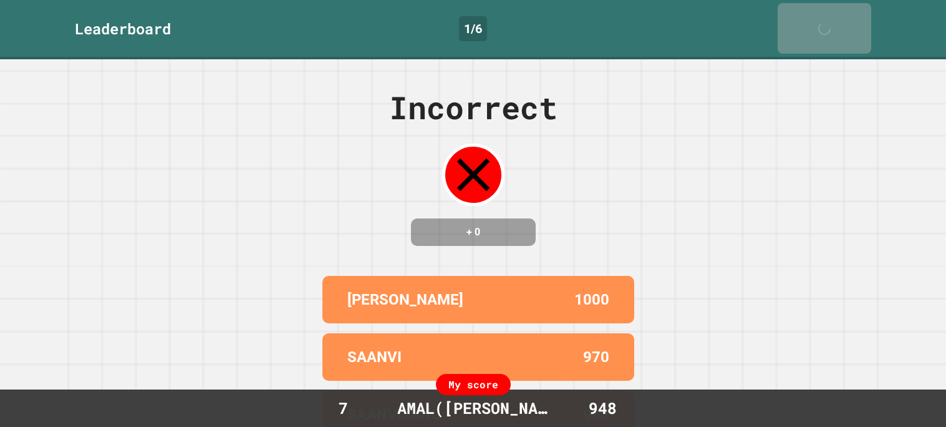
click at [814, 23] on link "Next" at bounding box center [825, 28] width 94 height 51
click at [814, 23] on link "Next" at bounding box center [824, 29] width 93 height 51
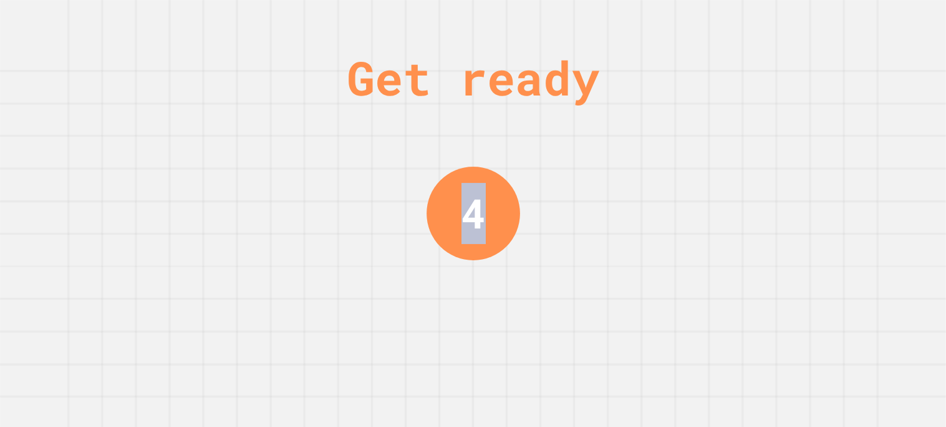
click at [814, 23] on div "Get ready 4" at bounding box center [473, 213] width 946 height 427
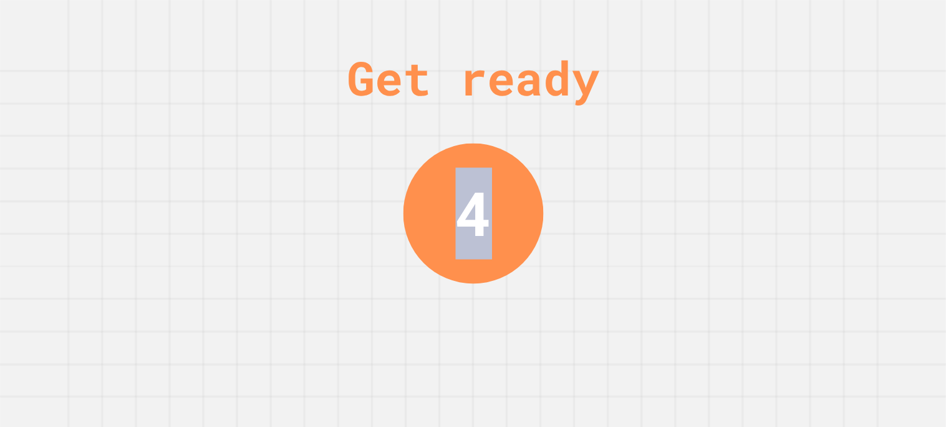
click at [814, 23] on div "Get ready 4" at bounding box center [473, 213] width 946 height 427
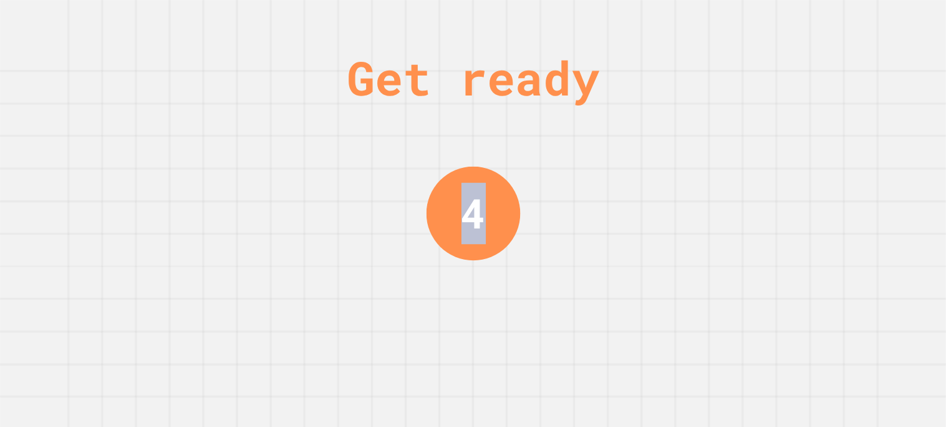
click at [814, 23] on div "Get ready 4" at bounding box center [473, 213] width 946 height 427
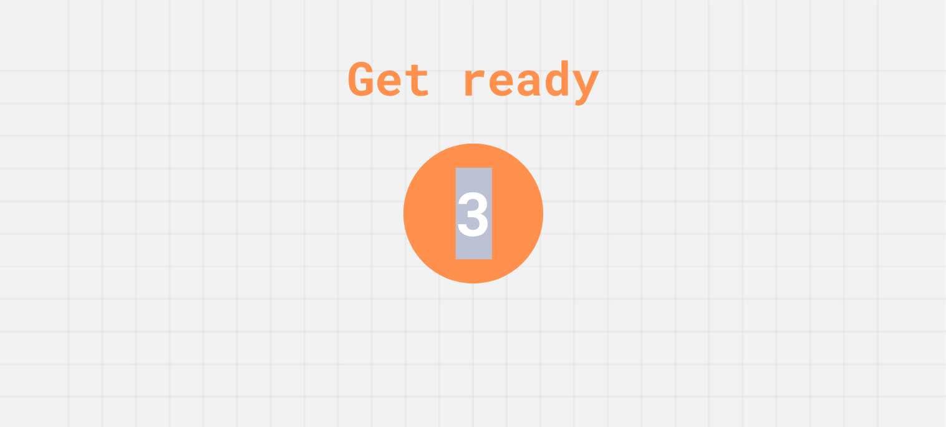
click at [814, 23] on div "Get ready 3" at bounding box center [473, 213] width 946 height 427
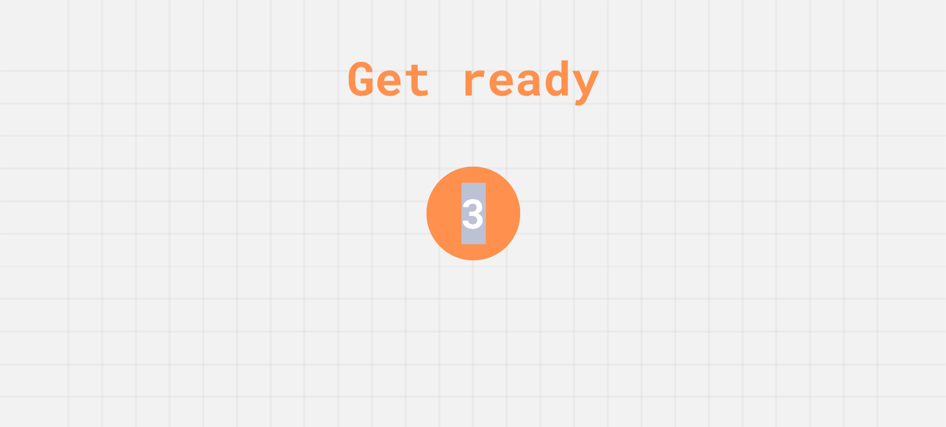
click at [814, 23] on div "Get ready 3" at bounding box center [473, 213] width 946 height 427
click at [814, 23] on div "Get ready 2" at bounding box center [473, 213] width 946 height 427
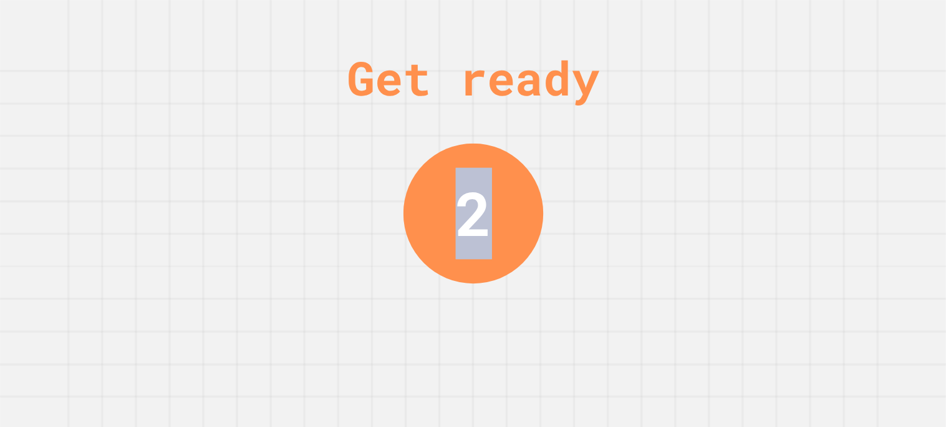
click at [814, 23] on div "Get ready 2" at bounding box center [473, 213] width 946 height 427
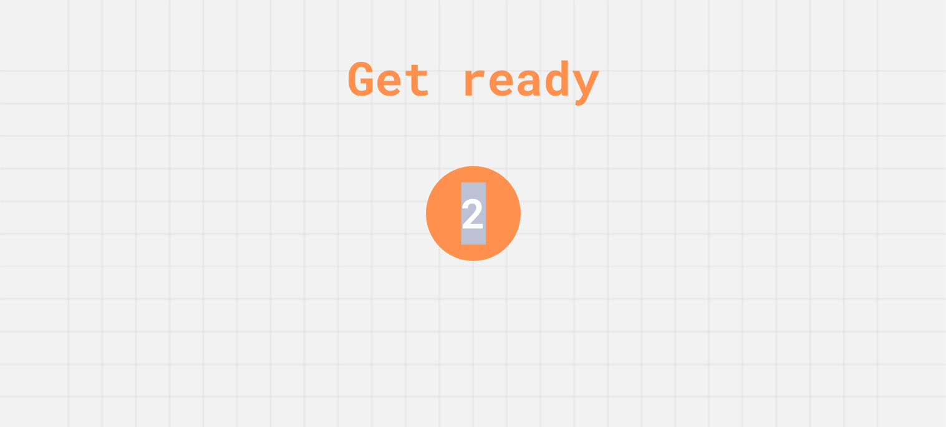
click at [814, 23] on div "Get ready 2" at bounding box center [473, 213] width 946 height 427
click at [814, 23] on div "Get ready 1" at bounding box center [473, 213] width 946 height 427
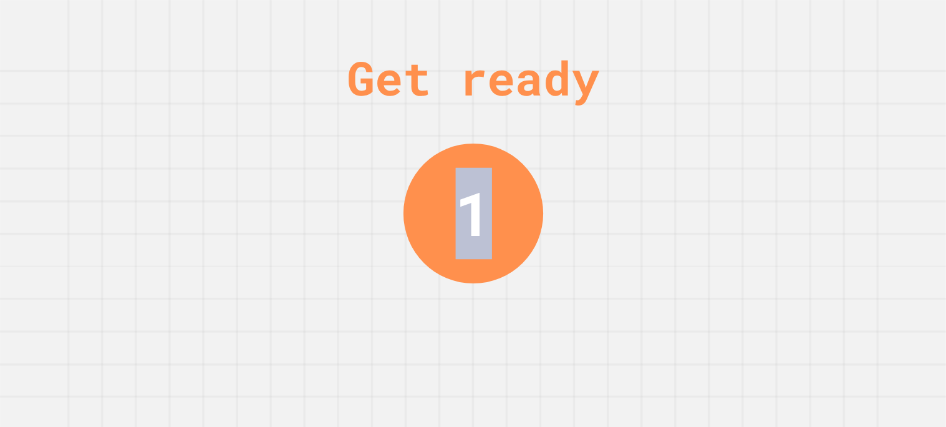
click at [814, 23] on div "Get ready 1" at bounding box center [473, 213] width 946 height 427
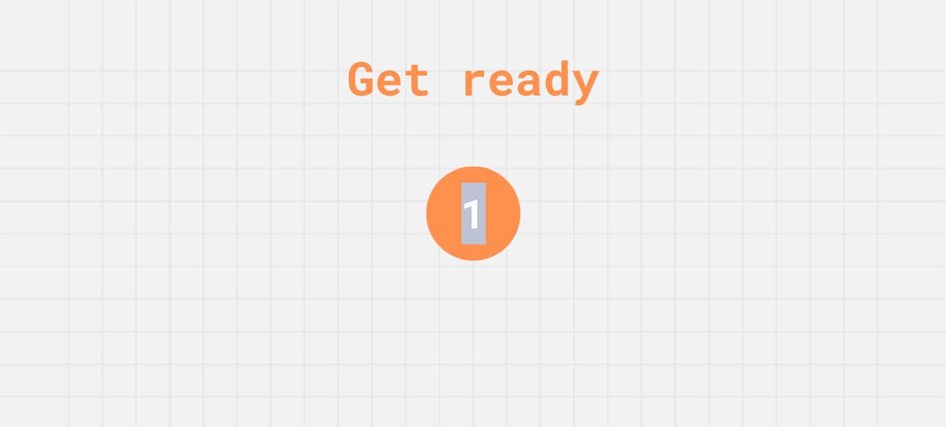
click at [814, 23] on div "Get ready 1" at bounding box center [473, 213] width 946 height 427
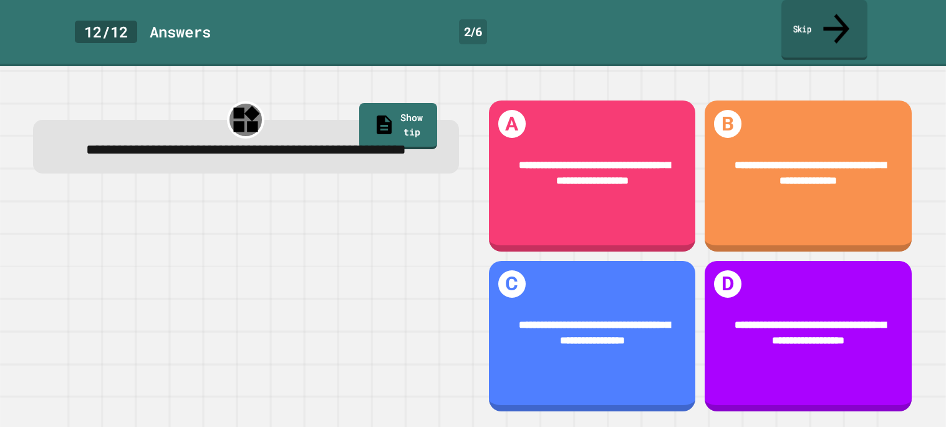
click at [814, 23] on link "Skip" at bounding box center [824, 30] width 86 height 60
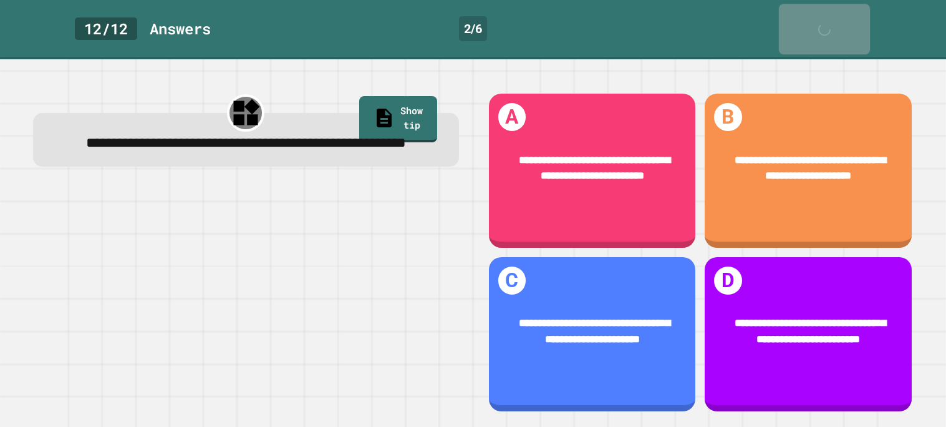
click at [814, 23] on link "Skip" at bounding box center [824, 29] width 91 height 51
click at [814, 23] on link "Skip" at bounding box center [825, 28] width 94 height 51
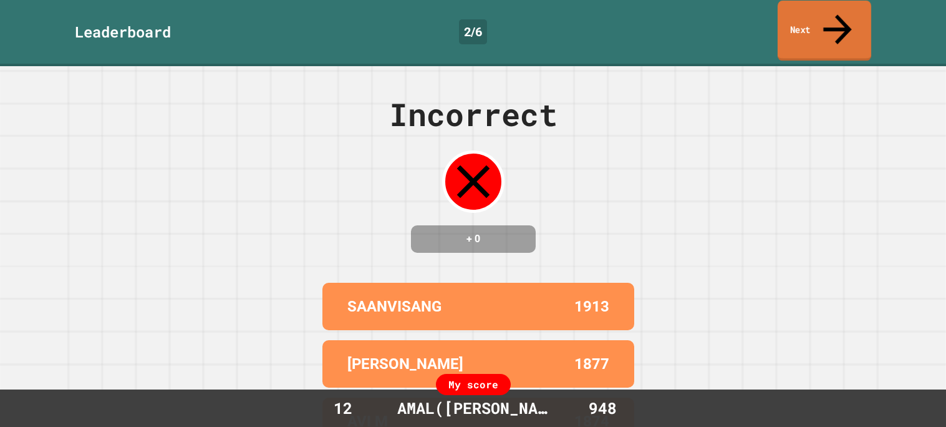
click at [814, 23] on link "Next" at bounding box center [825, 31] width 94 height 60
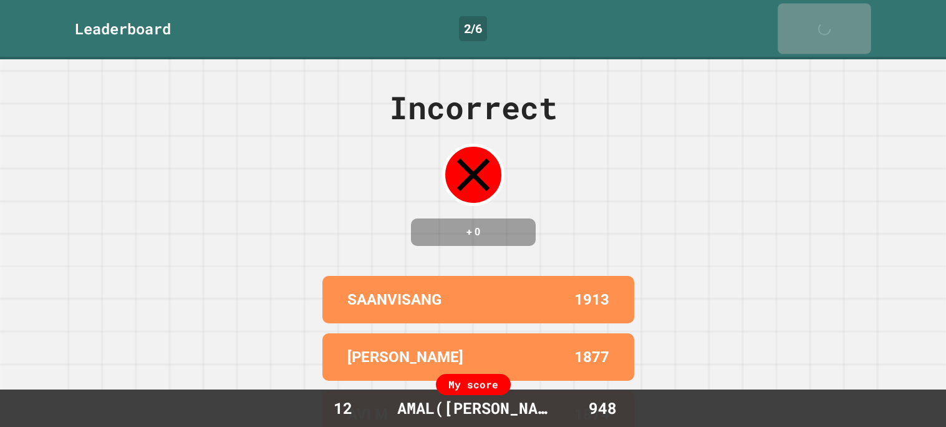
click at [814, 23] on link "Next" at bounding box center [825, 28] width 94 height 51
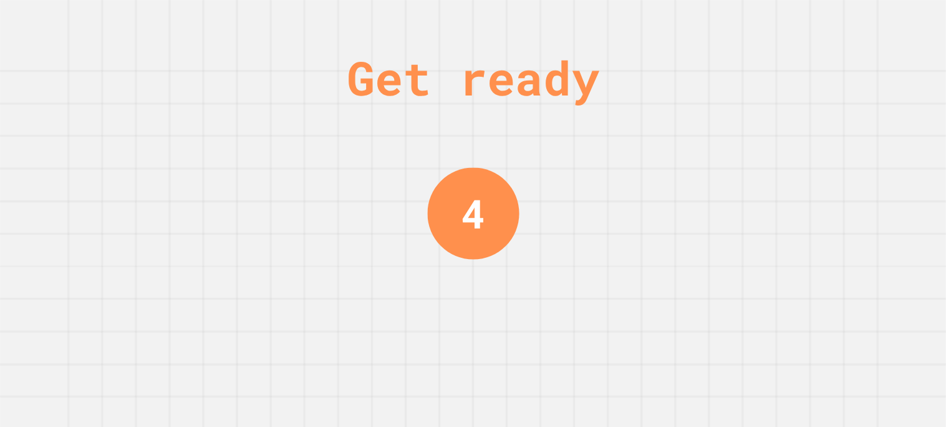
click at [814, 23] on div "Get ready 4" at bounding box center [473, 213] width 946 height 427
click at [814, 23] on div "Get ready 3" at bounding box center [473, 213] width 946 height 427
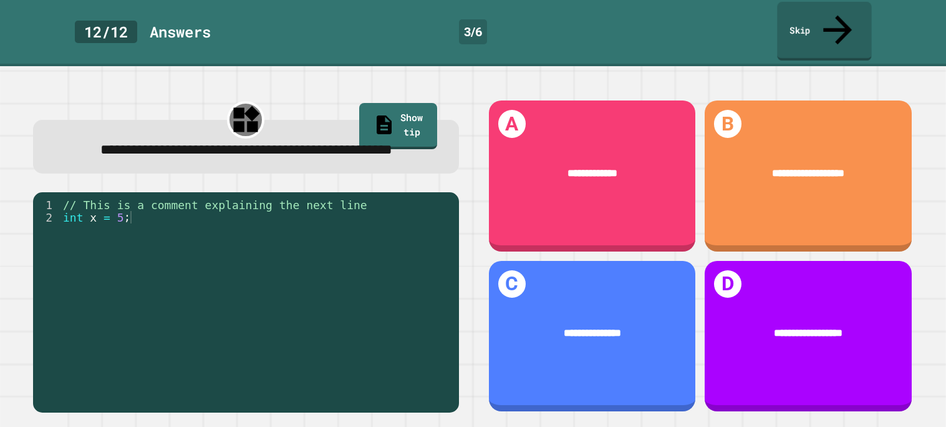
click at [821, 25] on link "Skip" at bounding box center [824, 31] width 94 height 59
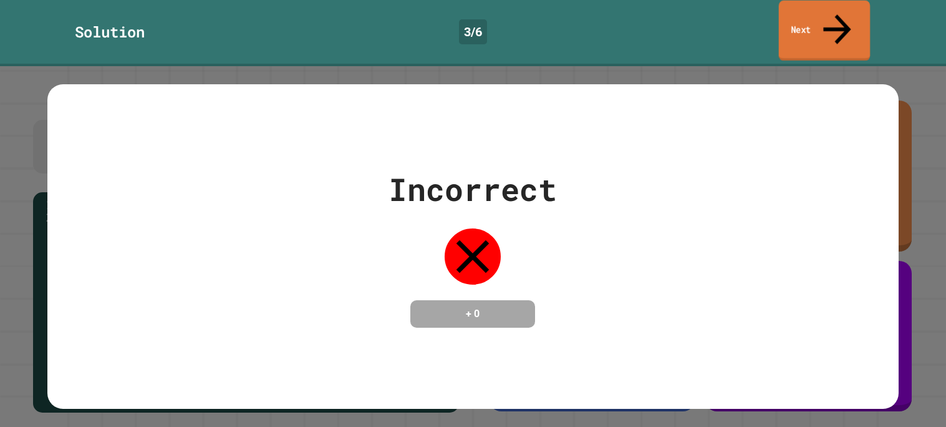
click at [821, 25] on link "Next" at bounding box center [825, 31] width 92 height 60
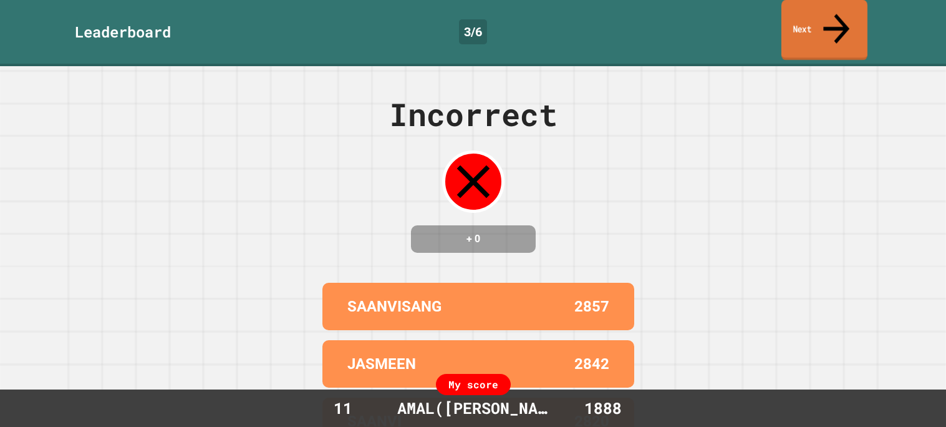
click at [821, 26] on link "Next" at bounding box center [824, 30] width 86 height 60
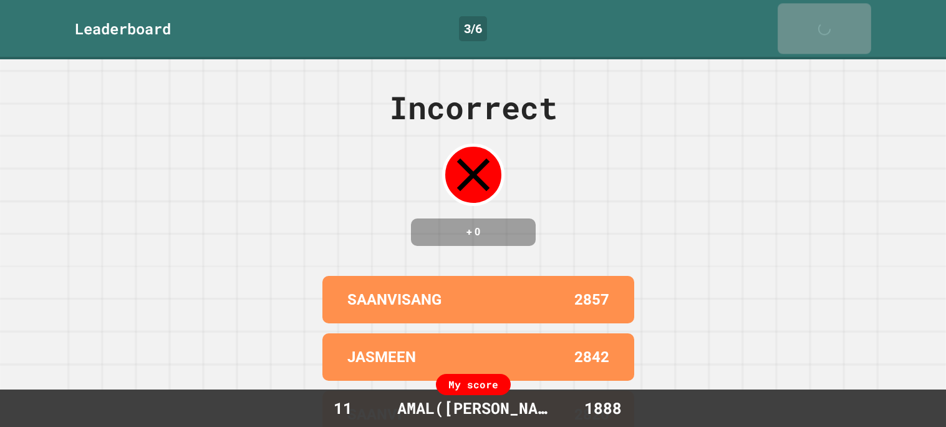
click at [821, 26] on link "Next" at bounding box center [825, 28] width 94 height 51
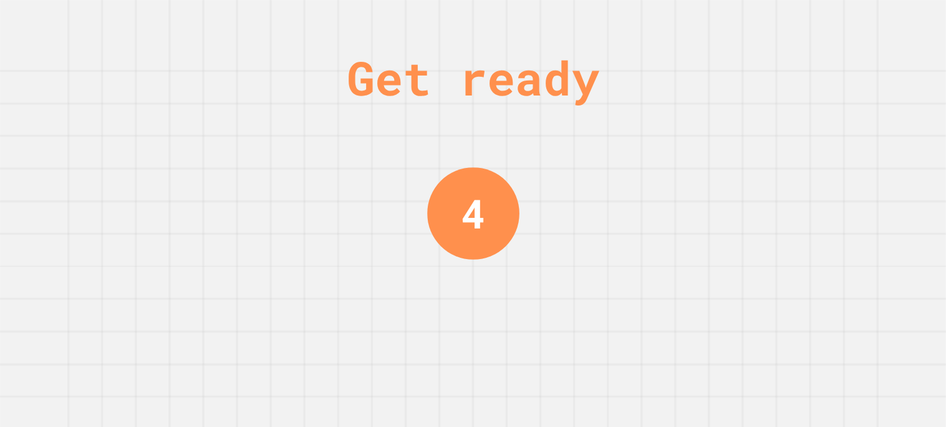
click at [821, 26] on div "Get ready 4" at bounding box center [473, 213] width 946 height 427
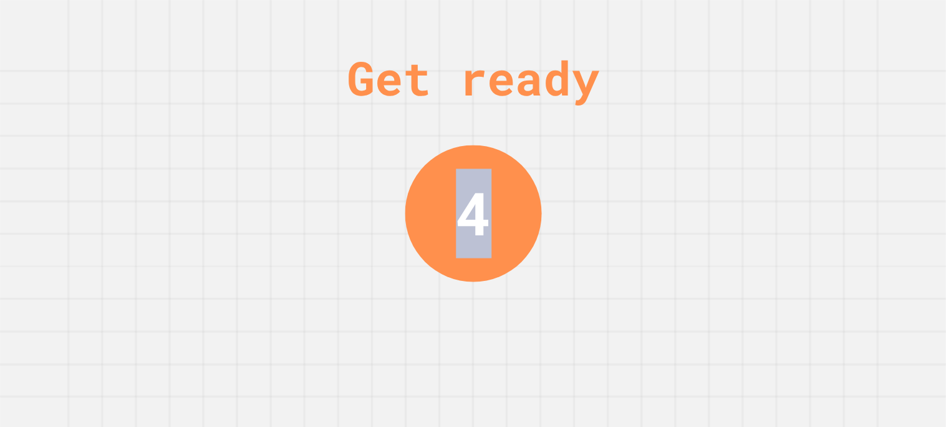
click at [821, 26] on div "Get ready 4" at bounding box center [473, 213] width 946 height 427
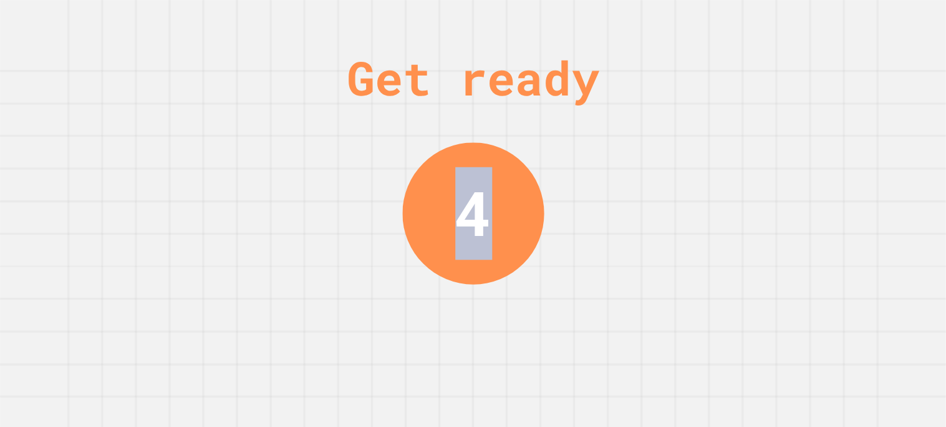
click at [821, 26] on div "Get ready 4" at bounding box center [473, 213] width 946 height 427
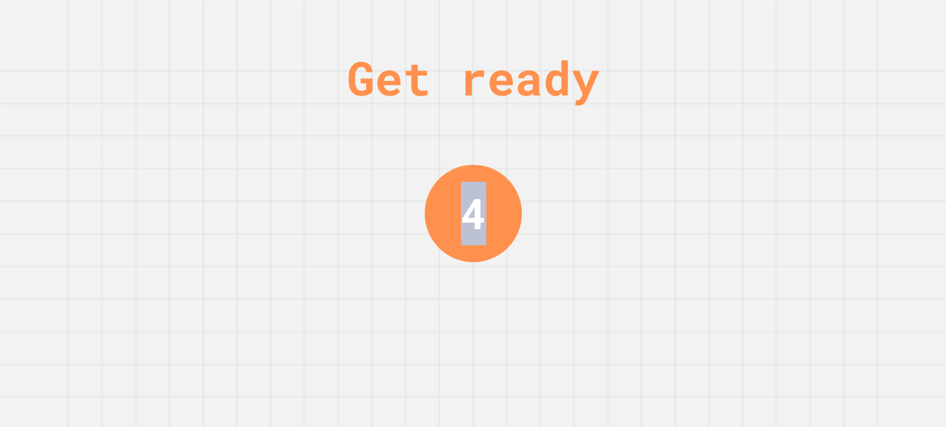
click at [821, 26] on div "Get ready 4" at bounding box center [473, 213] width 946 height 427
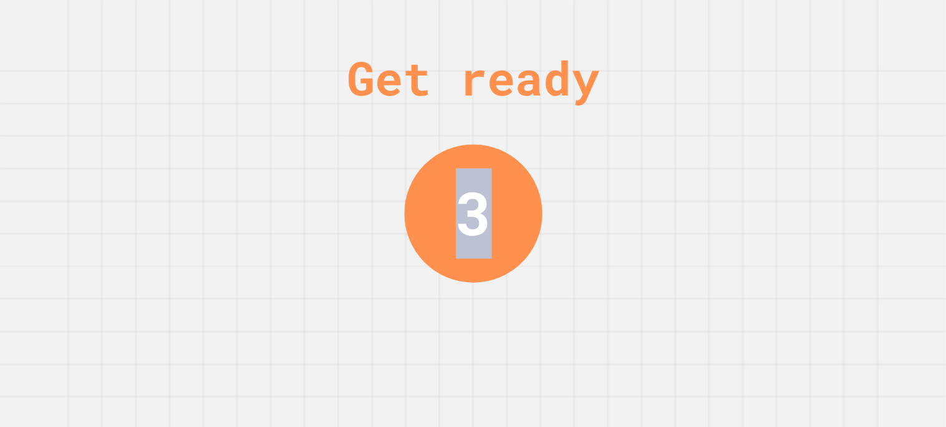
click at [821, 26] on div "Get ready 3" at bounding box center [473, 213] width 946 height 427
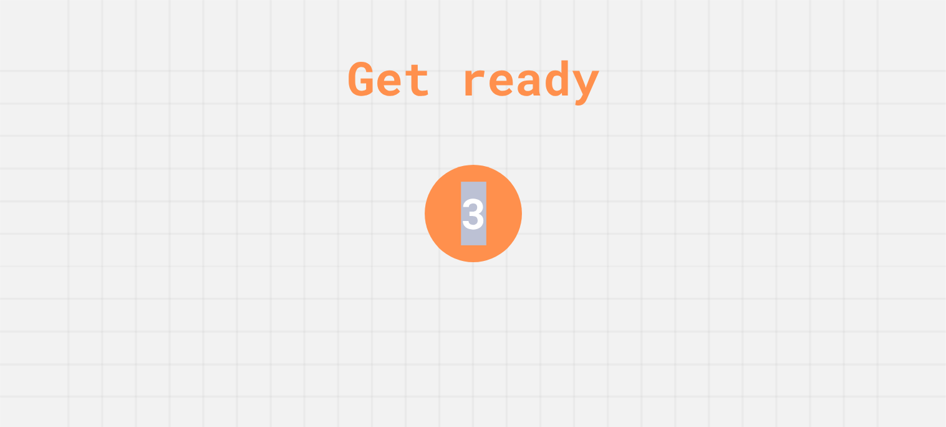
click at [821, 26] on div "Get ready 3" at bounding box center [473, 213] width 946 height 427
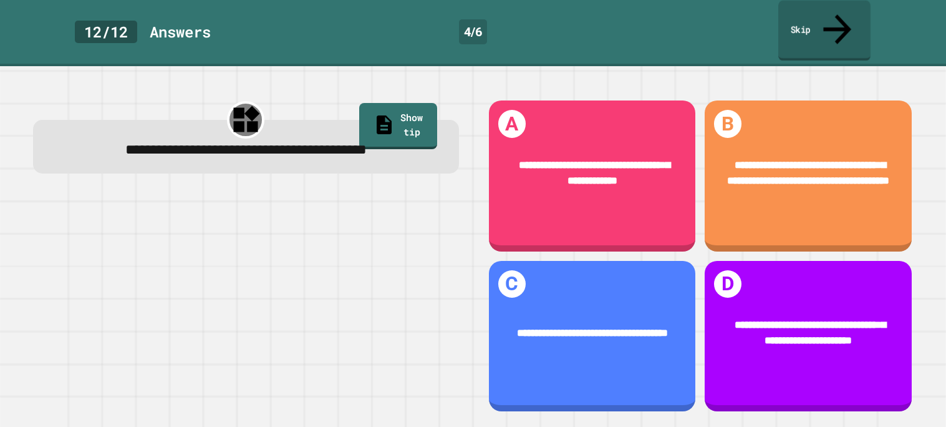
click at [821, 26] on link "Skip" at bounding box center [824, 31] width 92 height 60
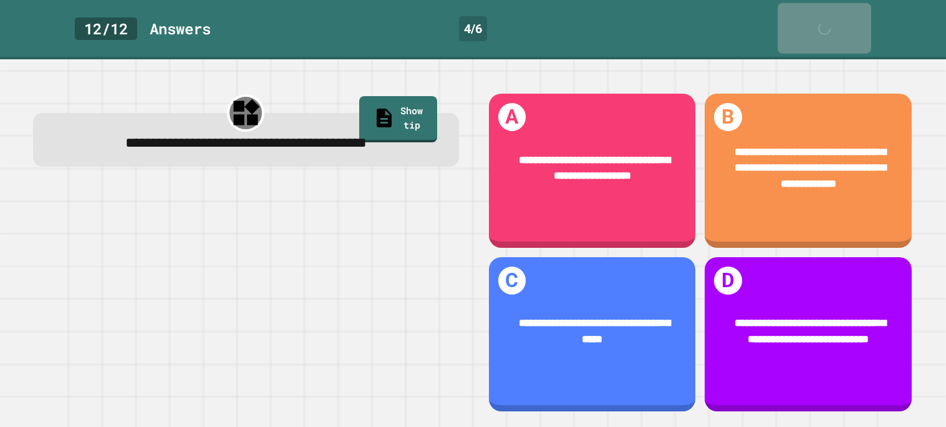
click at [821, 26] on link "Skip" at bounding box center [825, 28] width 94 height 51
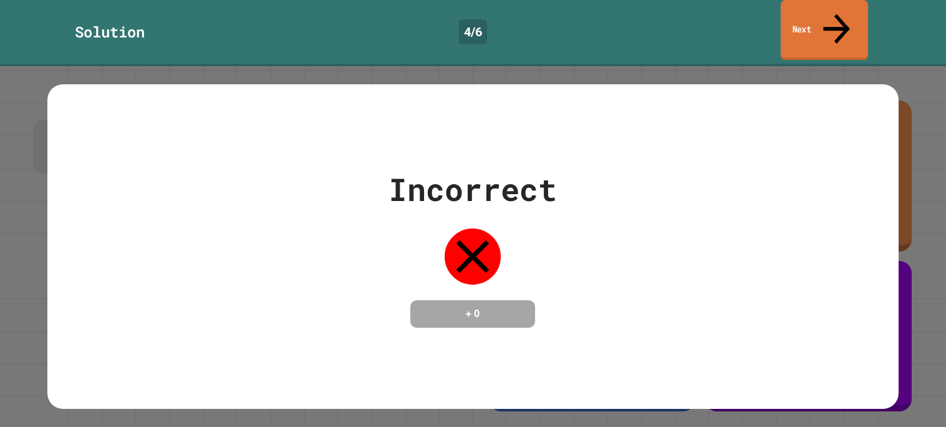
click at [821, 26] on link "Next" at bounding box center [824, 30] width 87 height 60
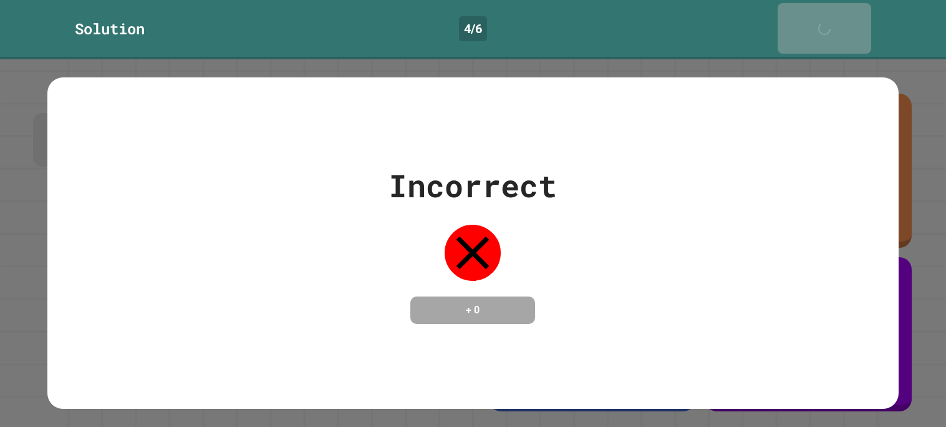
click at [821, 26] on link "Next" at bounding box center [825, 28] width 94 height 51
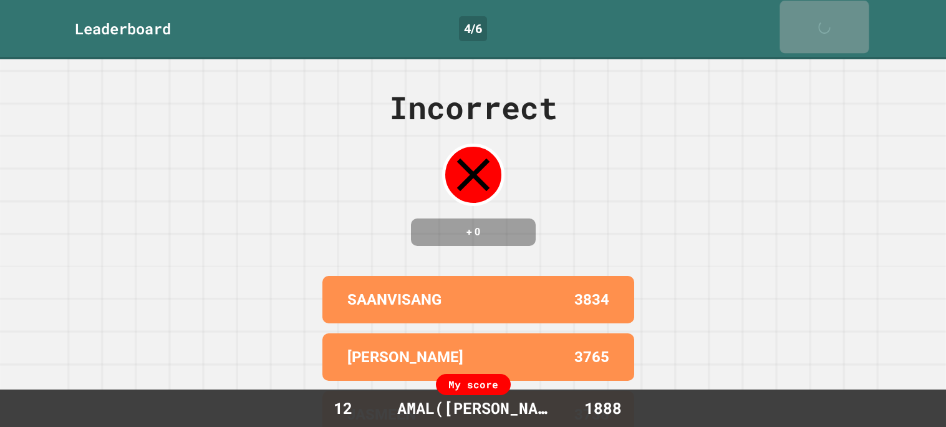
click at [821, 26] on link "Next" at bounding box center [824, 27] width 89 height 52
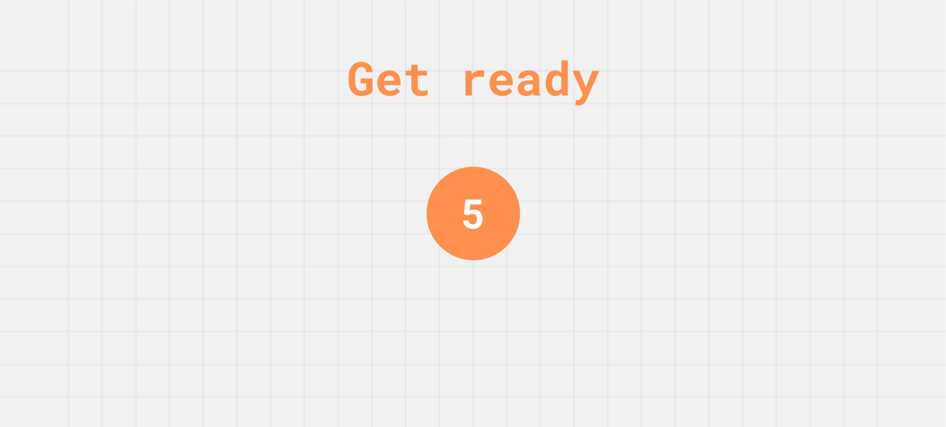
click at [821, 26] on div "Get ready 5" at bounding box center [473, 213] width 946 height 427
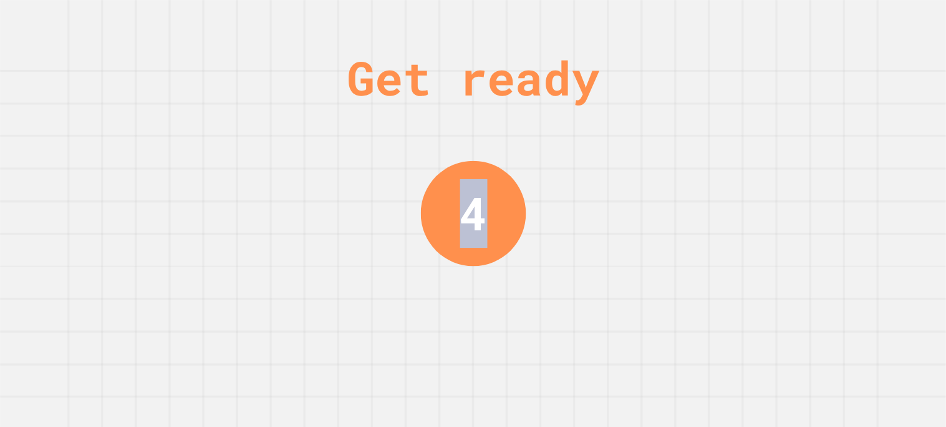
click at [821, 26] on div "Get ready 4" at bounding box center [473, 213] width 946 height 427
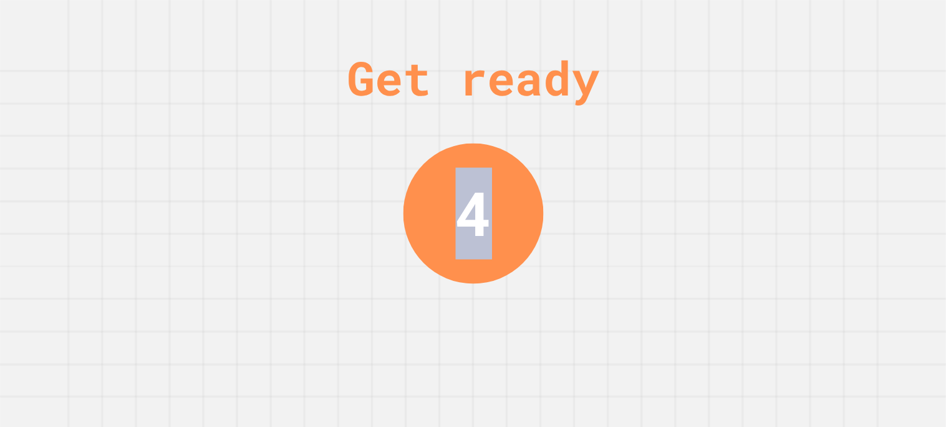
click at [821, 26] on div "Get ready 4" at bounding box center [473, 213] width 946 height 427
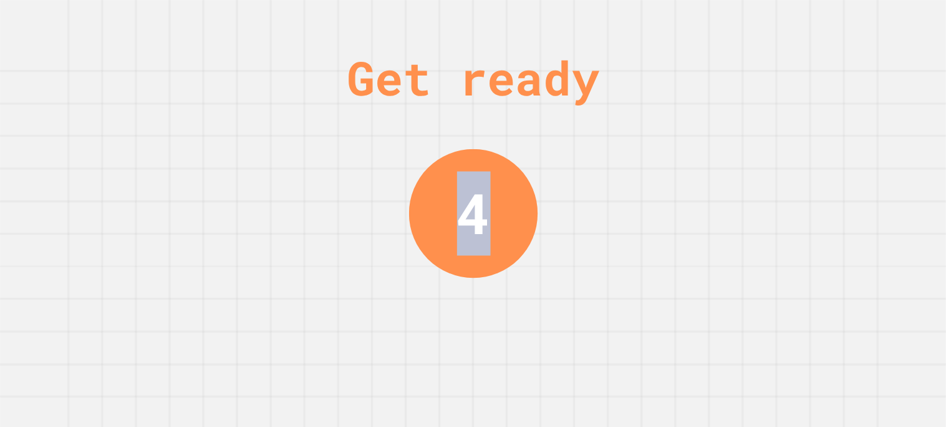
click at [821, 26] on div "Get ready 4" at bounding box center [473, 213] width 946 height 427
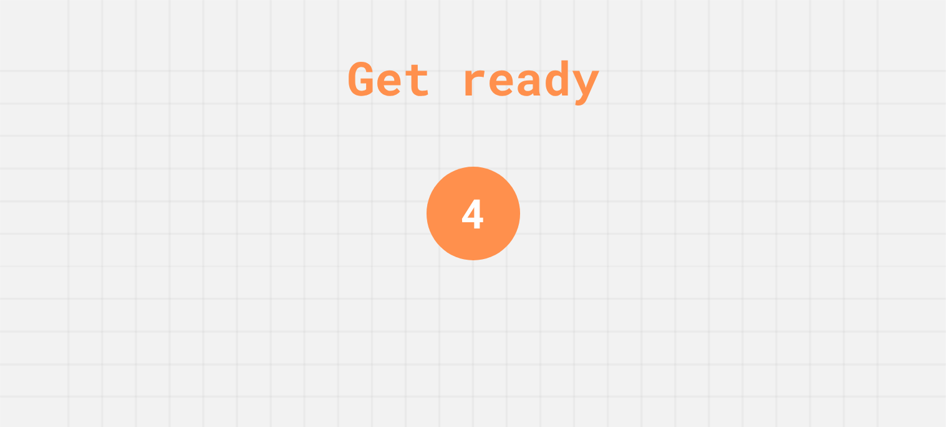
click at [821, 26] on div "Get ready 4" at bounding box center [473, 213] width 946 height 427
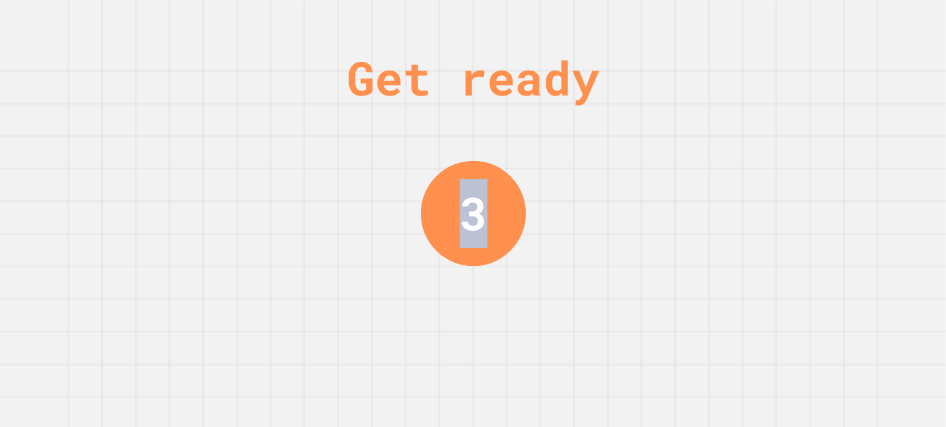
click at [821, 26] on div "Get ready 3" at bounding box center [473, 213] width 946 height 427
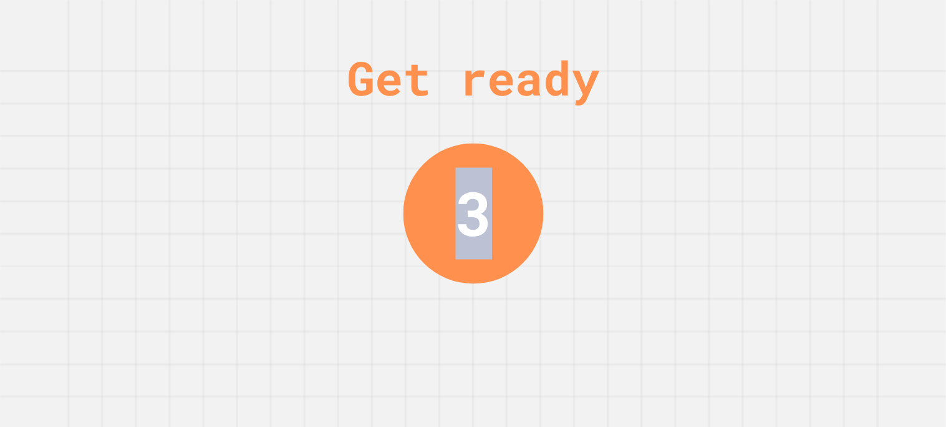
click at [821, 26] on div "Get ready 3" at bounding box center [473, 213] width 946 height 427
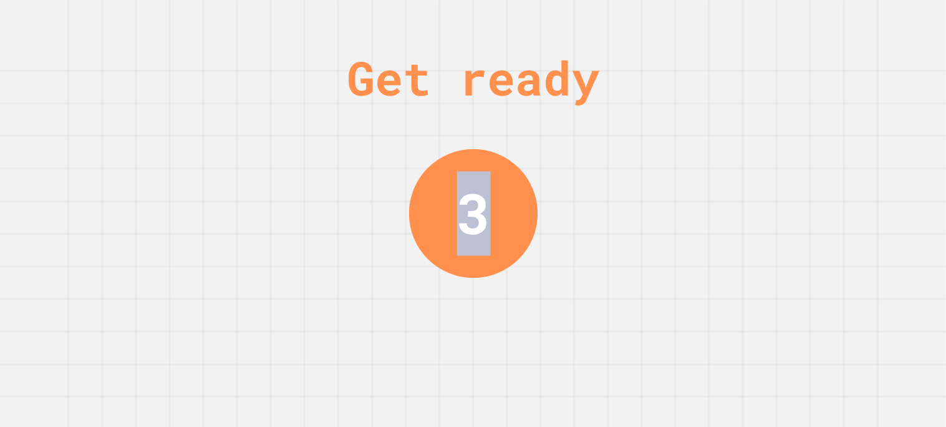
click at [821, 26] on div "Get ready 3" at bounding box center [473, 213] width 946 height 427
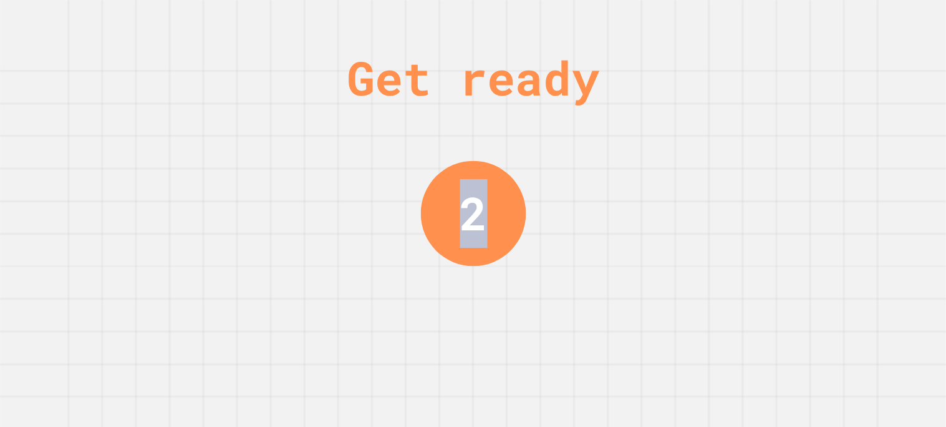
click at [821, 26] on div "Get ready 2" at bounding box center [473, 213] width 946 height 427
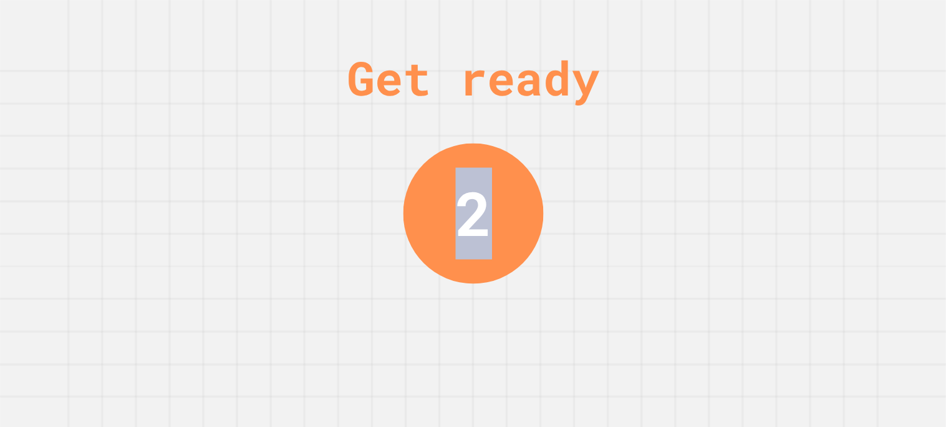
click at [821, 26] on div "Get ready 2" at bounding box center [473, 213] width 946 height 427
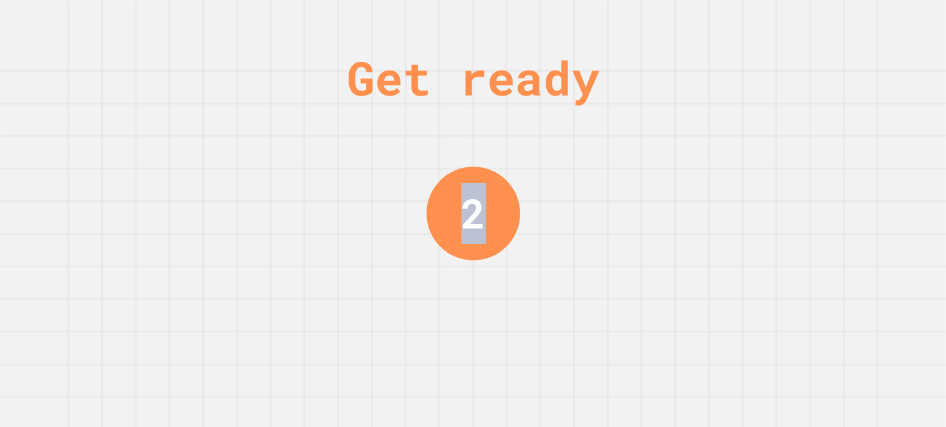
click at [821, 26] on div "Get ready 2" at bounding box center [473, 213] width 946 height 427
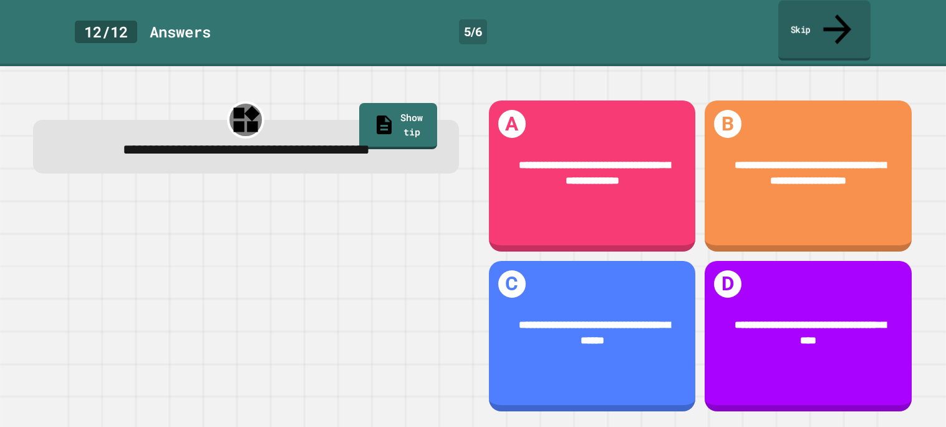
click at [821, 26] on link "Skip" at bounding box center [824, 31] width 92 height 60
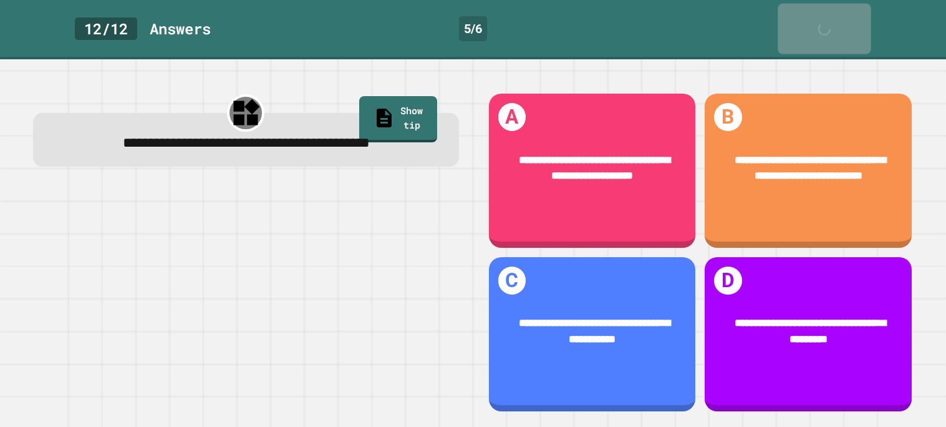
click at [821, 26] on link "Skip" at bounding box center [824, 29] width 93 height 51
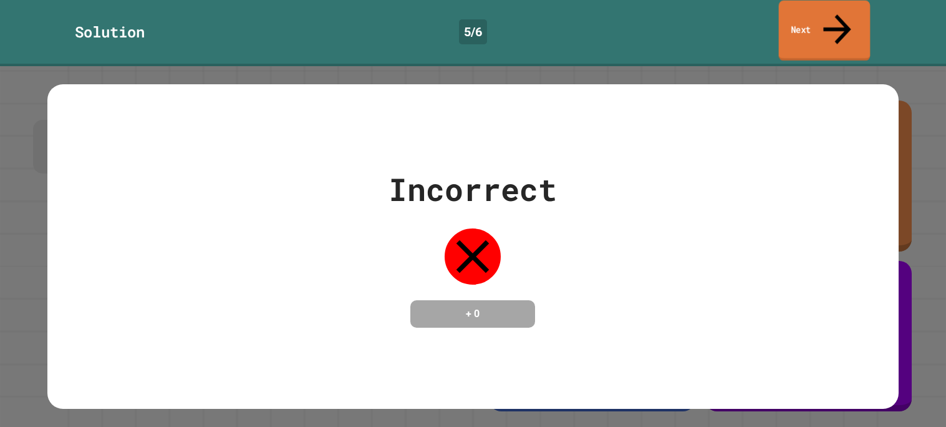
click at [821, 26] on link "Next" at bounding box center [825, 31] width 92 height 60
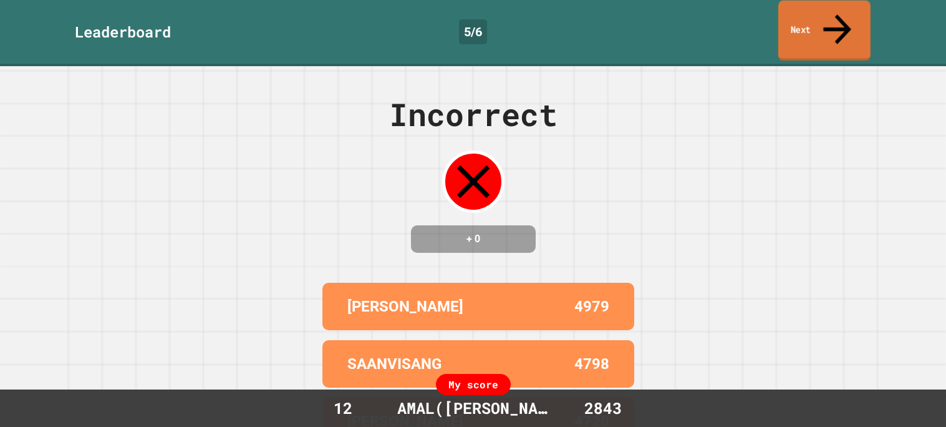
click at [821, 26] on link "Next" at bounding box center [824, 31] width 92 height 60
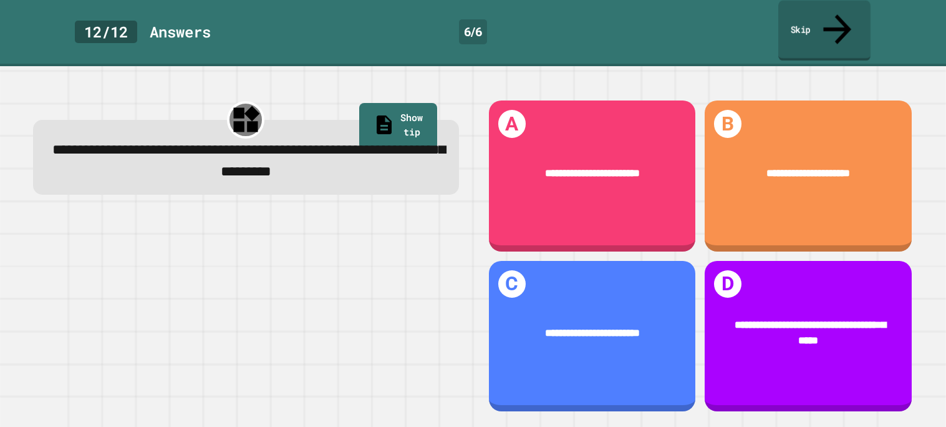
click at [822, 29] on link "Skip" at bounding box center [824, 31] width 92 height 60
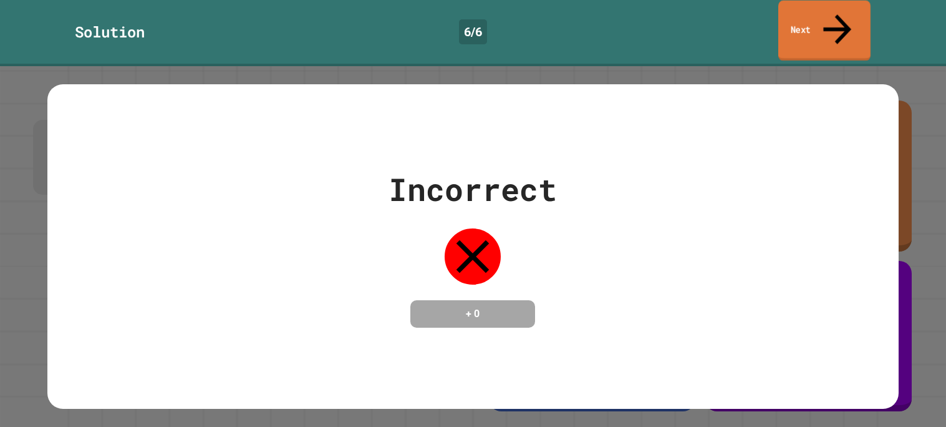
click at [803, 14] on link "Next" at bounding box center [824, 31] width 92 height 60
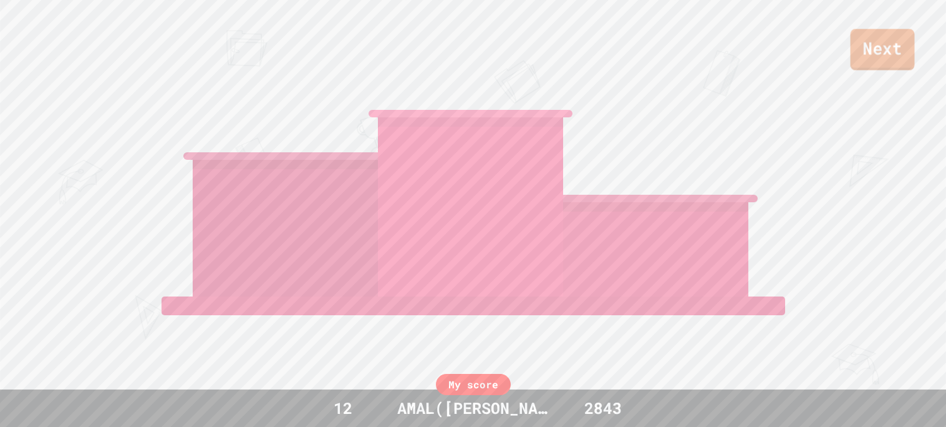
click at [873, 64] on link "Next" at bounding box center [883, 49] width 64 height 41
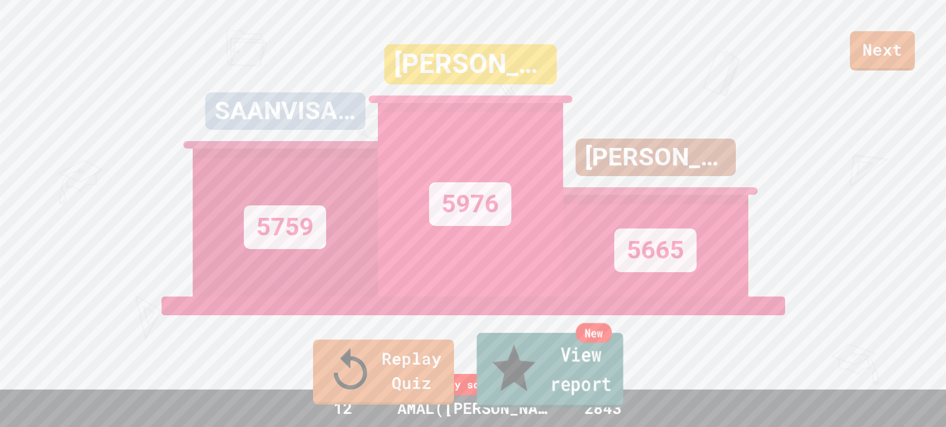
click at [554, 392] on link "New View report" at bounding box center [549, 369] width 147 height 75
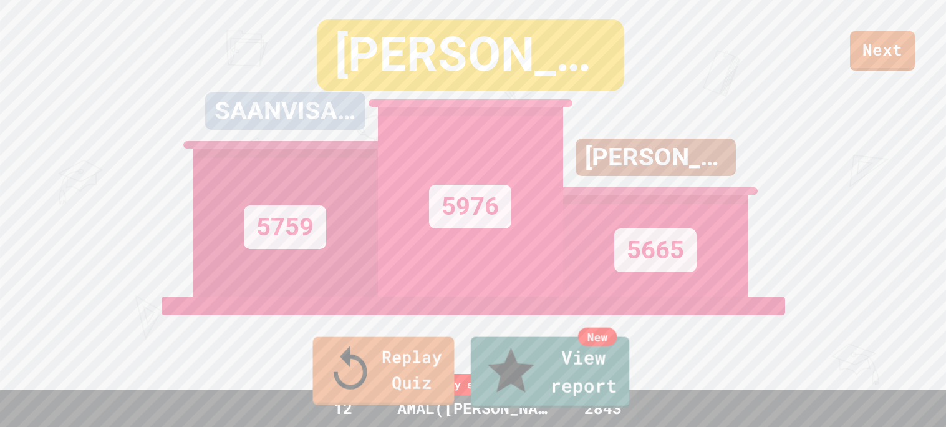
click at [388, 387] on link "Replay Quiz" at bounding box center [383, 371] width 142 height 68
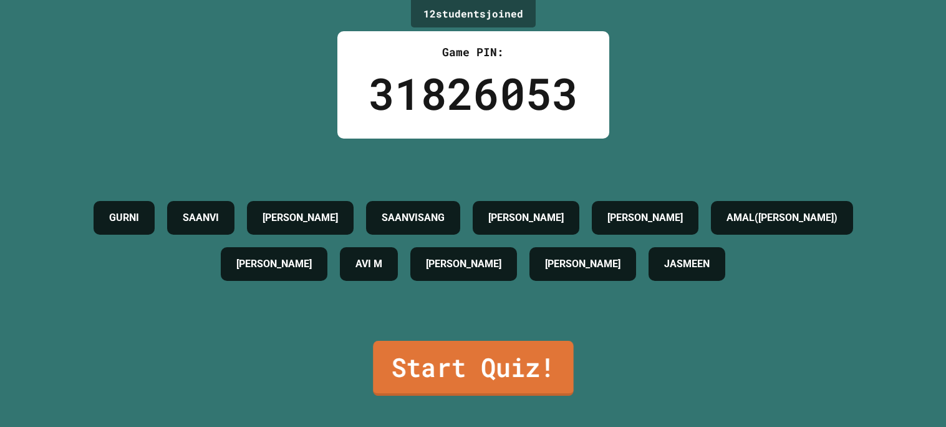
click at [467, 350] on link "Start Quiz!" at bounding box center [473, 368] width 201 height 55
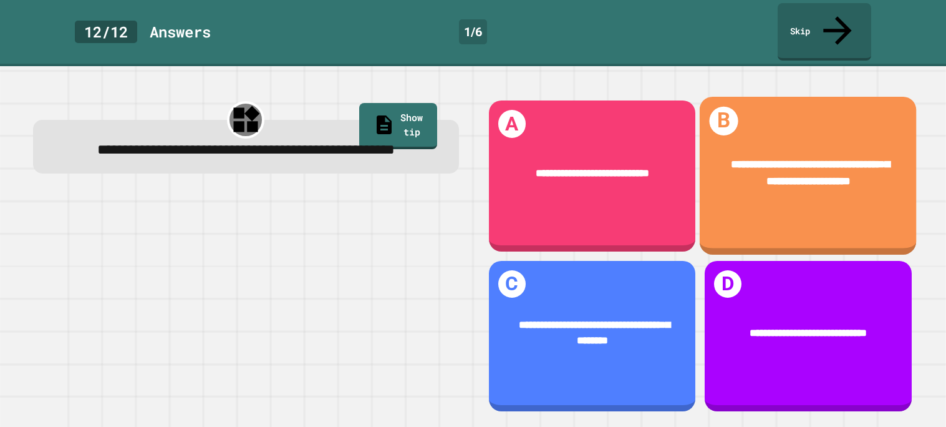
click at [793, 159] on span "**********" at bounding box center [810, 172] width 158 height 27
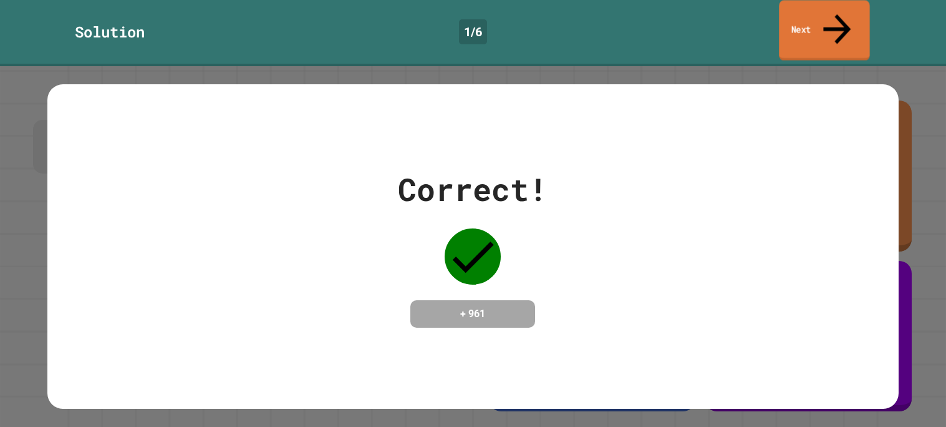
click at [791, 25] on link "Next" at bounding box center [824, 30] width 90 height 60
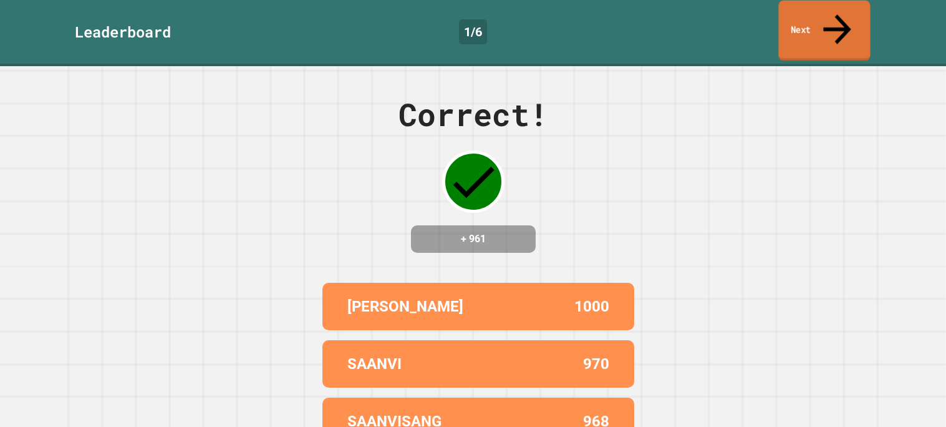
click at [791, 25] on link "Next" at bounding box center [824, 31] width 92 height 60
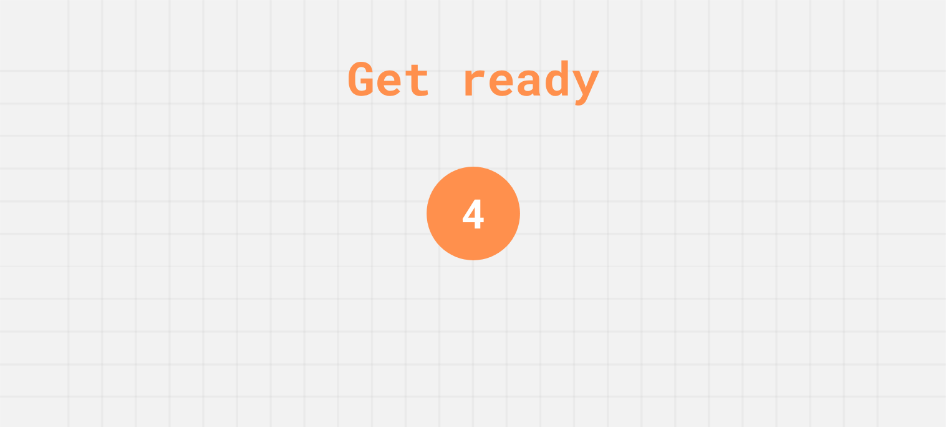
click at [575, 307] on div "Get ready 4" at bounding box center [473, 213] width 946 height 427
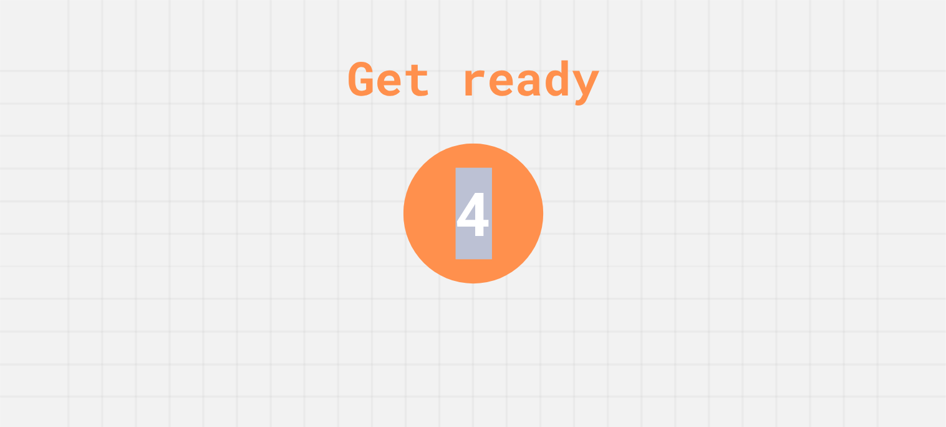
click at [575, 307] on div "Get ready 4" at bounding box center [473, 213] width 946 height 427
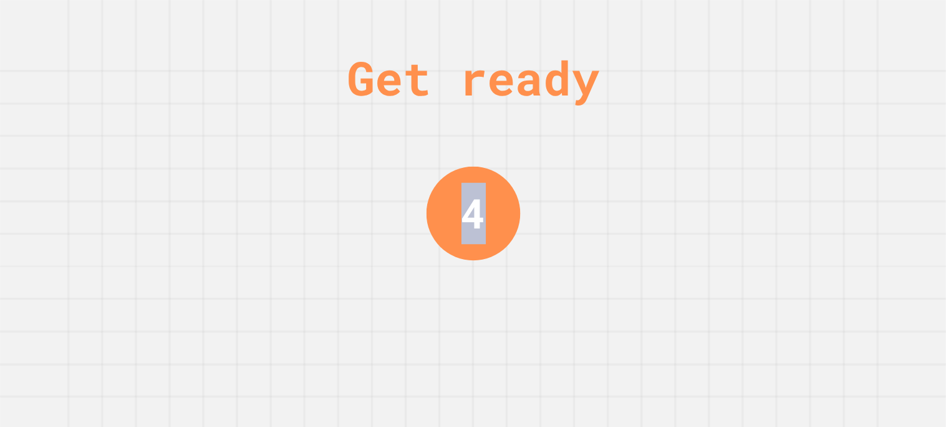
click at [575, 307] on div "Get ready 4" at bounding box center [473, 213] width 946 height 427
click at [575, 307] on div "Get ready 3" at bounding box center [473, 213] width 946 height 427
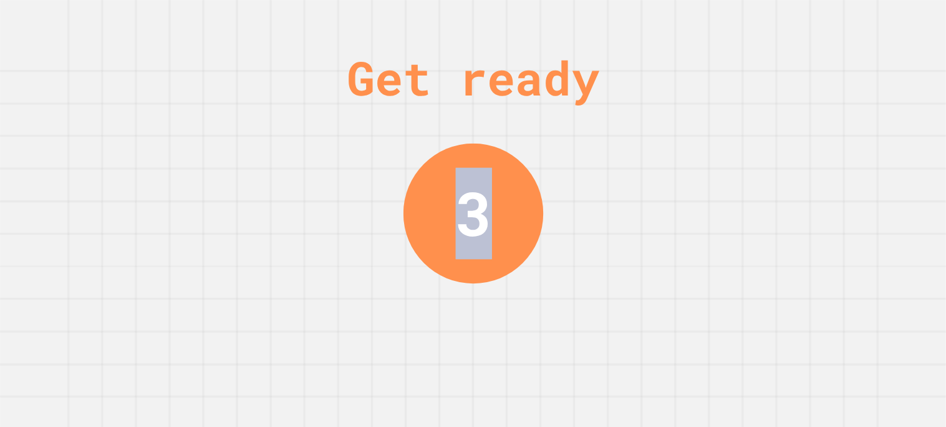
click at [575, 307] on div "Get ready 3" at bounding box center [473, 213] width 946 height 427
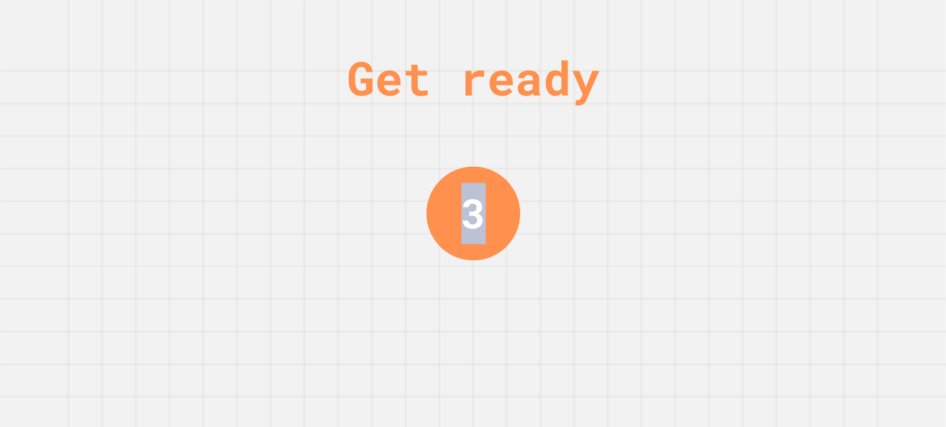
click at [575, 307] on div "Get ready 3" at bounding box center [473, 213] width 946 height 427
click at [575, 307] on div "Get ready 2" at bounding box center [473, 213] width 946 height 427
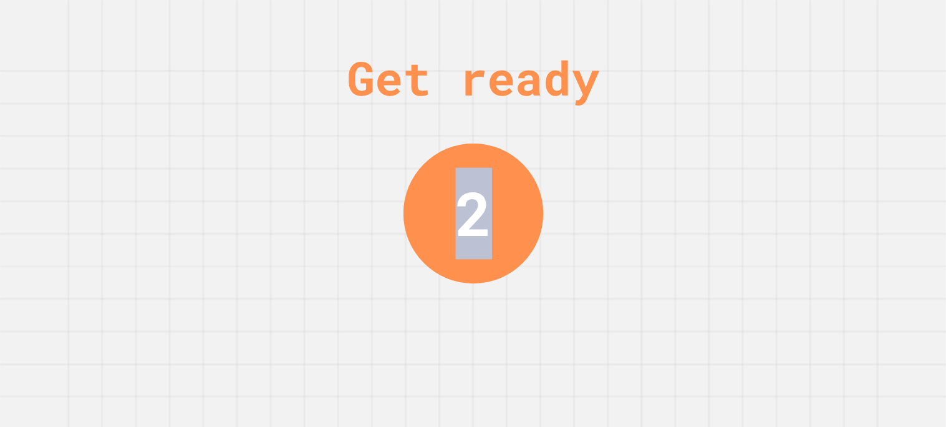
click at [575, 307] on div "Get ready 2" at bounding box center [473, 213] width 946 height 427
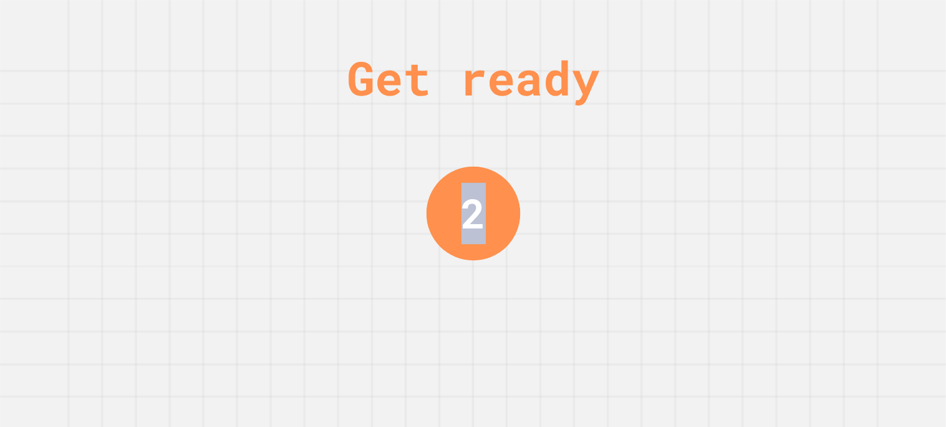
click at [575, 307] on div "Get ready 2" at bounding box center [473, 213] width 946 height 427
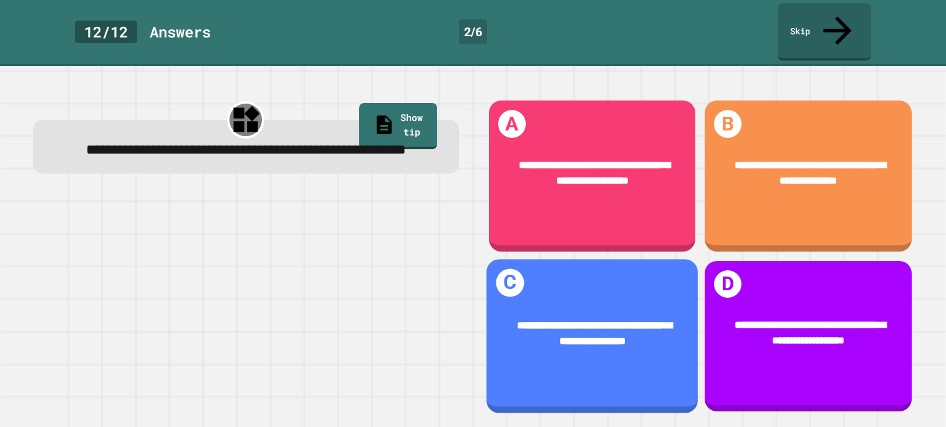
click at [575, 317] on div "**********" at bounding box center [592, 333] width 168 height 32
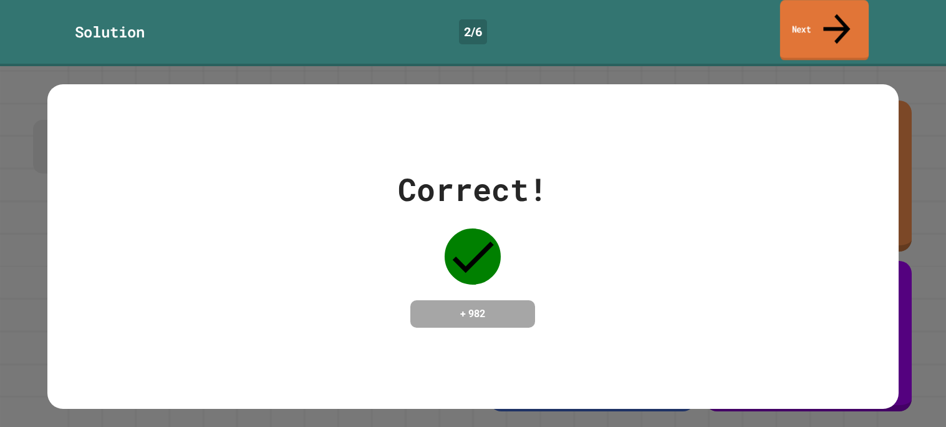
click at [802, 25] on link "Next" at bounding box center [824, 30] width 89 height 60
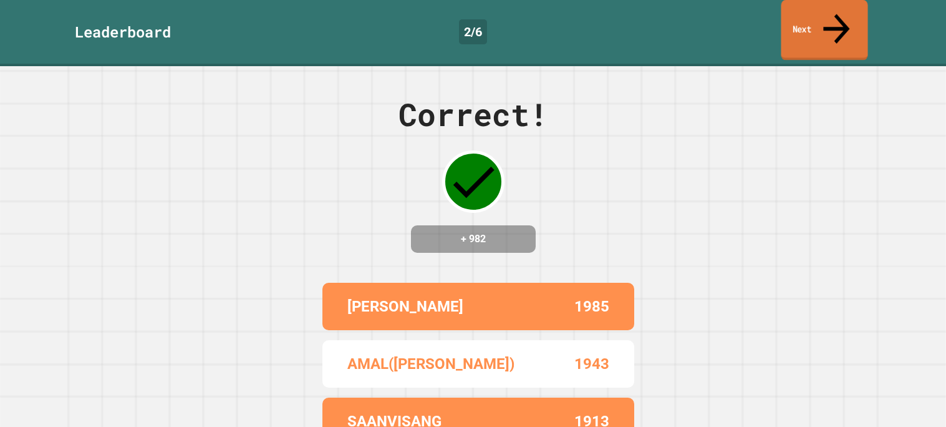
click at [819, 29] on link "Next" at bounding box center [824, 30] width 87 height 60
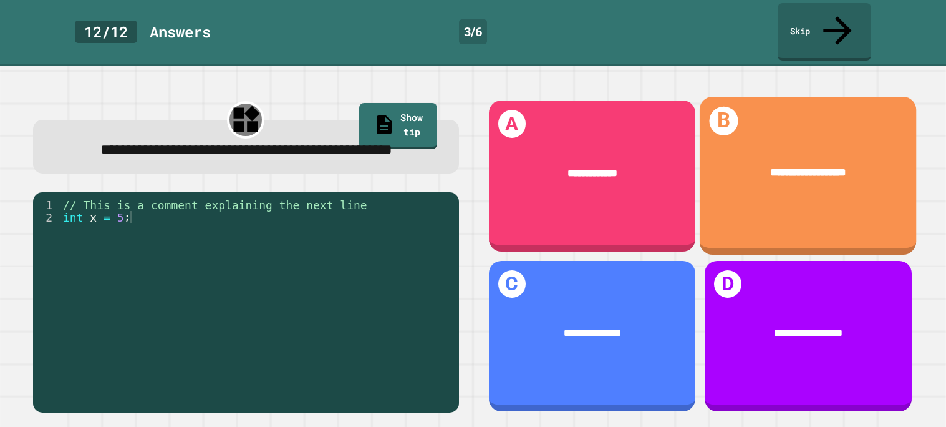
click at [786, 143] on div "**********" at bounding box center [808, 173] width 217 height 60
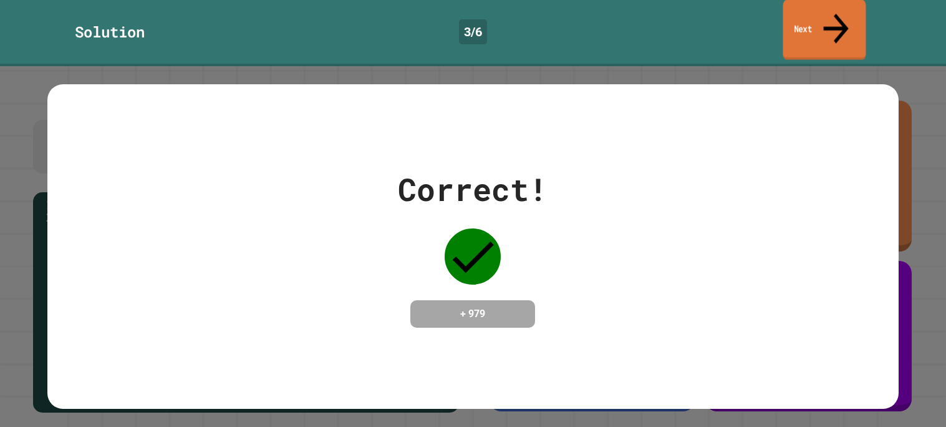
click at [786, 11] on link "Next" at bounding box center [824, 29] width 83 height 60
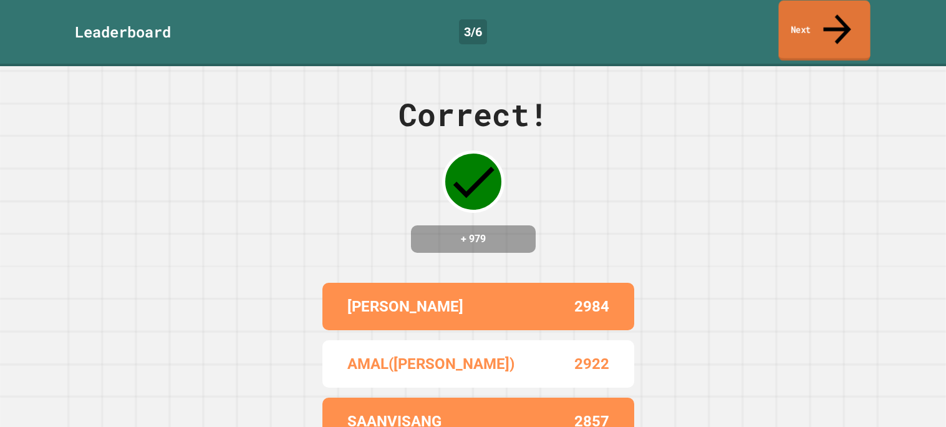
click at [786, 11] on link "Next" at bounding box center [824, 31] width 92 height 60
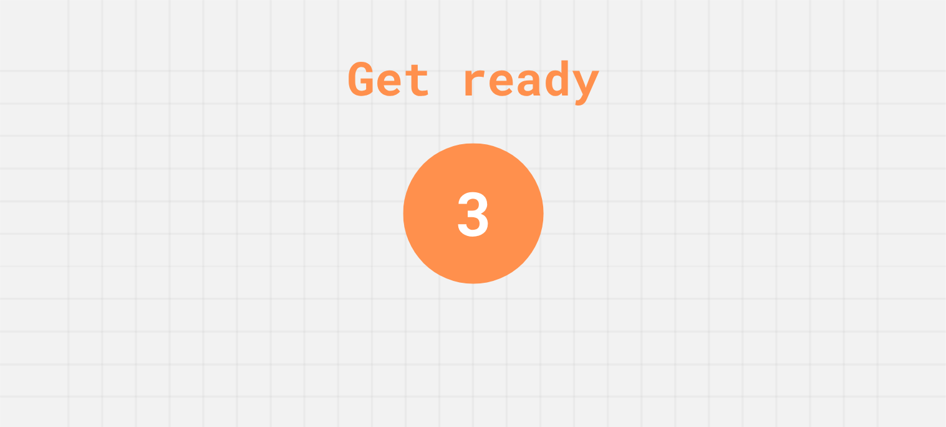
click at [796, 78] on div "Get ready 3" at bounding box center [473, 213] width 946 height 427
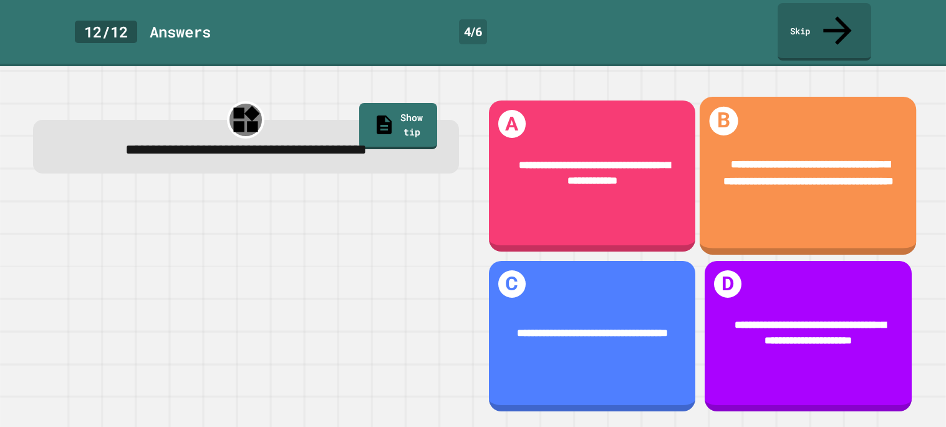
click at [785, 135] on div "**********" at bounding box center [808, 173] width 217 height 76
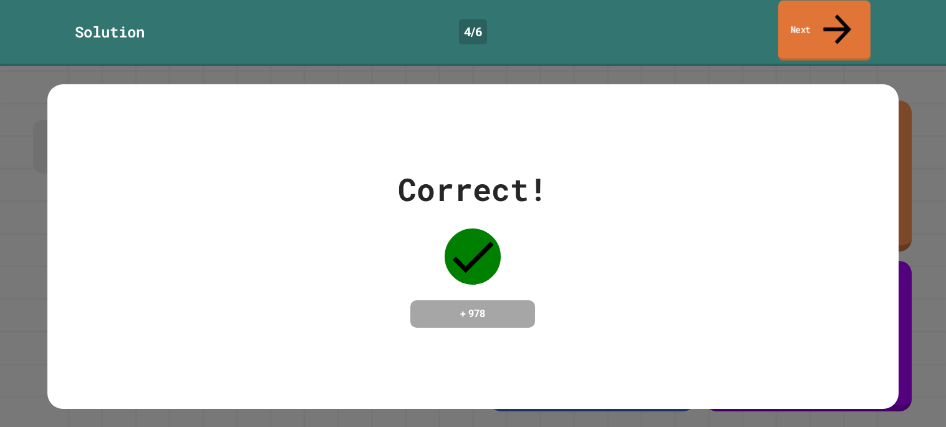
click at [833, 22] on link "Next" at bounding box center [824, 31] width 92 height 60
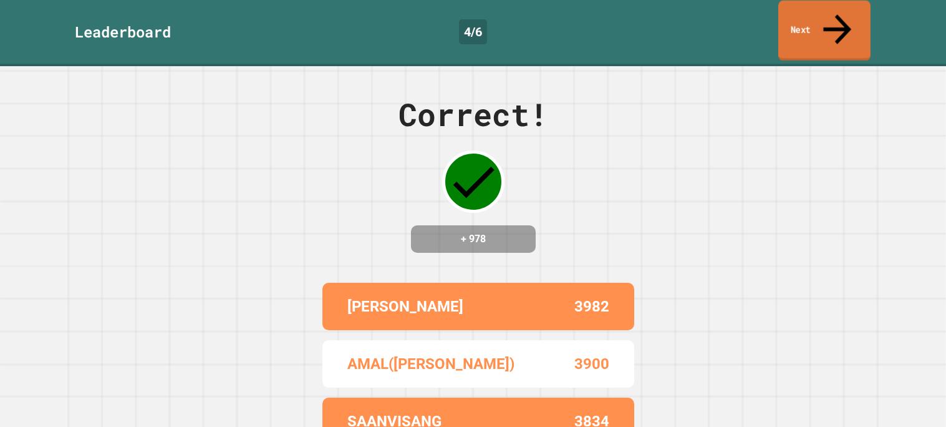
click at [833, 22] on link "Next" at bounding box center [824, 31] width 92 height 60
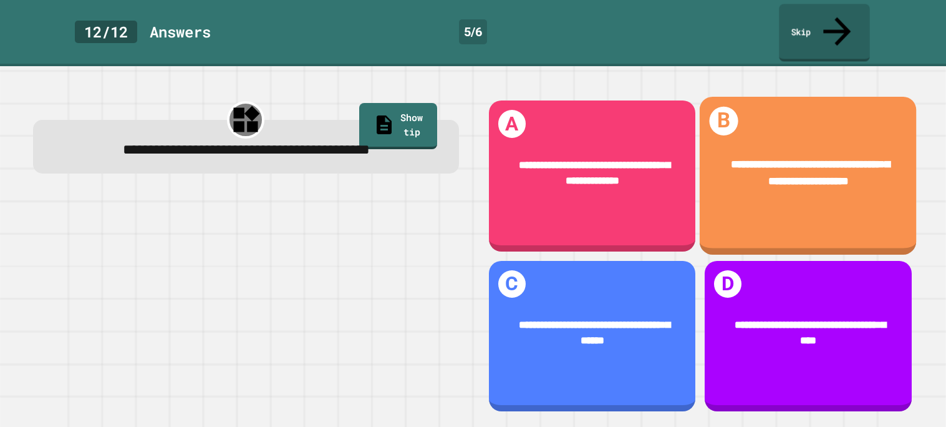
click at [784, 135] on div "**********" at bounding box center [808, 173] width 217 height 76
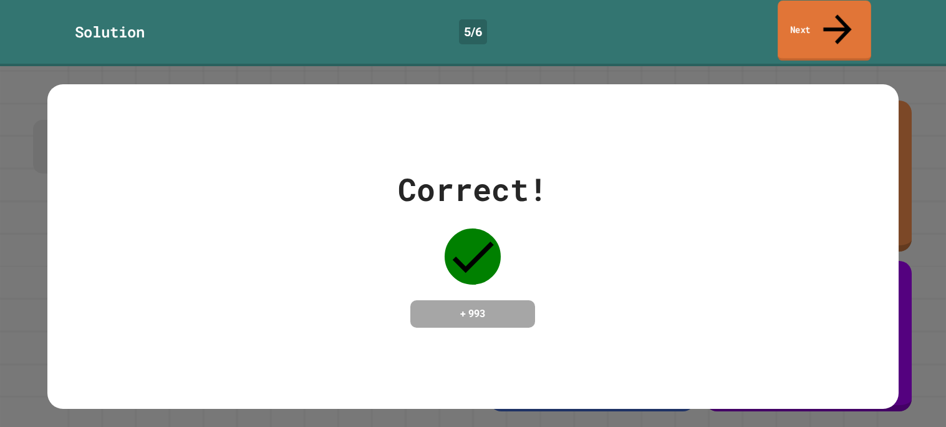
click at [828, 20] on link "Next" at bounding box center [825, 31] width 94 height 60
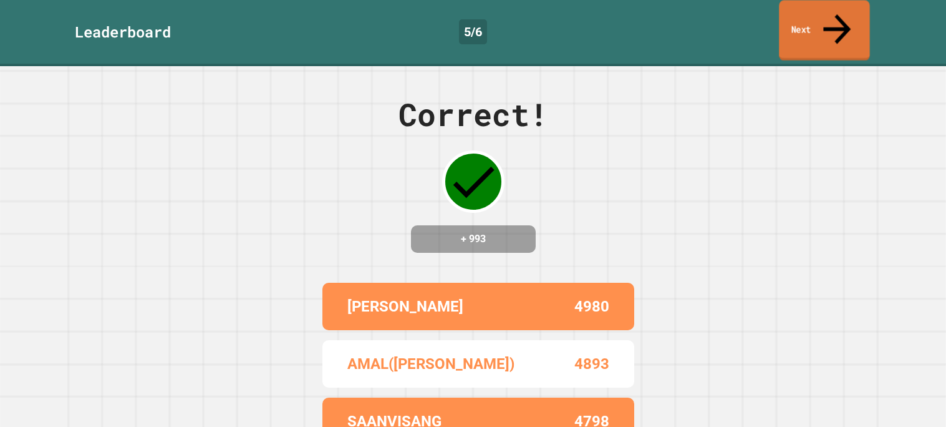
click at [793, 26] on link "Next" at bounding box center [824, 30] width 90 height 60
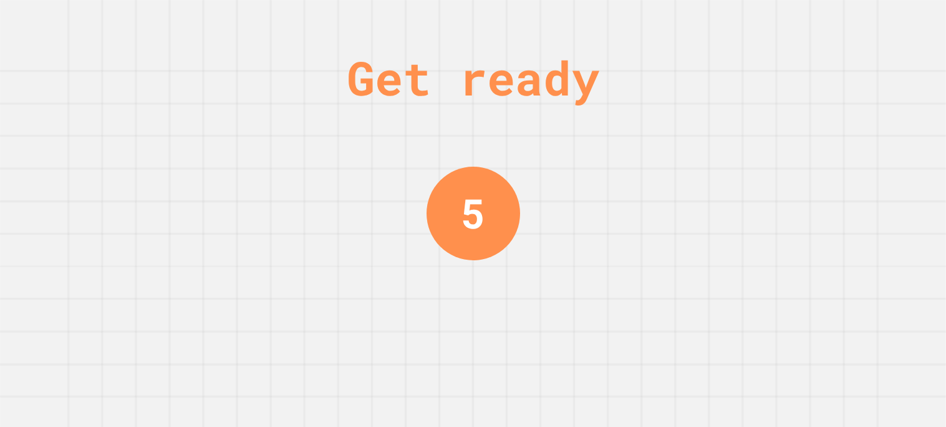
click at [633, 263] on div "Get ready 5" at bounding box center [473, 213] width 946 height 427
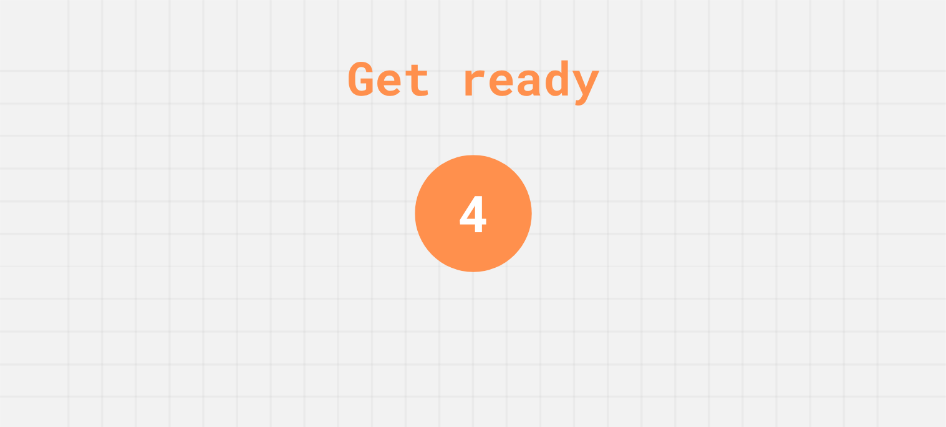
click at [629, 276] on div "Get ready 4" at bounding box center [473, 213] width 946 height 427
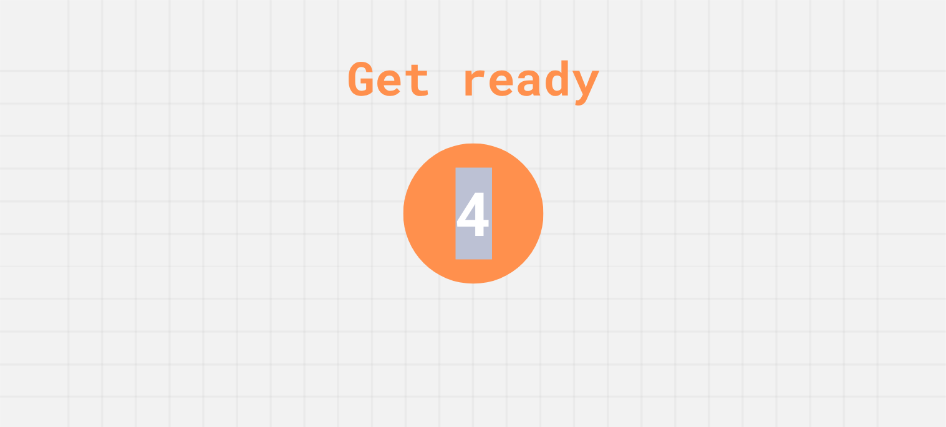
click at [629, 276] on div "Get ready 4" at bounding box center [473, 213] width 946 height 427
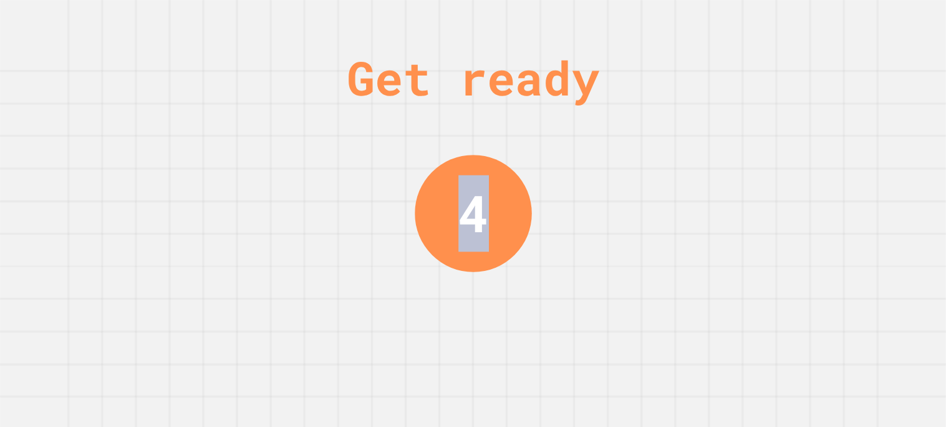
click at [629, 276] on div "Get ready 4" at bounding box center [473, 213] width 946 height 427
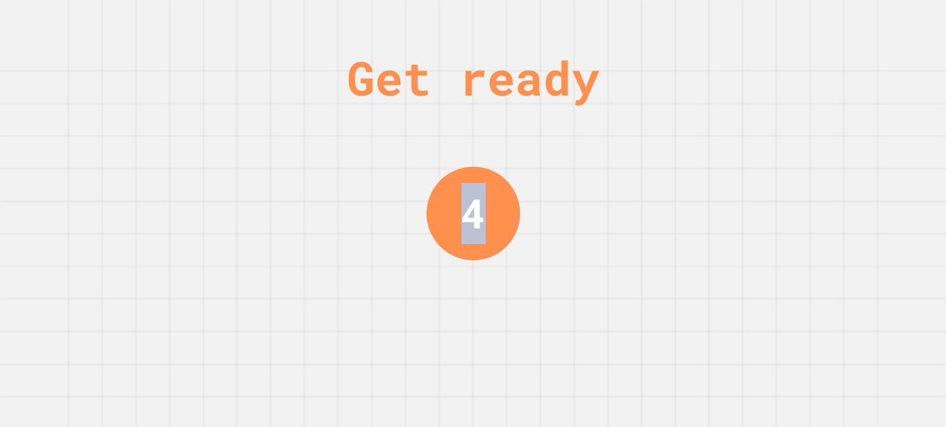
click at [629, 276] on div "Get ready 4" at bounding box center [473, 213] width 946 height 427
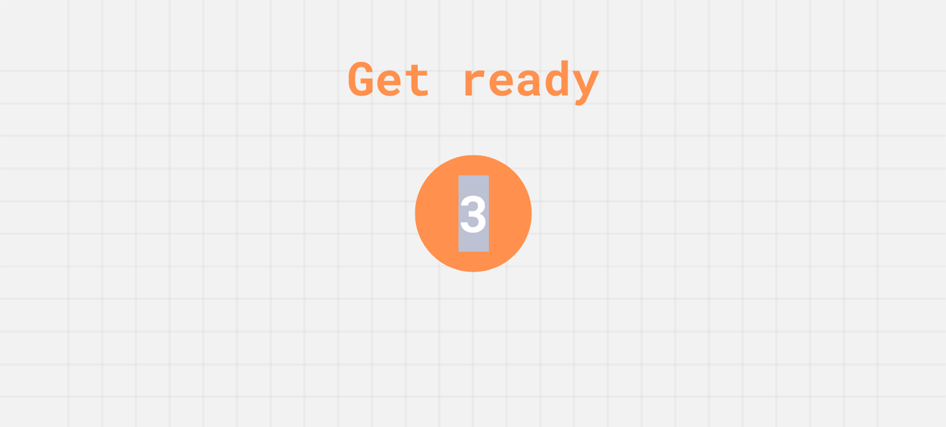
click at [629, 276] on div "Get ready 3" at bounding box center [473, 213] width 946 height 427
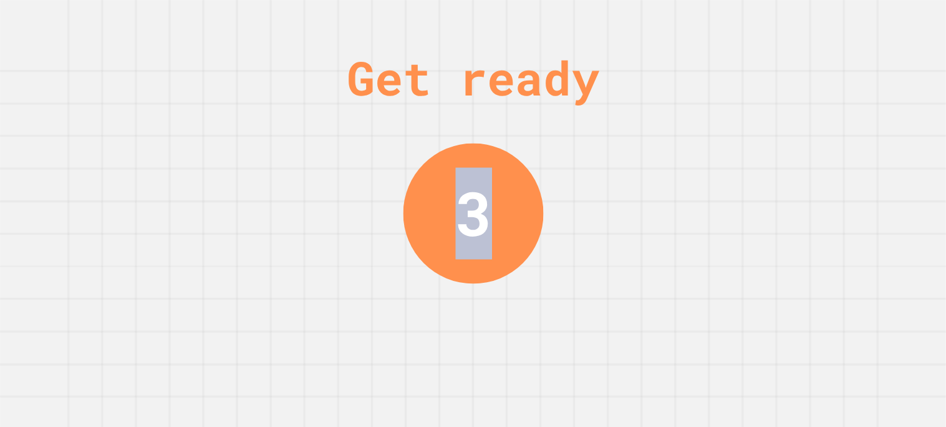
click at [629, 276] on div "Get ready 3" at bounding box center [473, 213] width 946 height 427
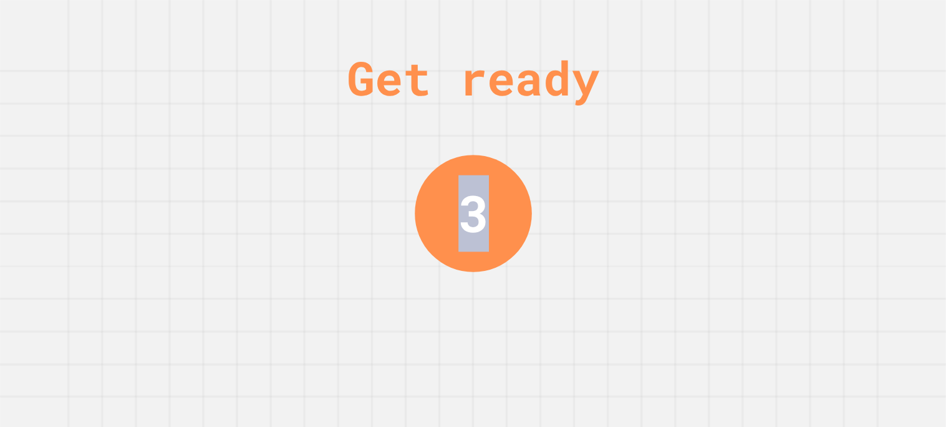
click at [629, 276] on div "Get ready 3" at bounding box center [473, 213] width 946 height 427
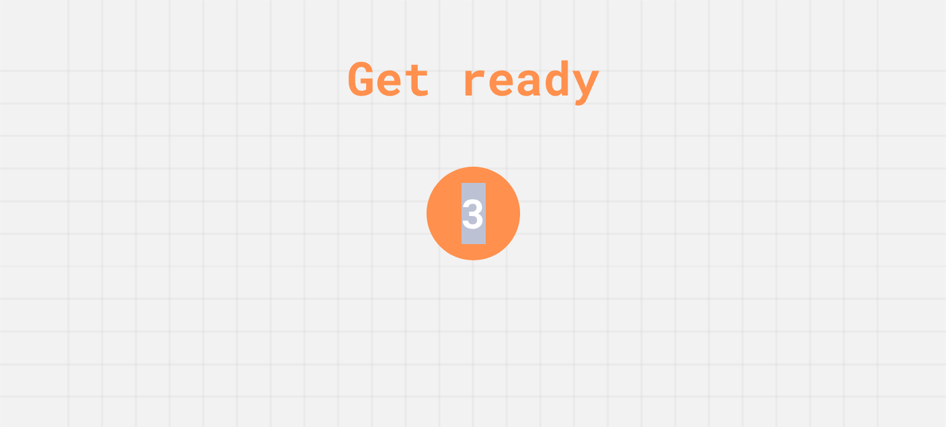
click at [629, 276] on div "Get ready 3" at bounding box center [473, 213] width 946 height 427
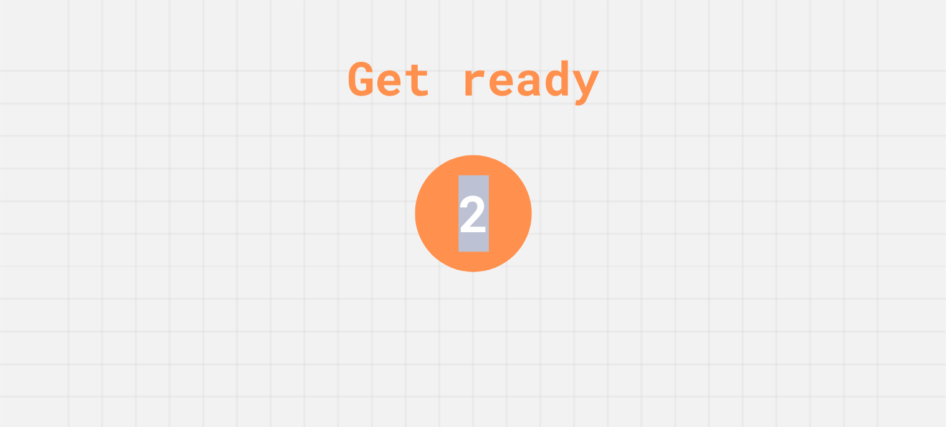
click at [629, 276] on div "Get ready 2" at bounding box center [473, 213] width 946 height 427
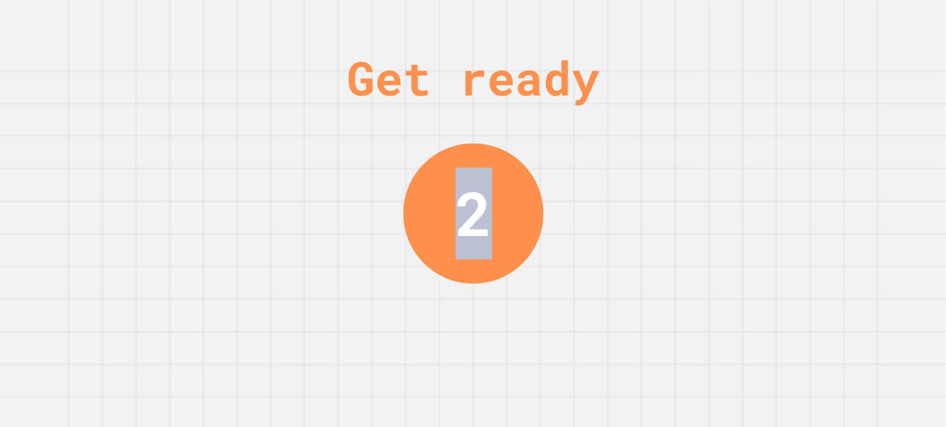
click at [629, 276] on div "Get ready 2" at bounding box center [473, 213] width 946 height 427
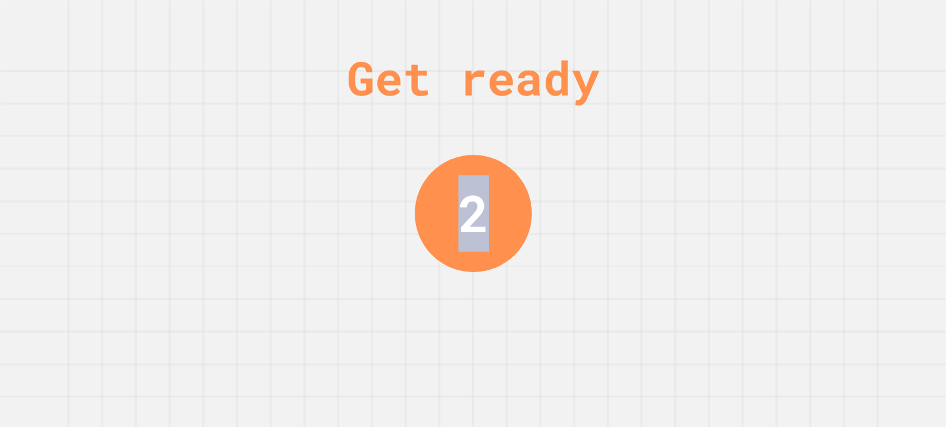
click at [629, 276] on div "Get ready 2" at bounding box center [473, 213] width 946 height 427
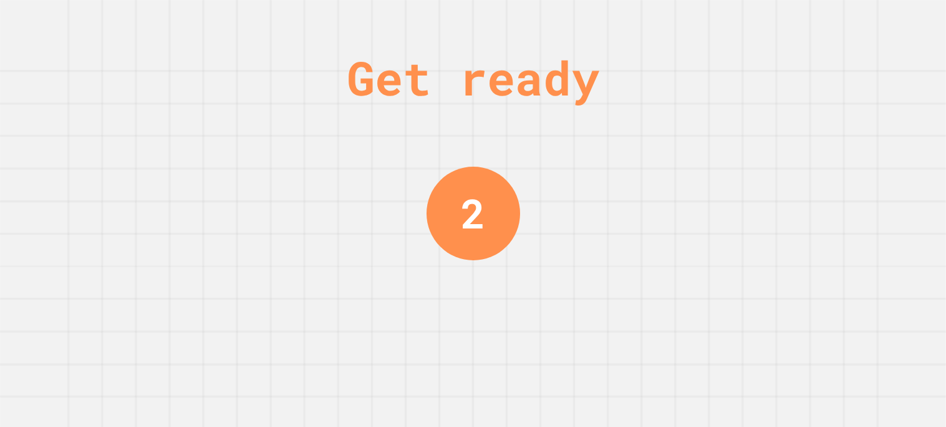
click at [629, 276] on div "Get ready 2" at bounding box center [473, 213] width 946 height 427
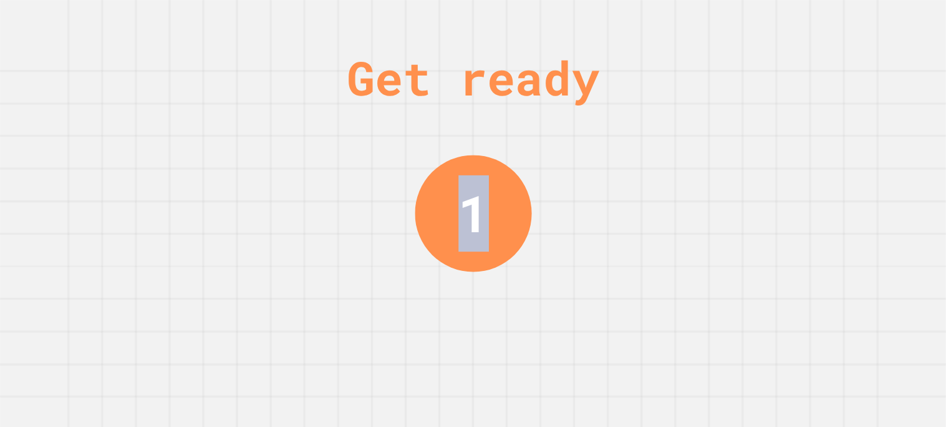
click at [629, 276] on div "Get ready 1" at bounding box center [473, 213] width 946 height 427
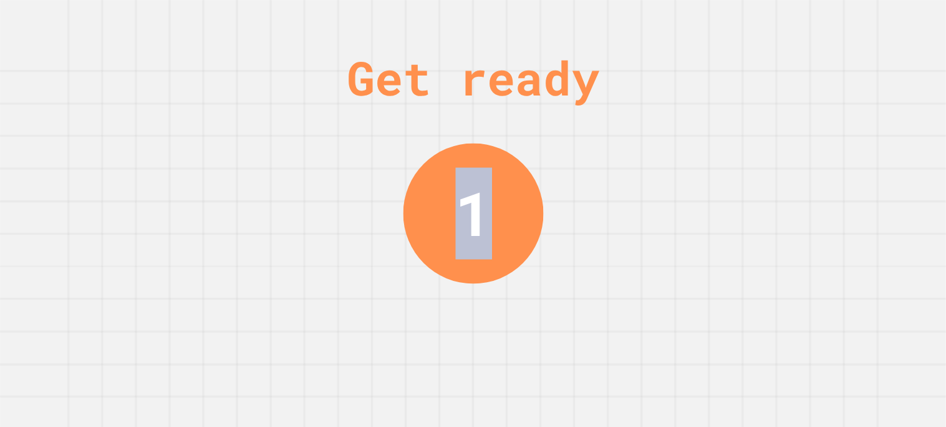
click at [629, 276] on div "Get ready 1" at bounding box center [473, 213] width 946 height 427
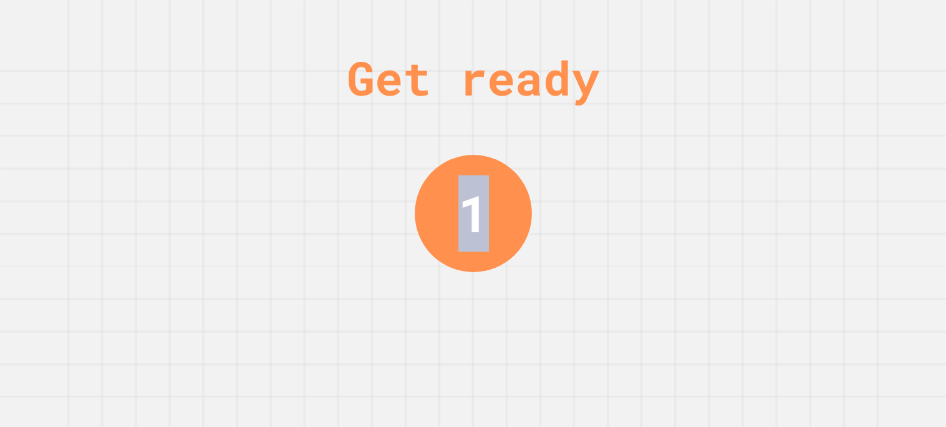
click at [629, 276] on div "Get ready 1" at bounding box center [473, 213] width 946 height 427
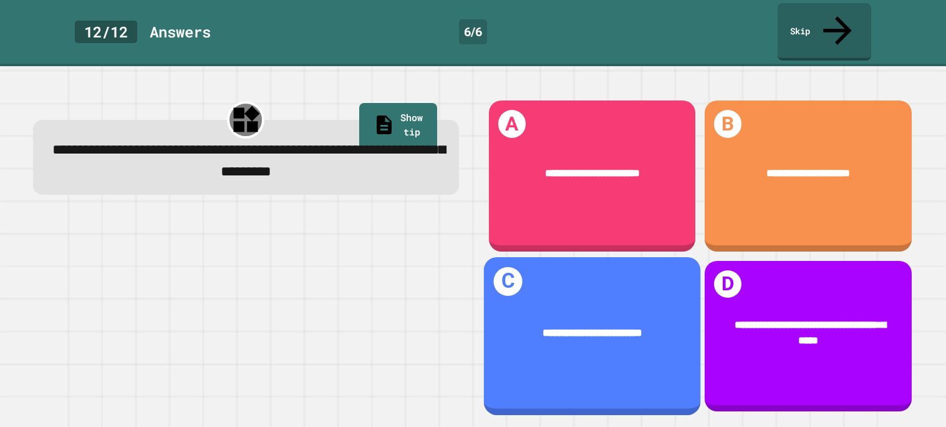
click at [629, 276] on div "**********" at bounding box center [591, 336] width 217 height 158
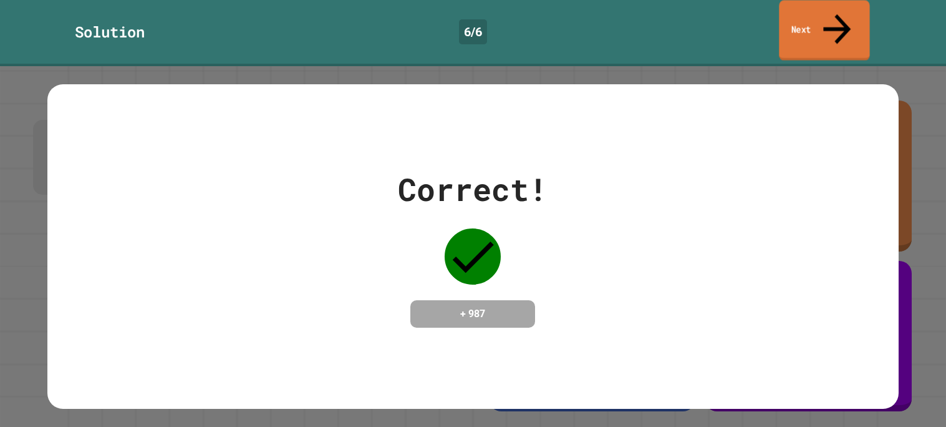
click at [861, 9] on link "Next" at bounding box center [824, 30] width 90 height 60
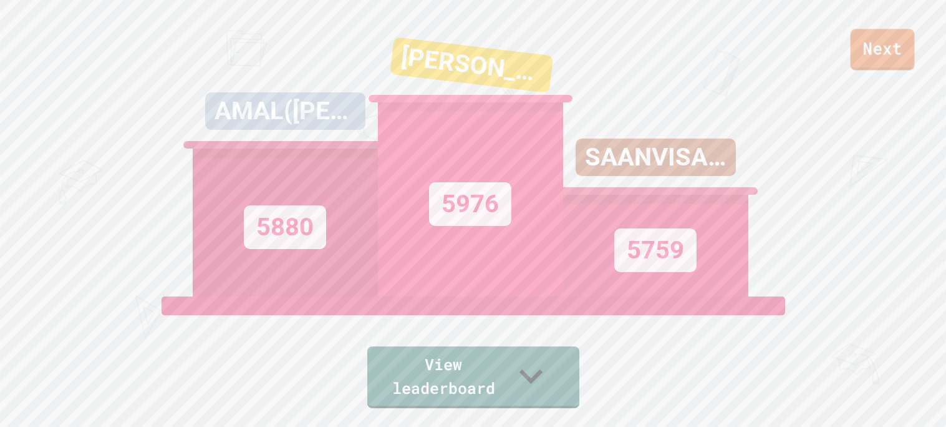
click at [876, 62] on link "Next" at bounding box center [883, 49] width 64 height 41
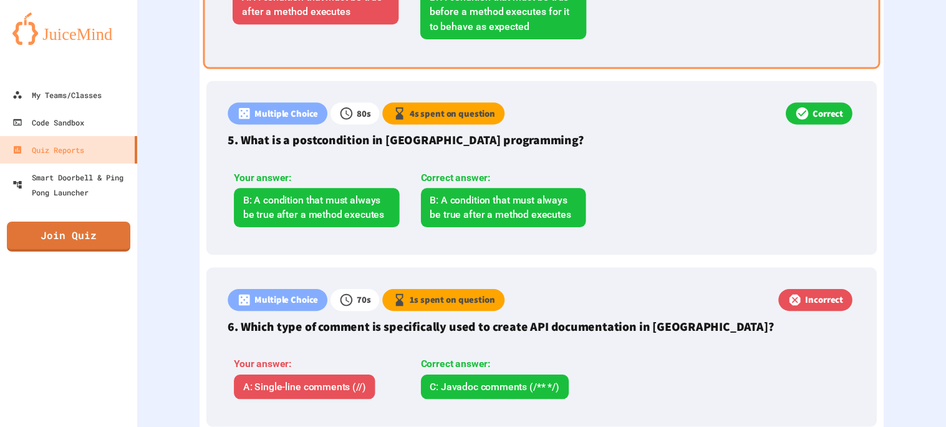
scroll to position [1113, 0]
